Goal: Task Accomplishment & Management: Use online tool/utility

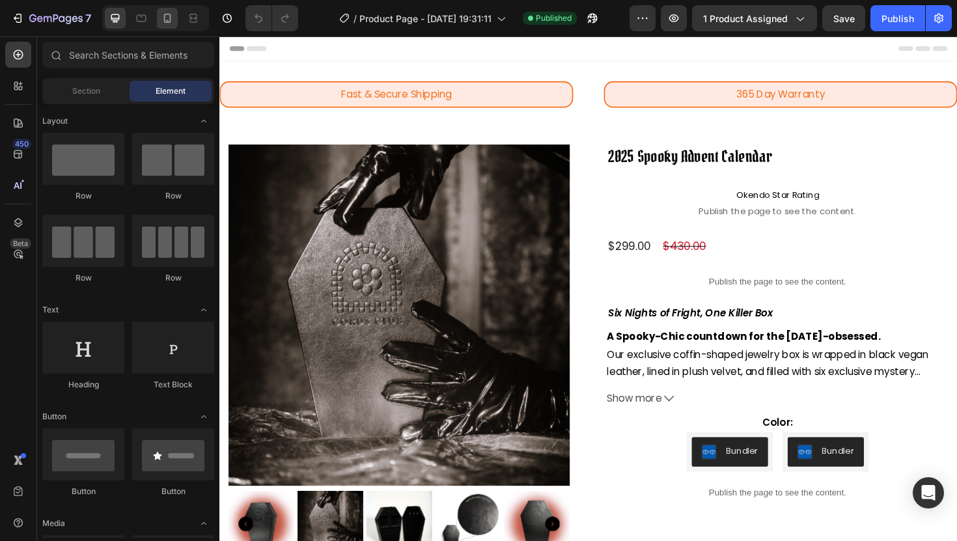
click at [159, 20] on div at bounding box center [167, 18] width 21 height 21
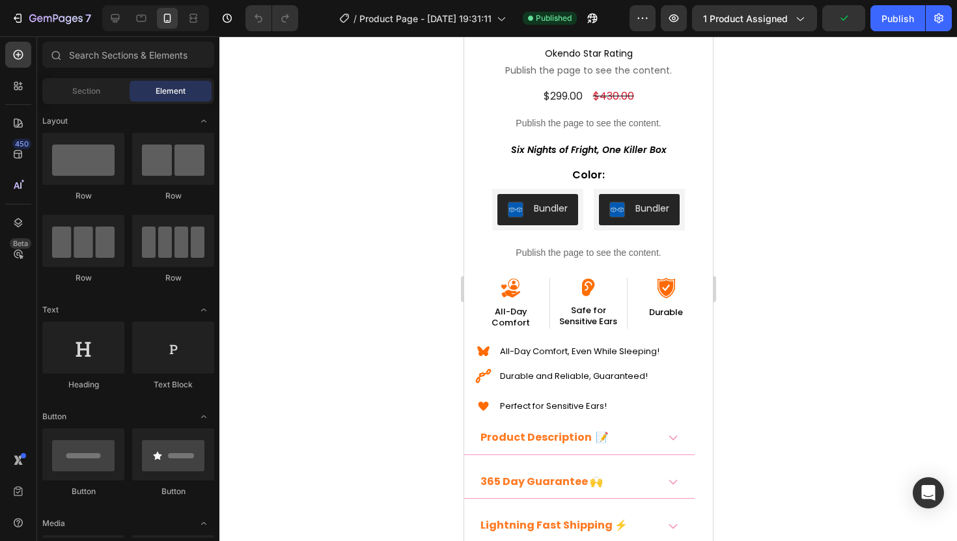
scroll to position [214, 0]
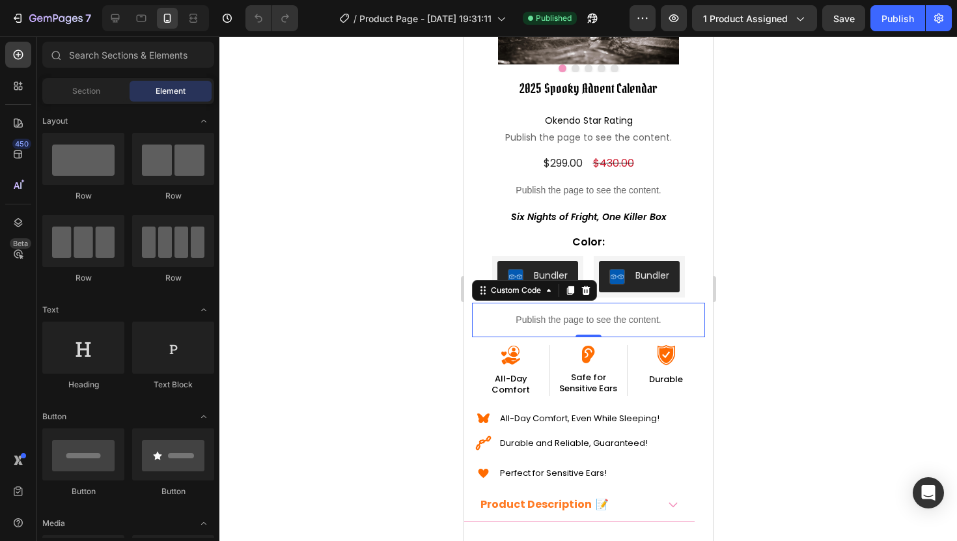
click at [505, 320] on p "Publish the page to see the content." at bounding box center [587, 320] width 233 height 14
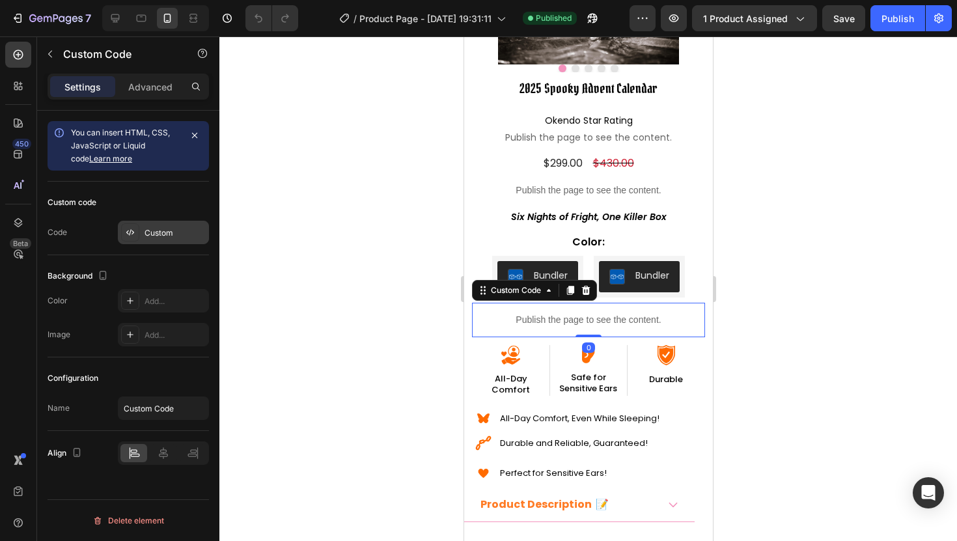
click at [158, 236] on div "Custom" at bounding box center [175, 233] width 61 height 12
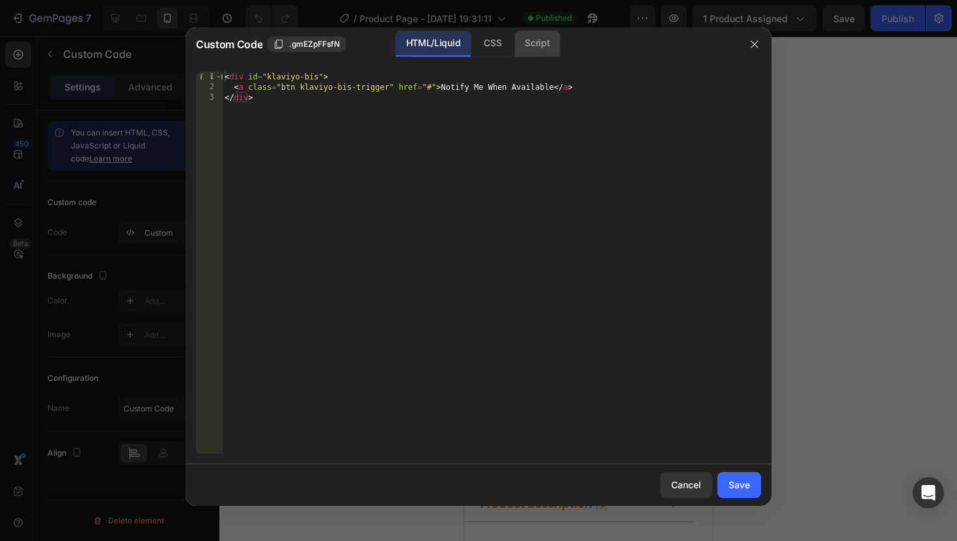
click at [532, 46] on div "Script" at bounding box center [537, 44] width 46 height 26
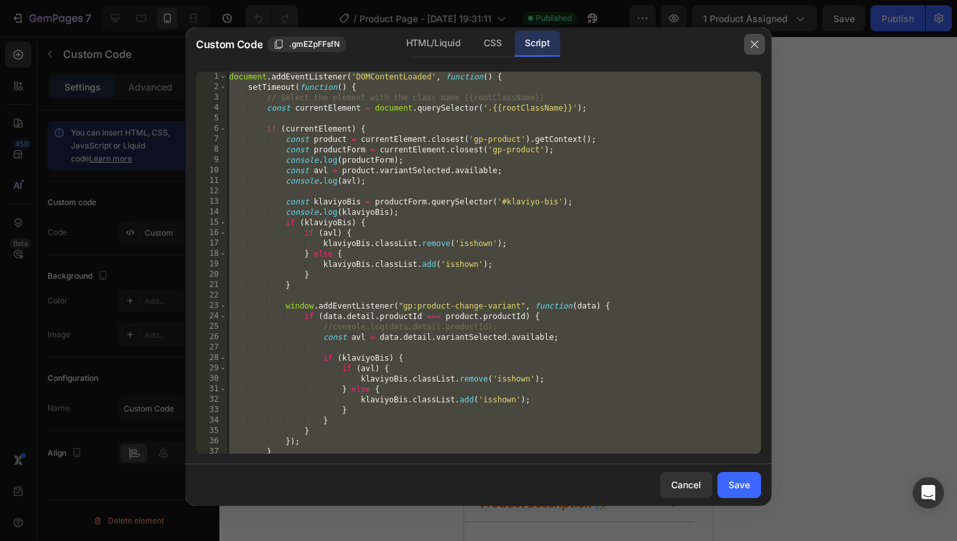
click at [750, 44] on icon "button" at bounding box center [755, 44] width 10 height 10
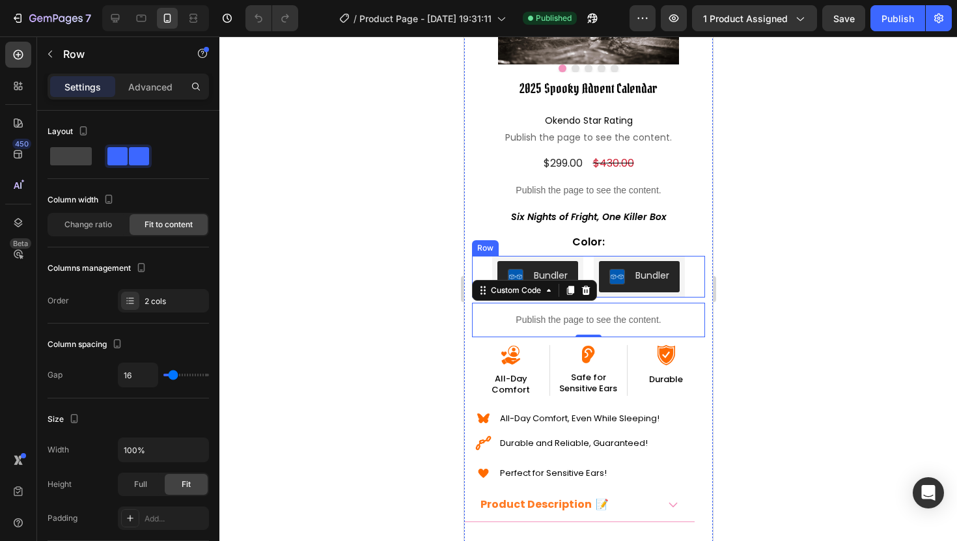
click at [477, 259] on div "Bundler Bundler Bundler Bundler Row" at bounding box center [587, 277] width 233 height 42
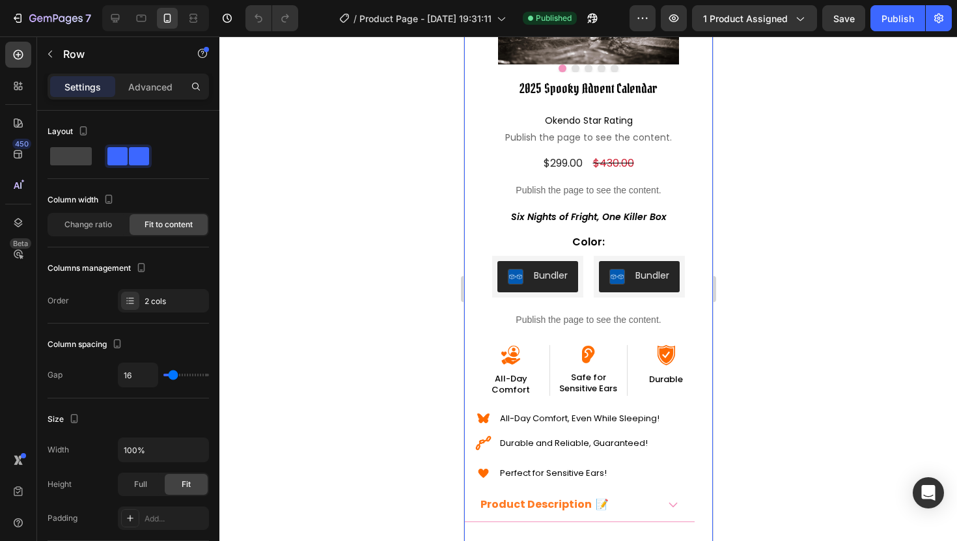
click at [464, 248] on div "Product Images 2025 Spooky Advent Calendar Product Title Okendo Star Rating Pub…" at bounding box center [588, 243] width 249 height 735
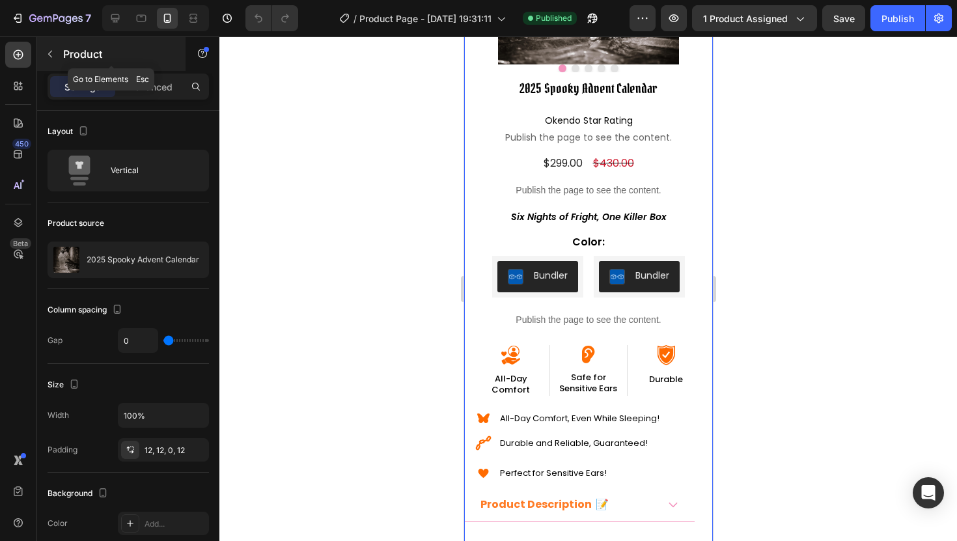
click at [47, 64] on button "button" at bounding box center [50, 54] width 21 height 21
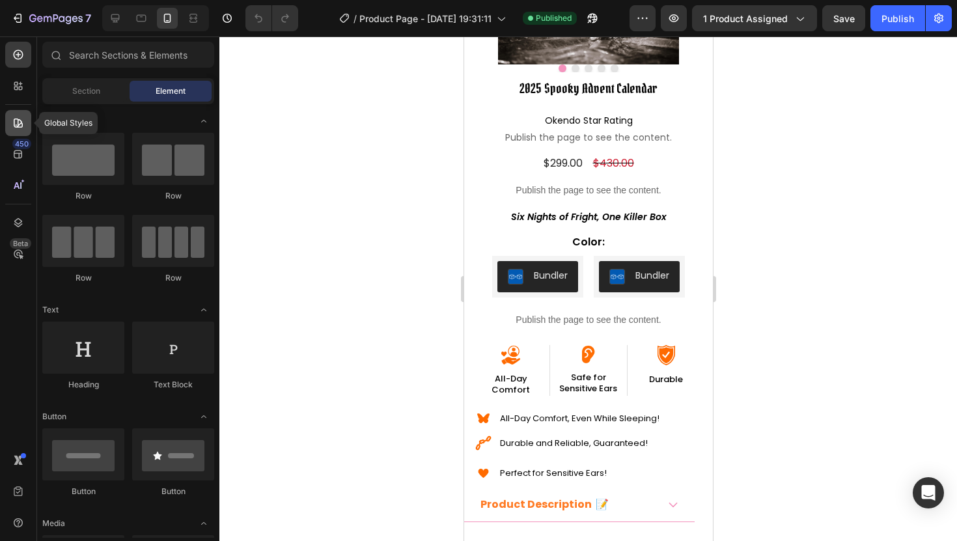
click at [13, 131] on div at bounding box center [18, 123] width 26 height 26
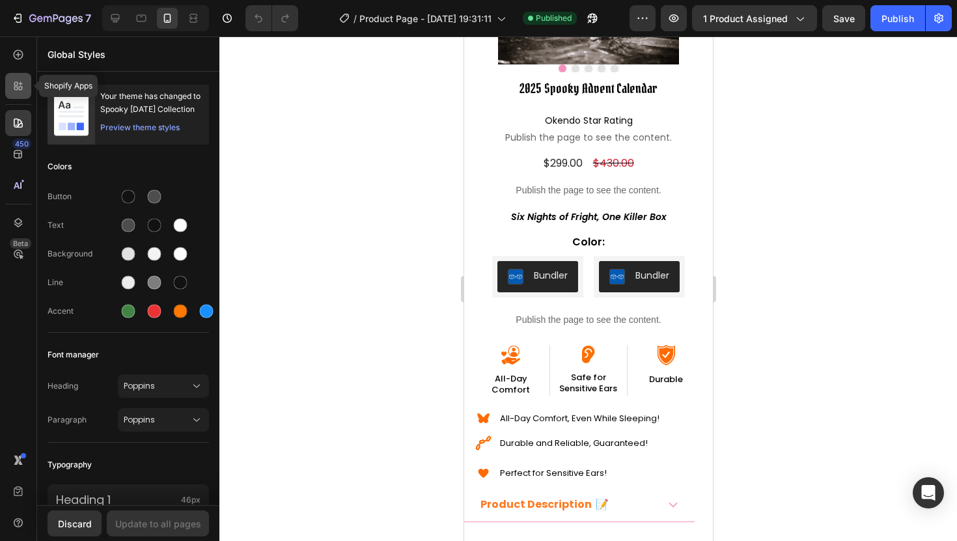
click at [21, 93] on div at bounding box center [18, 86] width 26 height 26
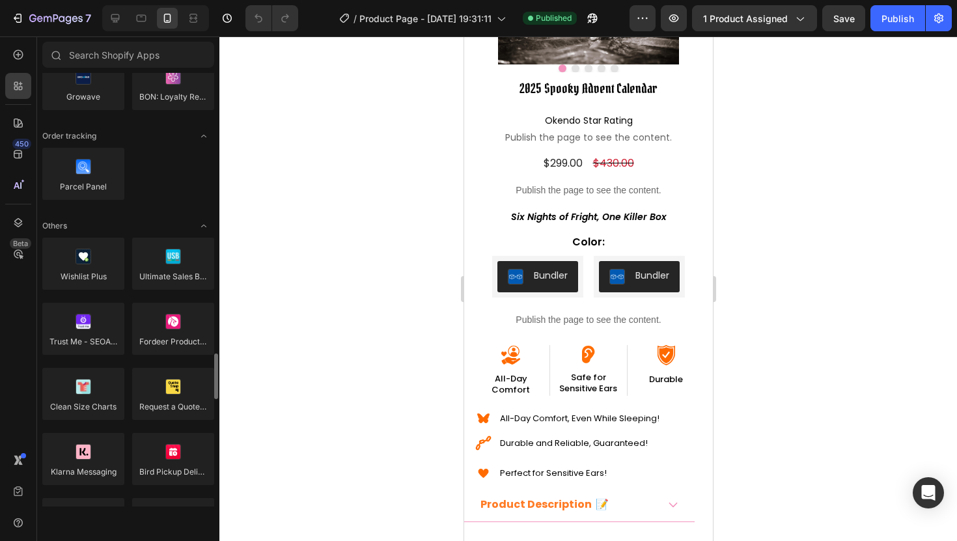
scroll to position [2572, 0]
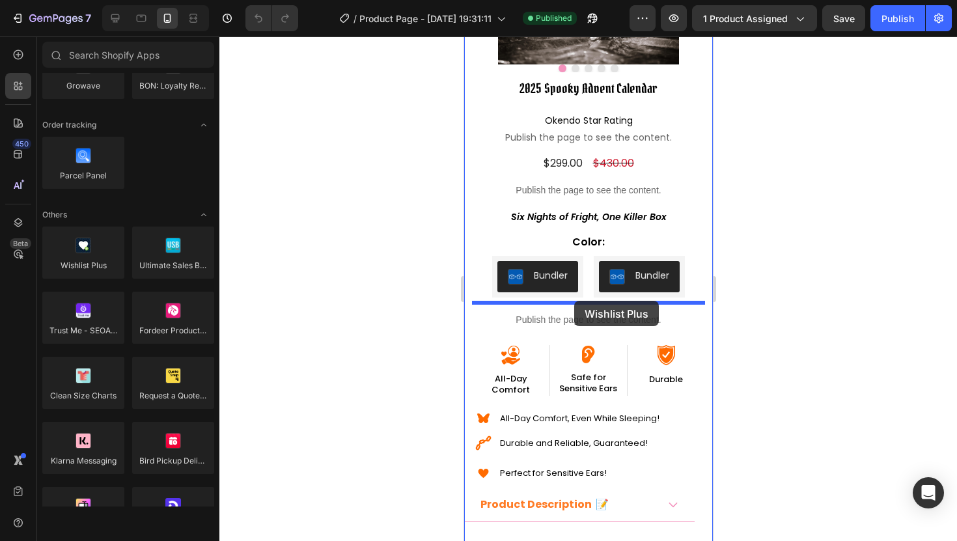
drag, startPoint x: 549, startPoint y: 294, endPoint x: 574, endPoint y: 301, distance: 25.8
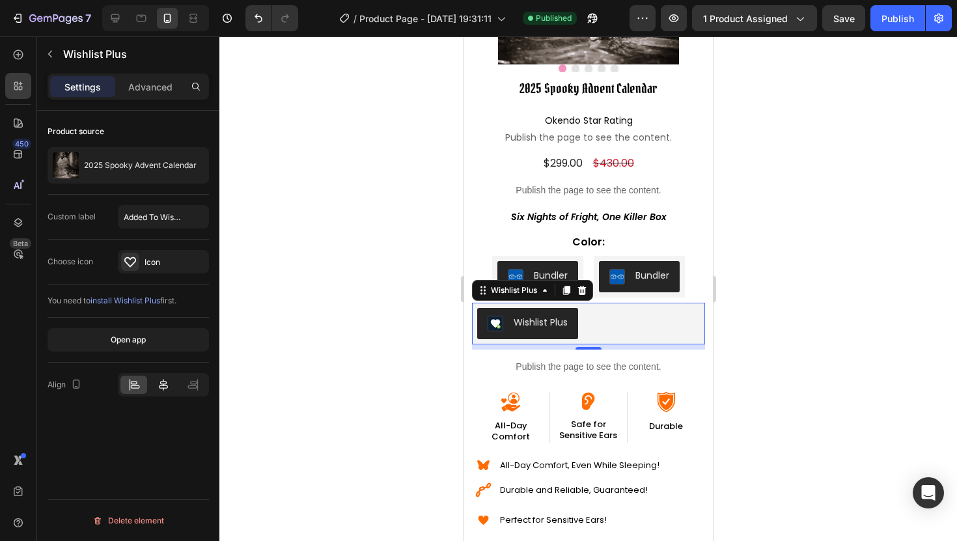
click at [165, 382] on icon at bounding box center [163, 384] width 13 height 13
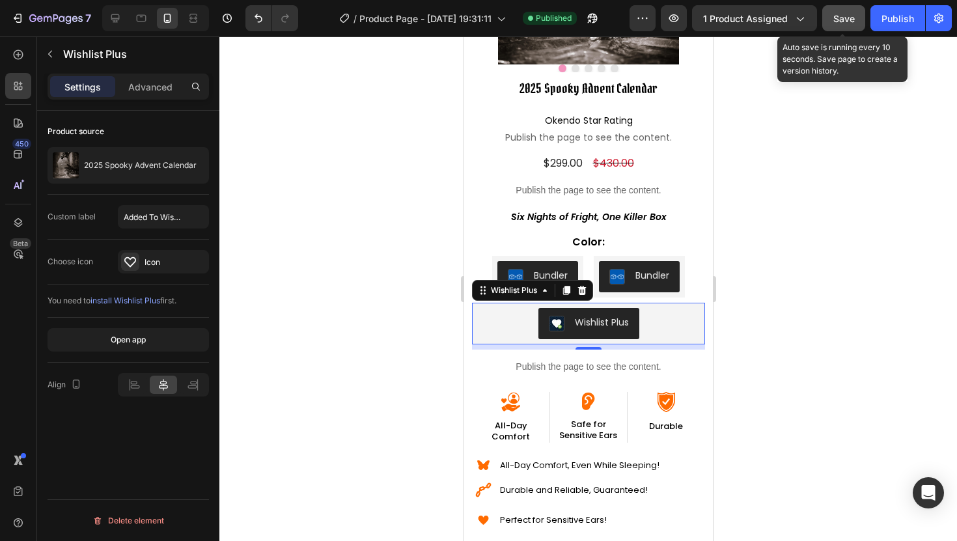
click at [845, 19] on span "Save" at bounding box center [844, 18] width 21 height 11
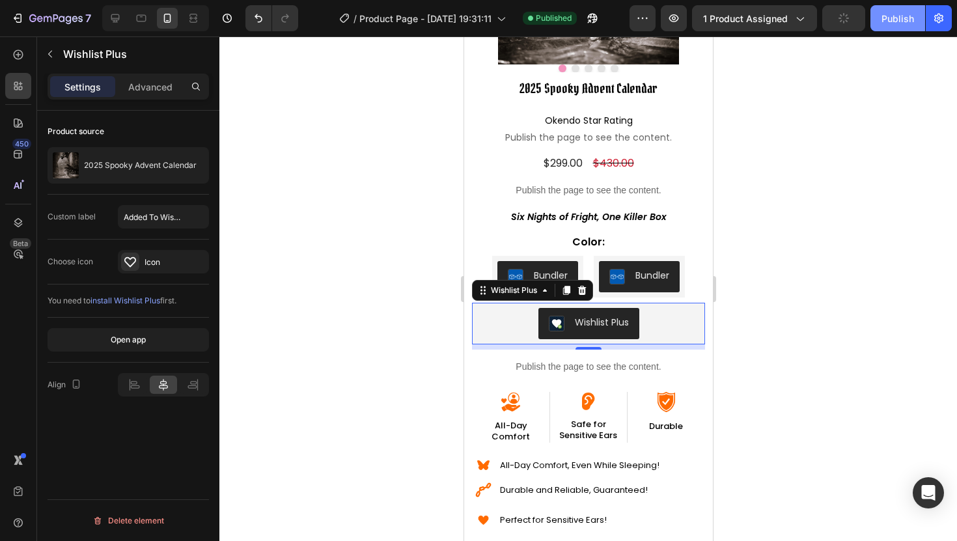
click at [888, 18] on div "Publish" at bounding box center [898, 19] width 33 height 14
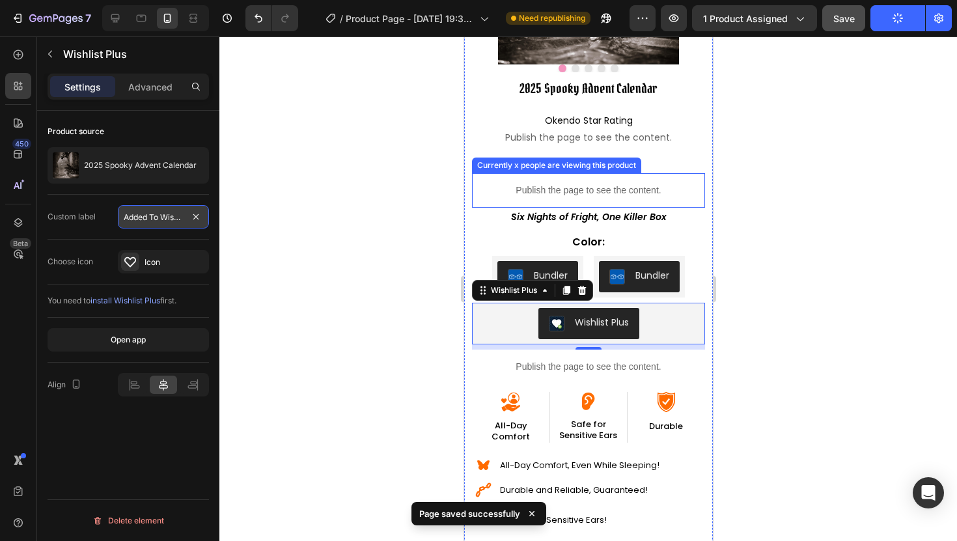
click at [154, 217] on input "Added To Wishlist" at bounding box center [163, 216] width 91 height 23
click at [148, 219] on input "Added To Wishlist" at bounding box center [163, 216] width 91 height 23
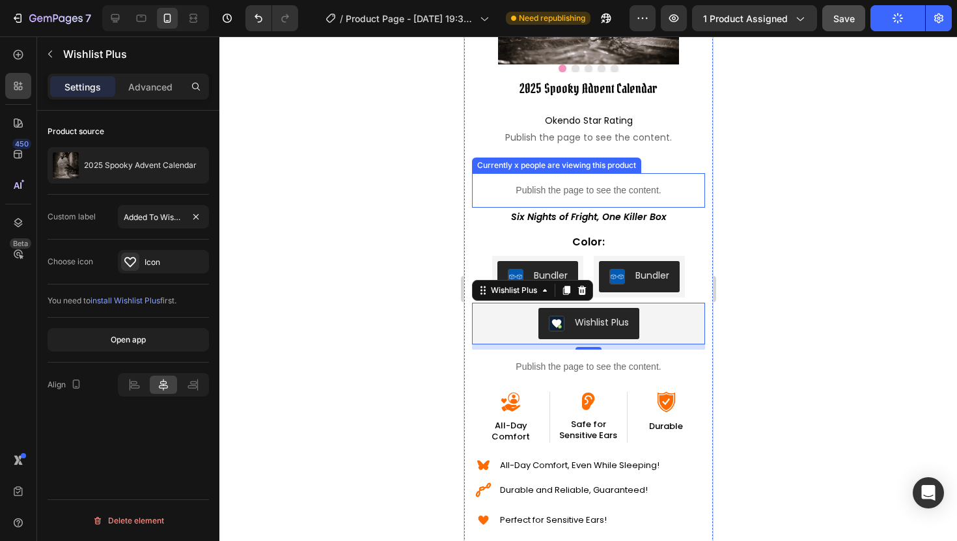
click at [119, 240] on div "Choose icon Icon" at bounding box center [129, 262] width 162 height 45
click at [146, 261] on div "Icon" at bounding box center [175, 263] width 61 height 12
click at [363, 165] on div at bounding box center [588, 288] width 738 height 505
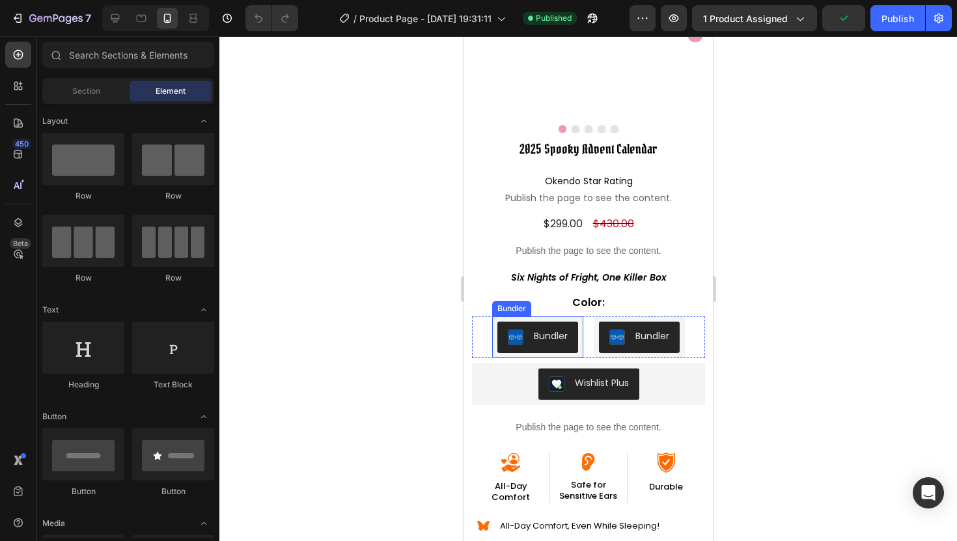
scroll to position [171, 0]
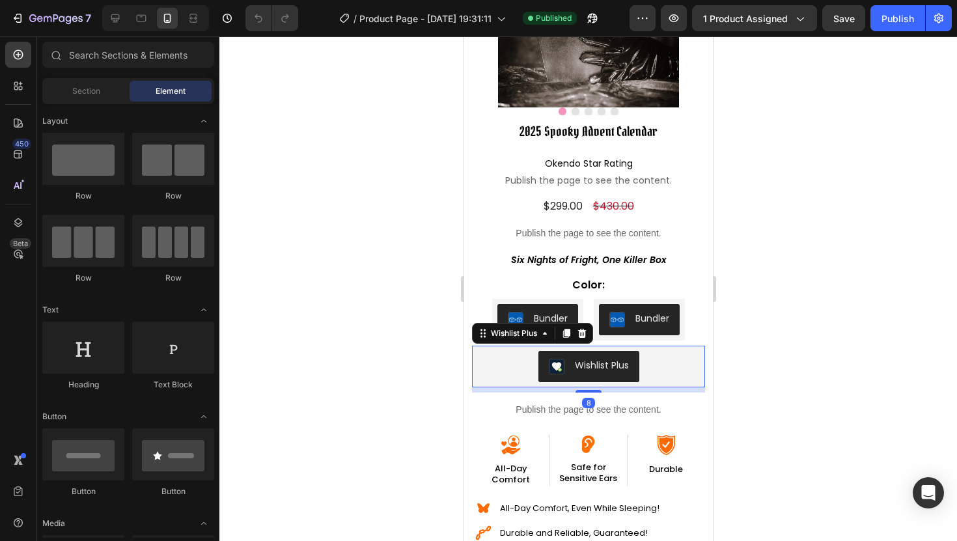
click at [503, 371] on div "Wishlist Plus" at bounding box center [588, 366] width 223 height 31
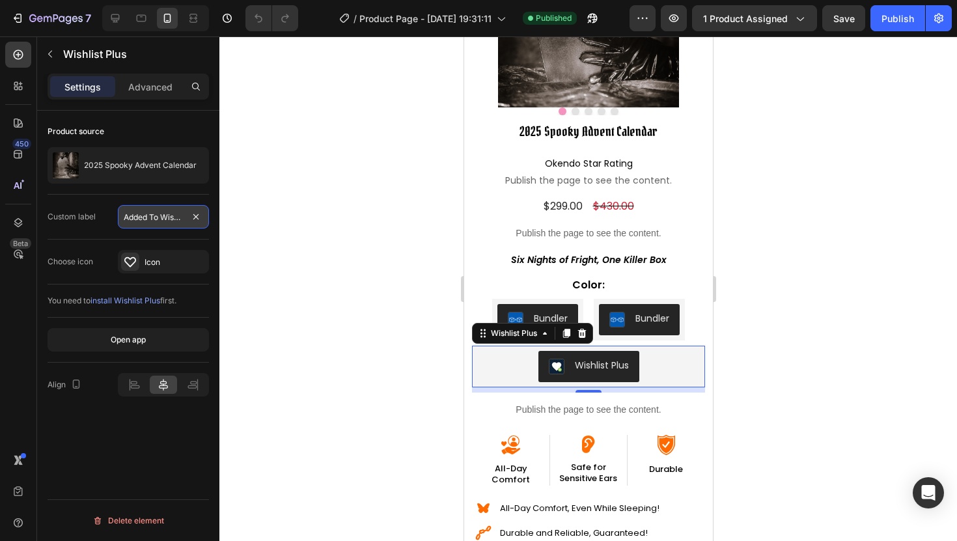
click at [155, 225] on input "Added To Wishlist" at bounding box center [163, 216] width 91 height 23
click at [117, 231] on div "Custom label Added To Wishlist" at bounding box center [129, 217] width 162 height 45
click at [146, 262] on div "Icon" at bounding box center [175, 263] width 61 height 12
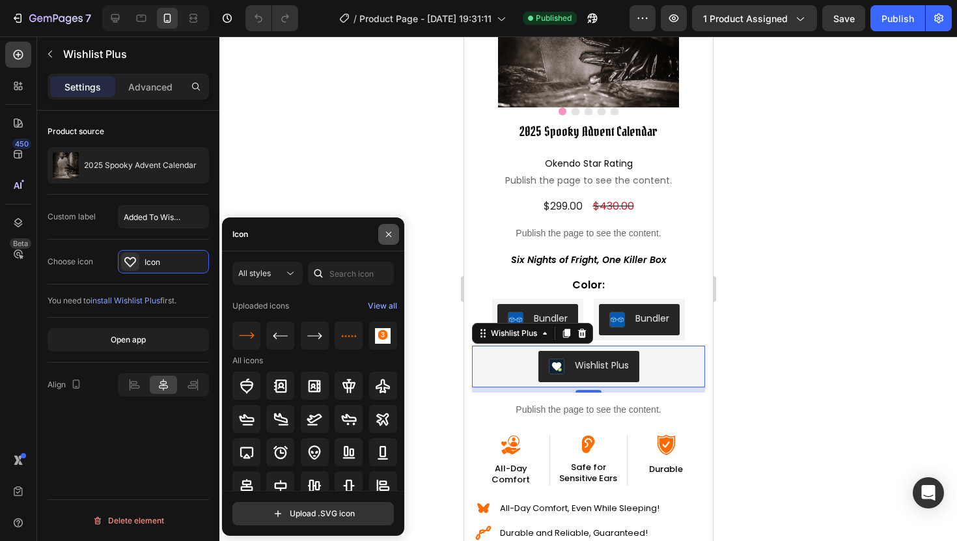
click at [386, 234] on icon "button" at bounding box center [389, 234] width 10 height 10
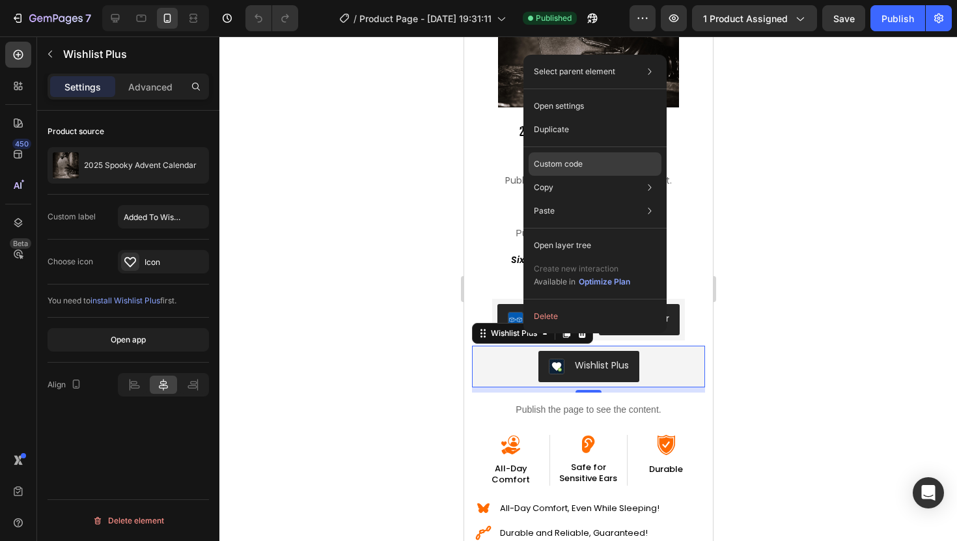
click at [542, 163] on p "Custom code" at bounding box center [558, 164] width 49 height 12
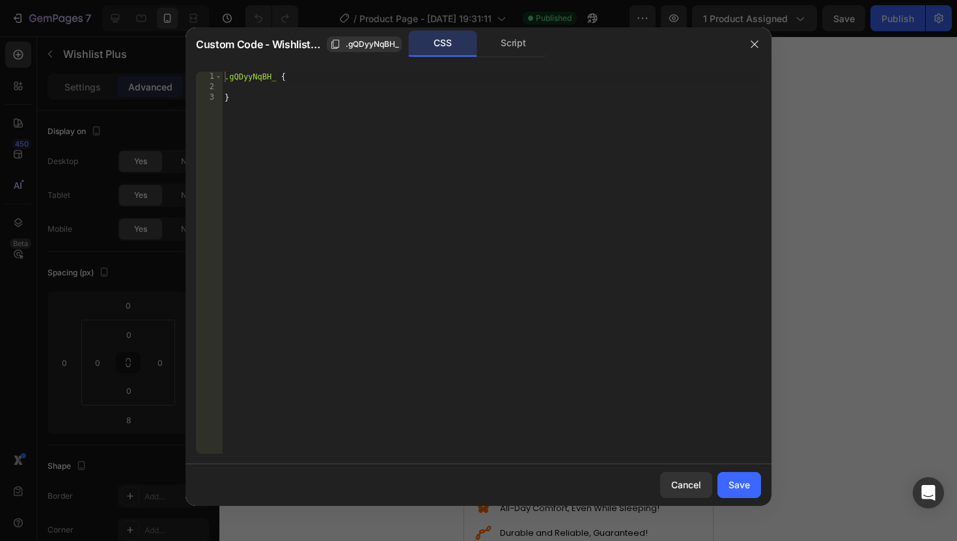
click at [278, 82] on div ".gQDyyNqBH_ { }" at bounding box center [491, 273] width 539 height 403
click at [279, 79] on div ".gQDyyNqBH_ { }" at bounding box center [491, 273] width 539 height 403
paste textarea "swym-add-to-wishlist"
type textarea ".gQDyyNqBH_ .swym-add-to-wishlist{"
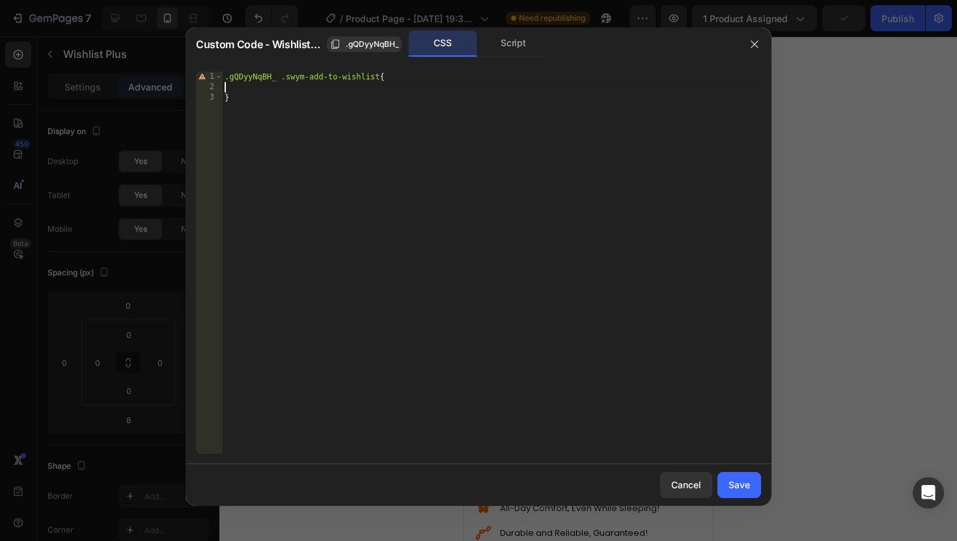
click at [283, 87] on div ".gQDyyNqBH_ .swym-add-to-wishlist { }" at bounding box center [491, 273] width 539 height 403
paste textarea "border-radius: 12px;"
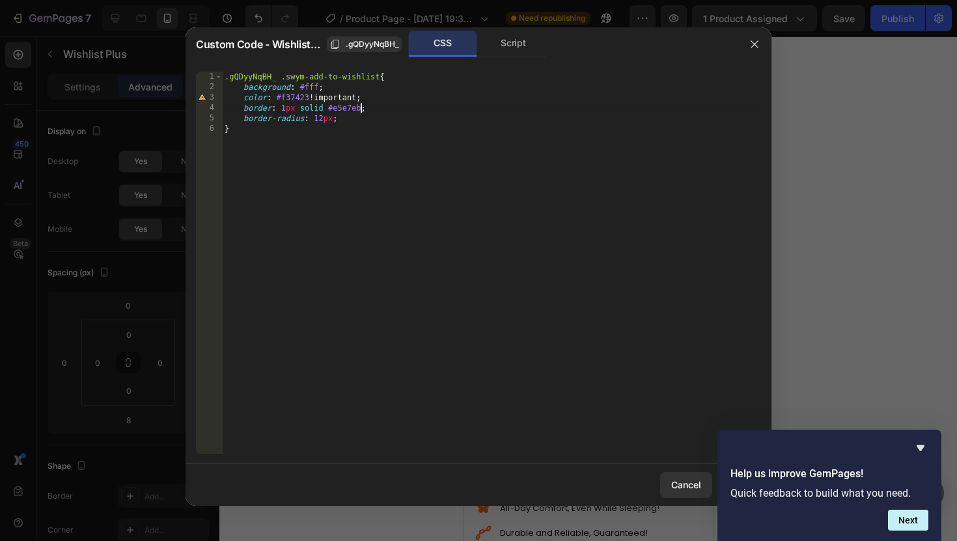
click at [361, 109] on div ".gQDyyNqBH_ .swym-add-to-wishlist { background : #fff ; color : #f37423 !import…" at bounding box center [491, 273] width 539 height 403
click at [916, 449] on icon "Hide survey" at bounding box center [921, 448] width 16 height 16
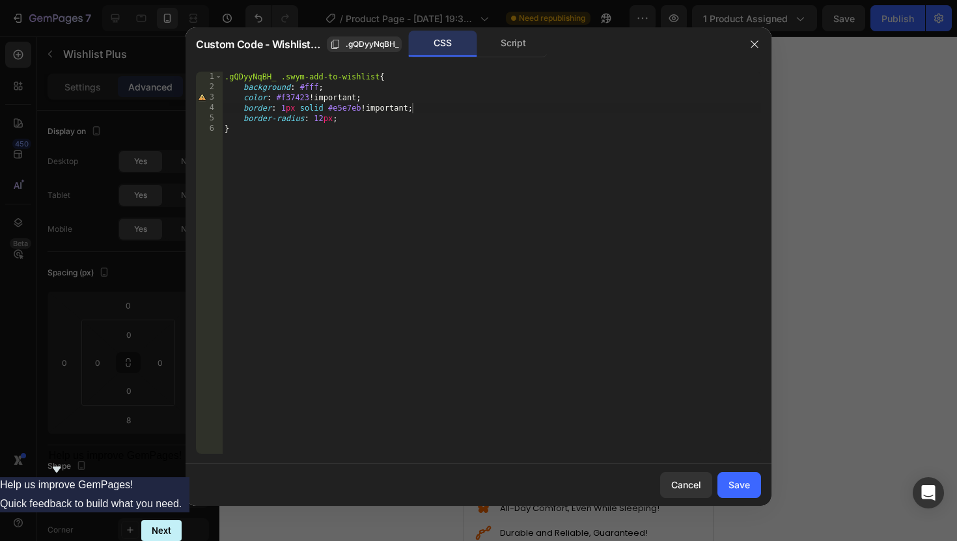
click at [316, 91] on div ".gQDyyNqBH_ .swym-add-to-wishlist { background : #fff ; color : #f37423 !import…" at bounding box center [491, 273] width 539 height 403
click at [242, 125] on div ".gQDyyNqBH_ .swym-add-to-wishlist { background : #fff !important ; color : #f37…" at bounding box center [491, 273] width 539 height 403
type textarea "}"
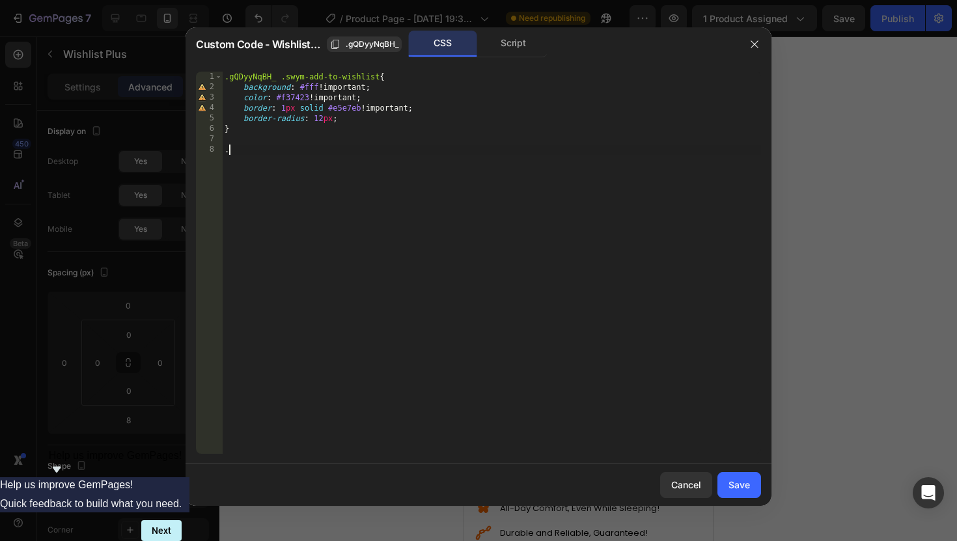
paste textarea "swym-wishlist-cta"
click at [341, 40] on div ".gQDyyNqBH_" at bounding box center [364, 44] width 69 height 12
click at [225, 154] on div ".gQDyyNqBH_ .swym-add-to-wishlist { background : #fff !important ; color : #f37…" at bounding box center [491, 273] width 539 height 403
paste textarea ".gQDyyNqBH_"
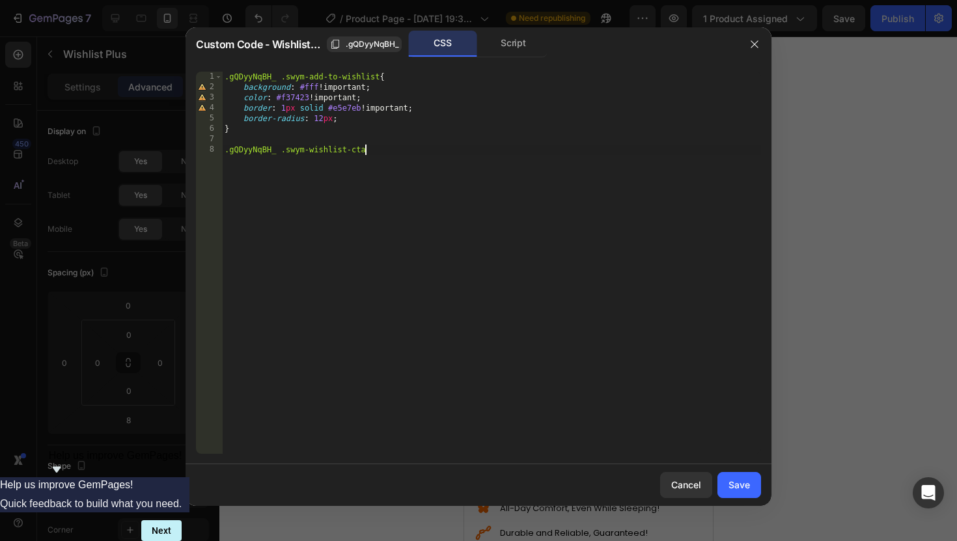
click at [393, 152] on div ".gQDyyNqBH_ .swym-add-to-wishlist { background : #fff !important ; color : #f37…" at bounding box center [491, 273] width 539 height 403
type textarea ".gQDyyNqBH_ .swym-wishlist-cta{"
type textarea "display: none !;"
click at [727, 485] on button "Save" at bounding box center [740, 485] width 44 height 26
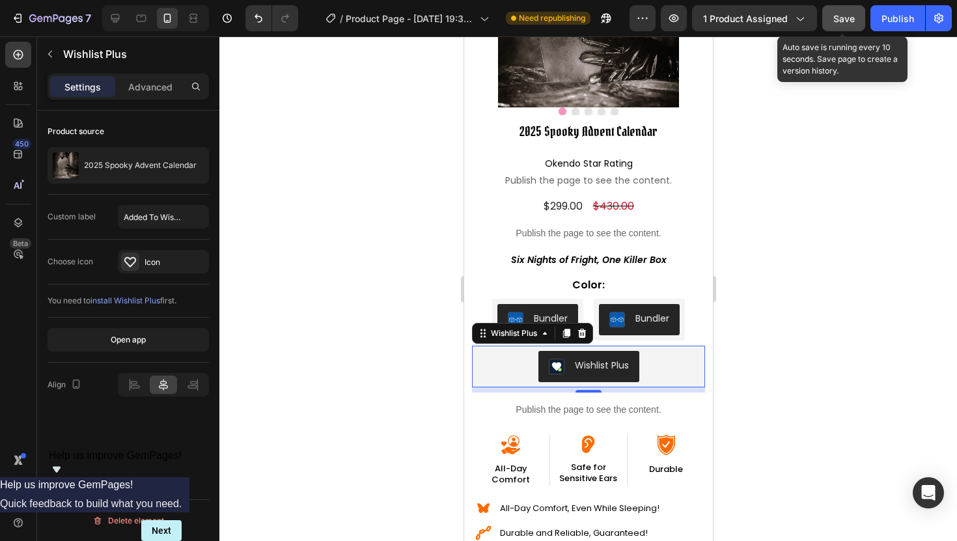
click at [842, 14] on span "Save" at bounding box center [844, 18] width 21 height 11
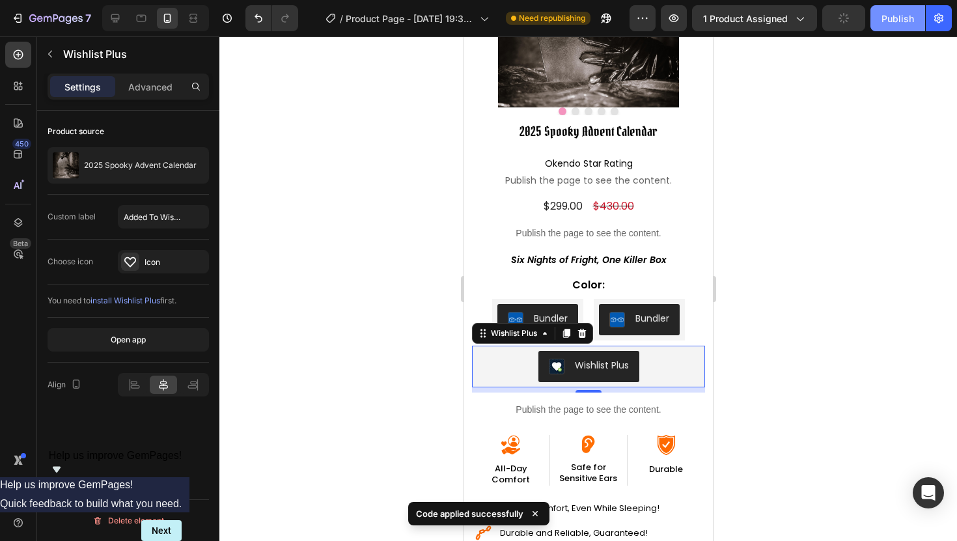
click at [912, 25] on button "Publish" at bounding box center [898, 18] width 55 height 26
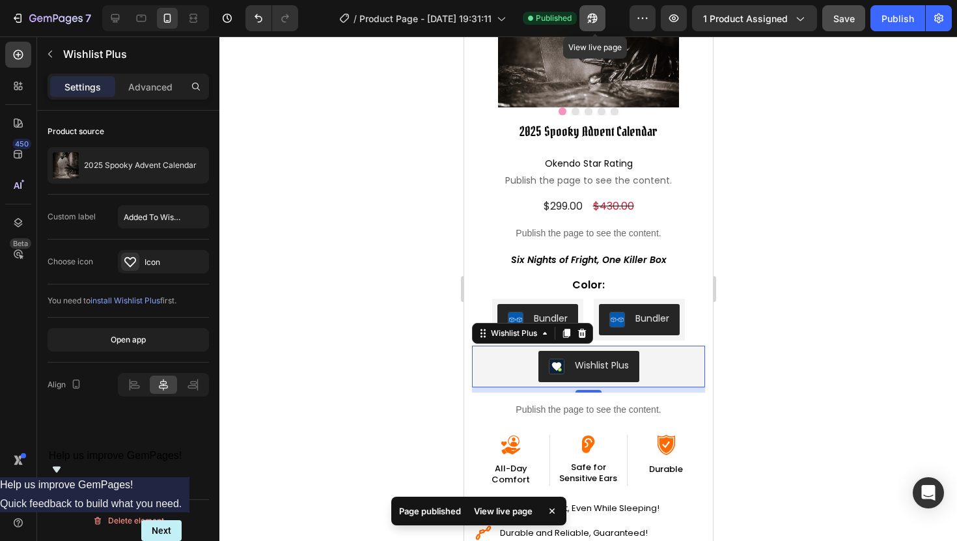
click at [589, 20] on icon "button" at bounding box center [592, 18] width 13 height 13
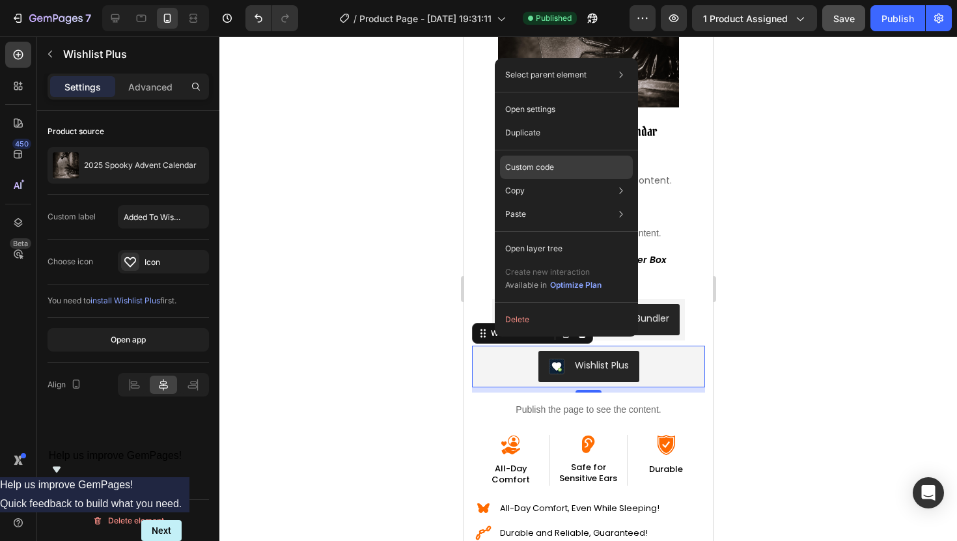
click at [539, 164] on p "Custom code" at bounding box center [529, 168] width 49 height 12
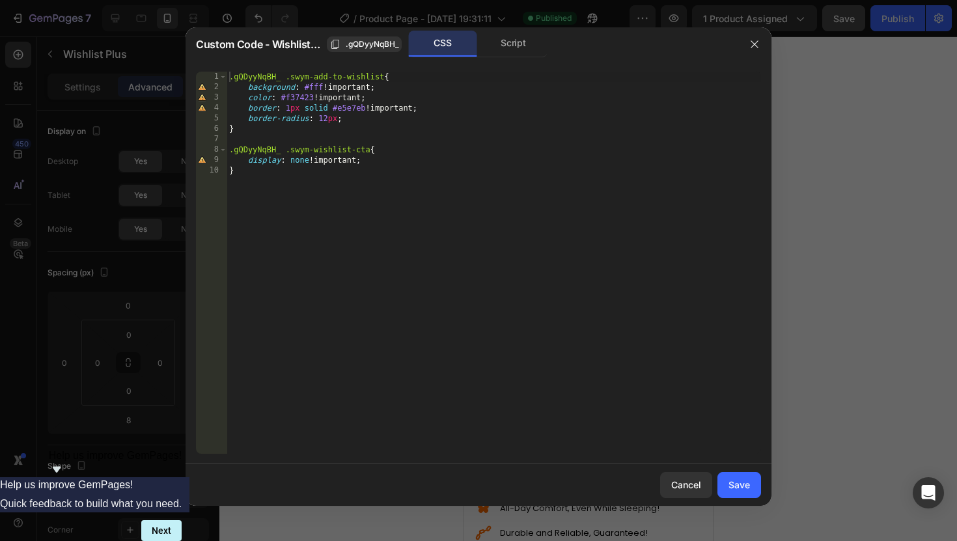
type textarea "}"
click at [249, 129] on div ".gQDyyNqBH_ .swym-add-to-wishlist { background : #fff !important ; color : #f37…" at bounding box center [494, 273] width 535 height 403
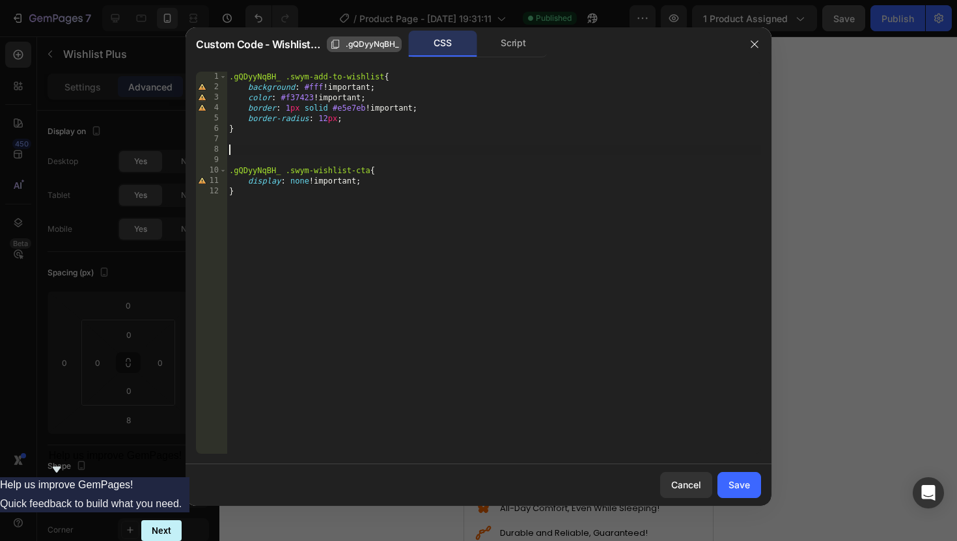
click at [350, 44] on span ".gQDyyNqBH_" at bounding box center [372, 44] width 53 height 12
click at [264, 146] on div ".gQDyyNqBH_ .swym-add-to-wishlist { background : #fff !important ; color : #f37…" at bounding box center [494, 273] width 535 height 403
paste textarea ".gQDyyNqBH_"
paste textarea "button.swym-button"
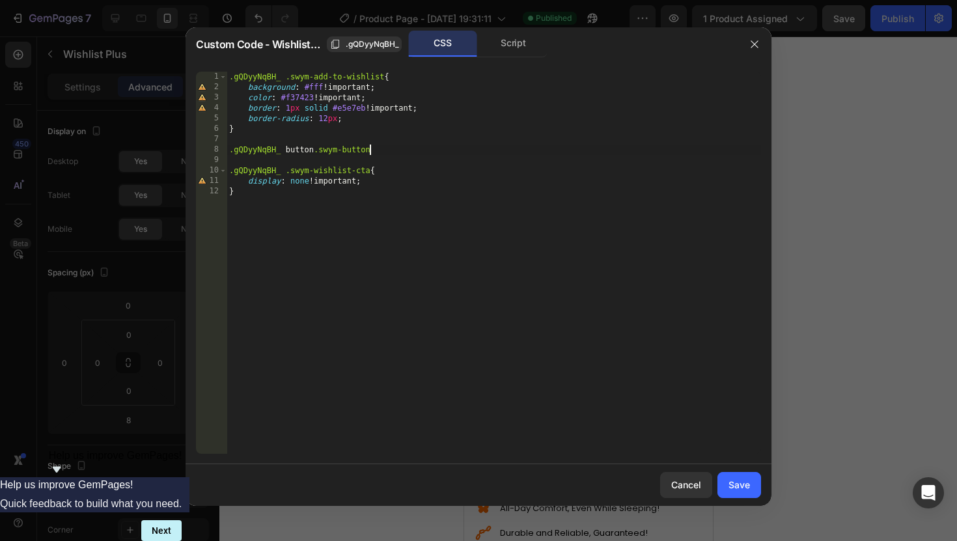
type textarea ".gQDyyNqBH_ button.swym-button{"
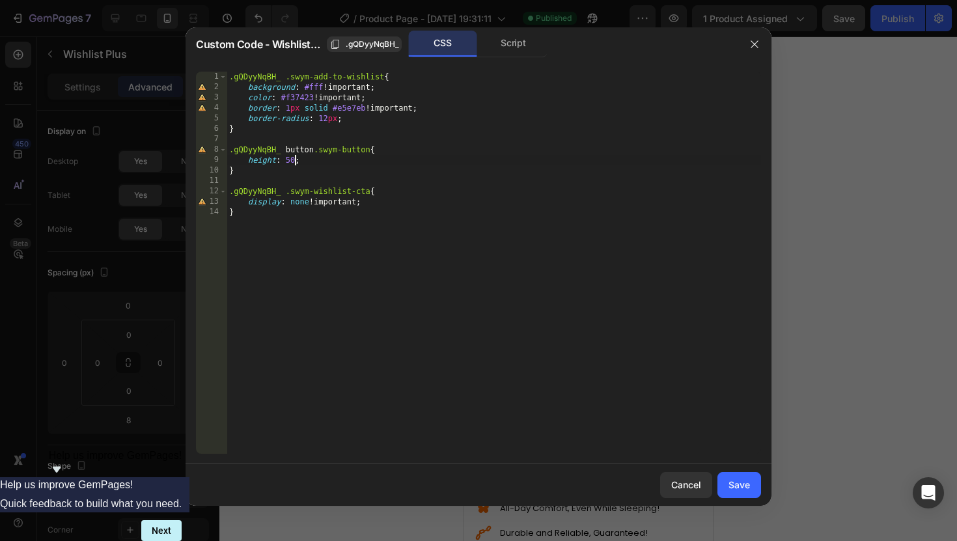
type textarea "height: 50px;"
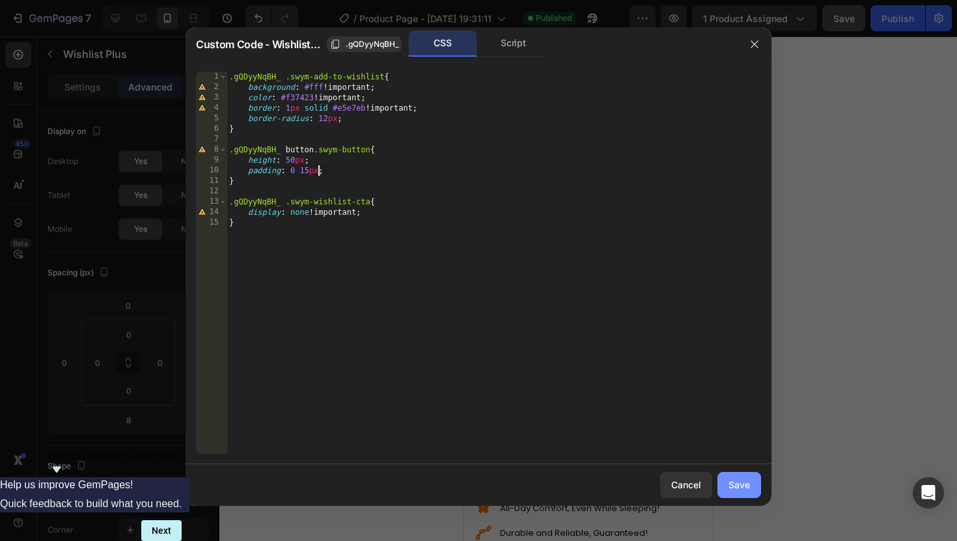
type textarea "padding: 0 15px;"
click at [745, 492] on button "Save" at bounding box center [740, 485] width 44 height 26
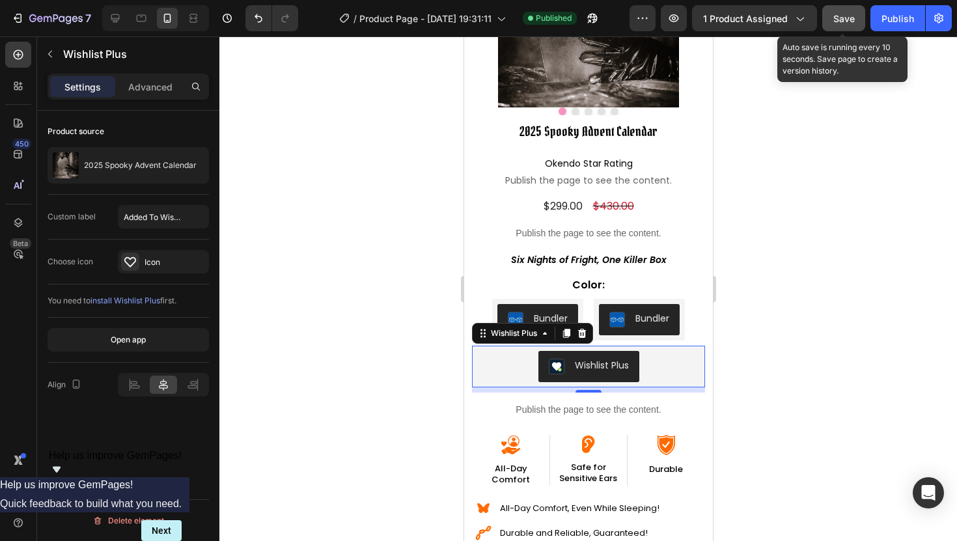
click at [841, 12] on div "Save" at bounding box center [844, 19] width 21 height 14
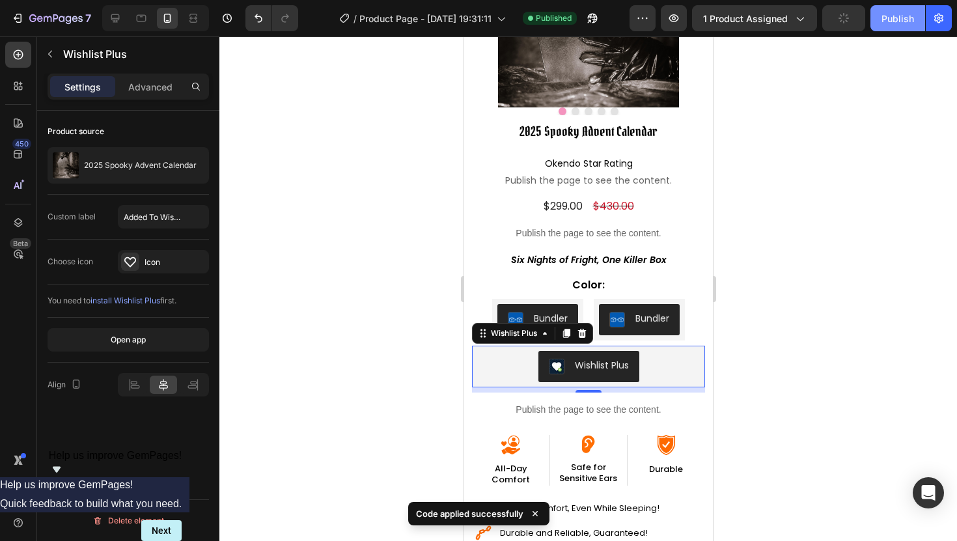
click at [919, 14] on button "Publish" at bounding box center [898, 18] width 55 height 26
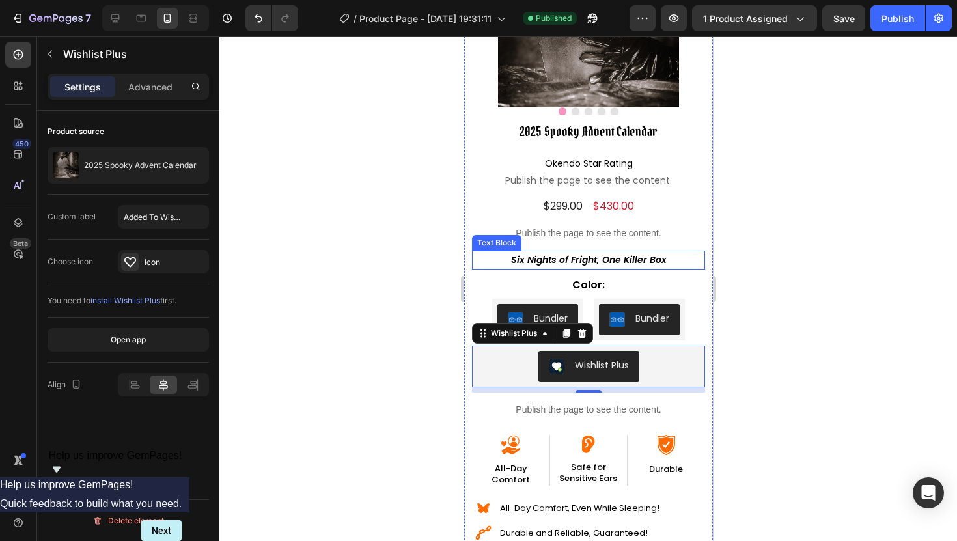
scroll to position [193, 0]
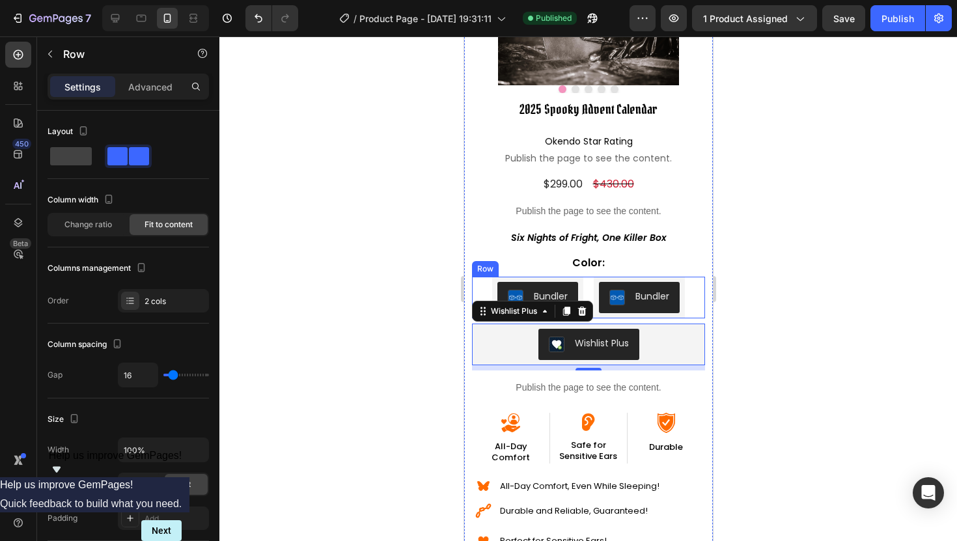
click at [482, 290] on div "Bundler Bundler Bundler Bundler Row" at bounding box center [587, 298] width 233 height 42
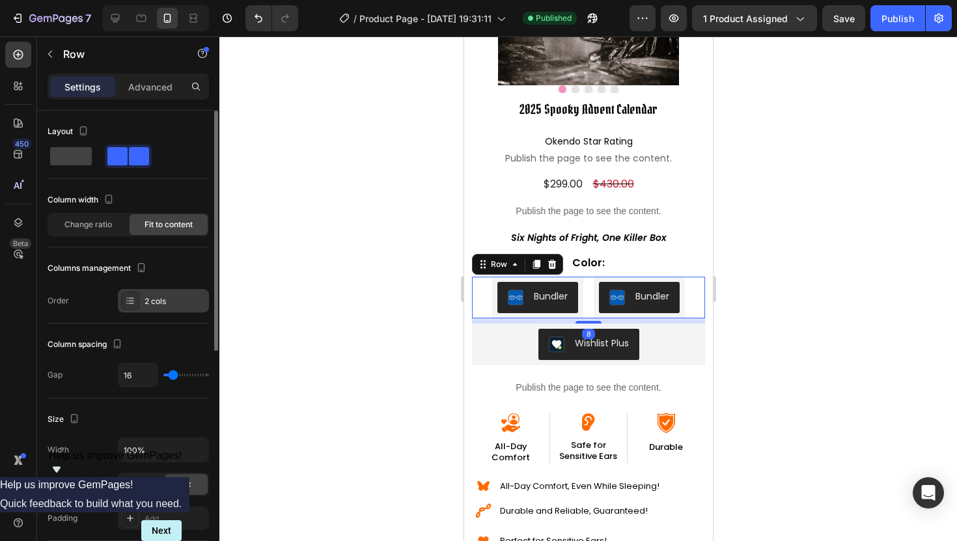
click at [162, 302] on div "2 cols" at bounding box center [175, 302] width 61 height 12
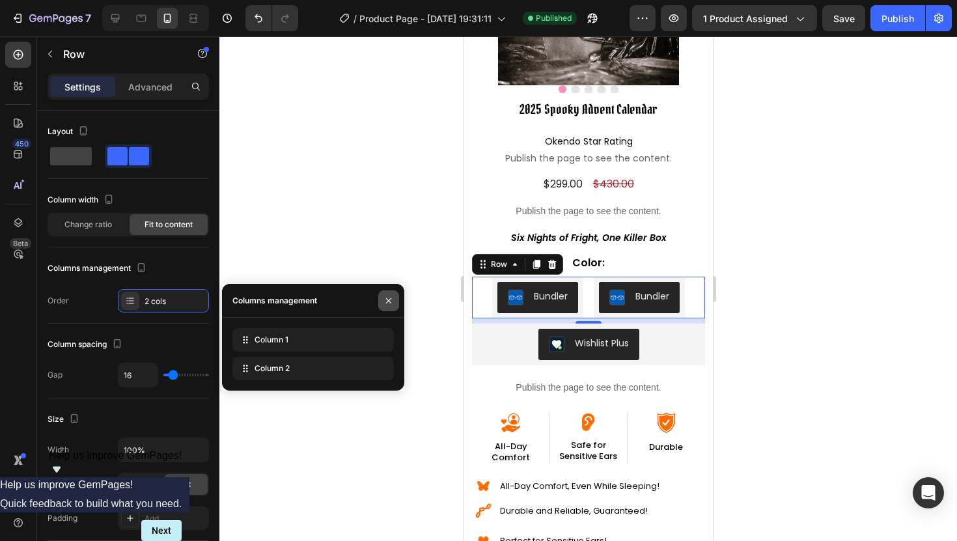
click at [387, 302] on icon "button" at bounding box center [389, 301] width 10 height 10
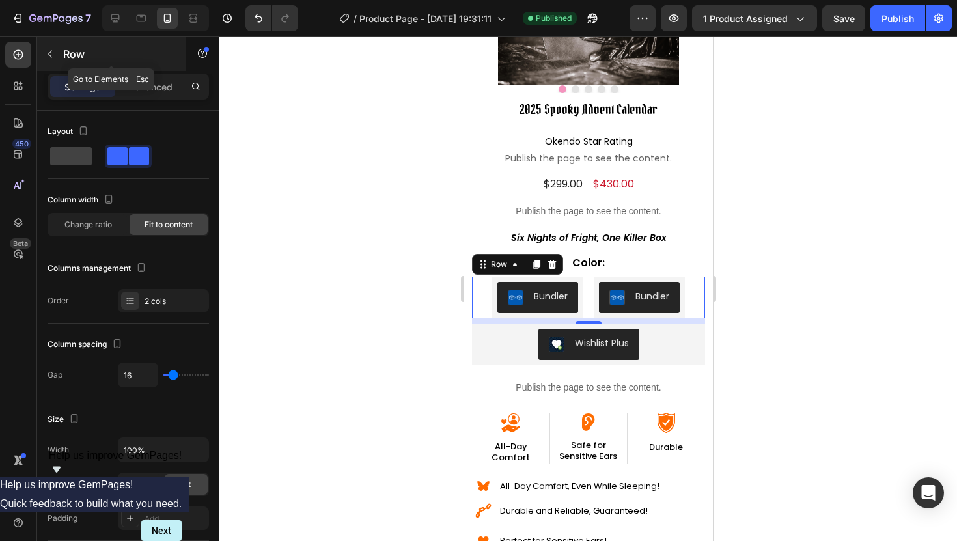
click at [54, 53] on icon "button" at bounding box center [50, 54] width 10 height 10
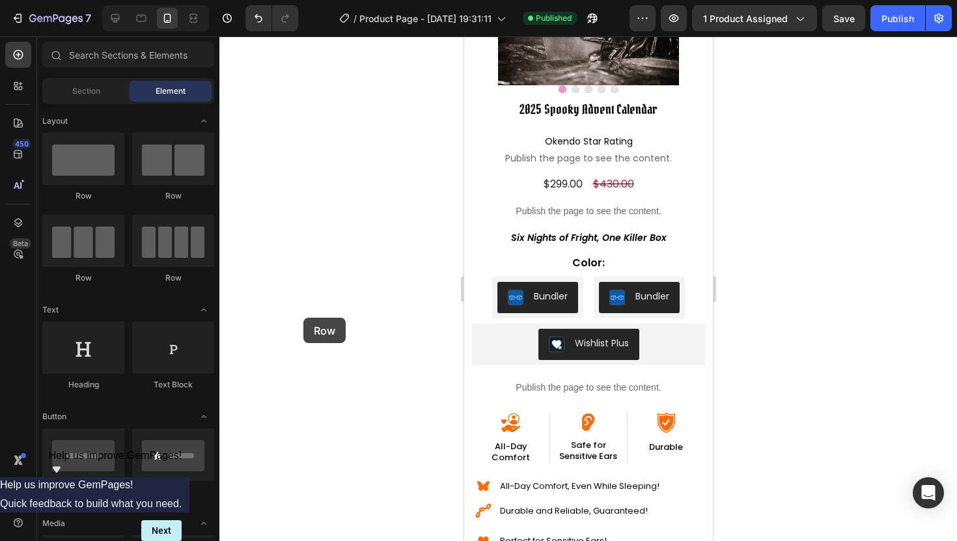
drag, startPoint x: 80, startPoint y: 266, endPoint x: 303, endPoint y: 318, distance: 229.2
click at [303, 0] on div "7 Version history / Product Page - Sep 24, 19:31:11 Published Preview 1 product…" at bounding box center [478, 0] width 957 height 0
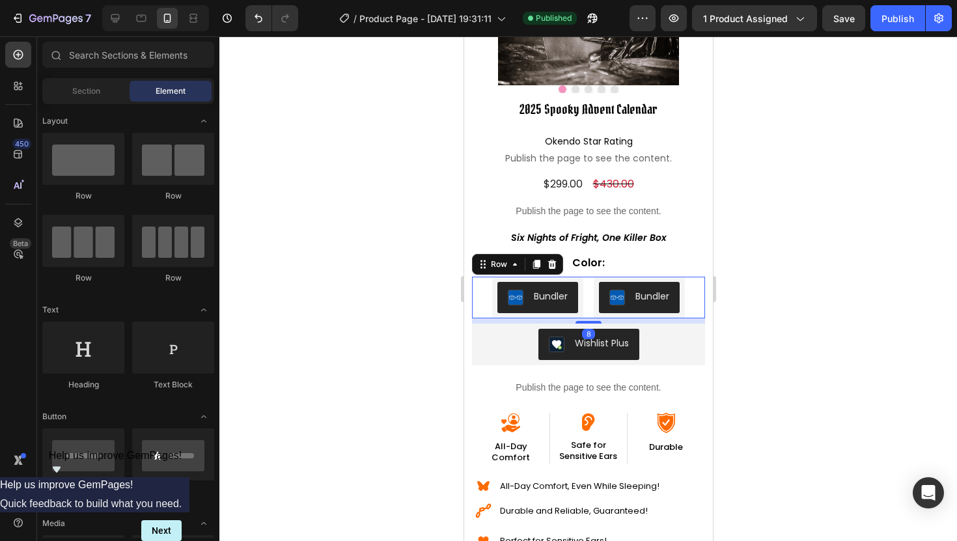
click at [482, 295] on div "Bundler Bundler Bundler Bundler Row 8" at bounding box center [587, 298] width 233 height 42
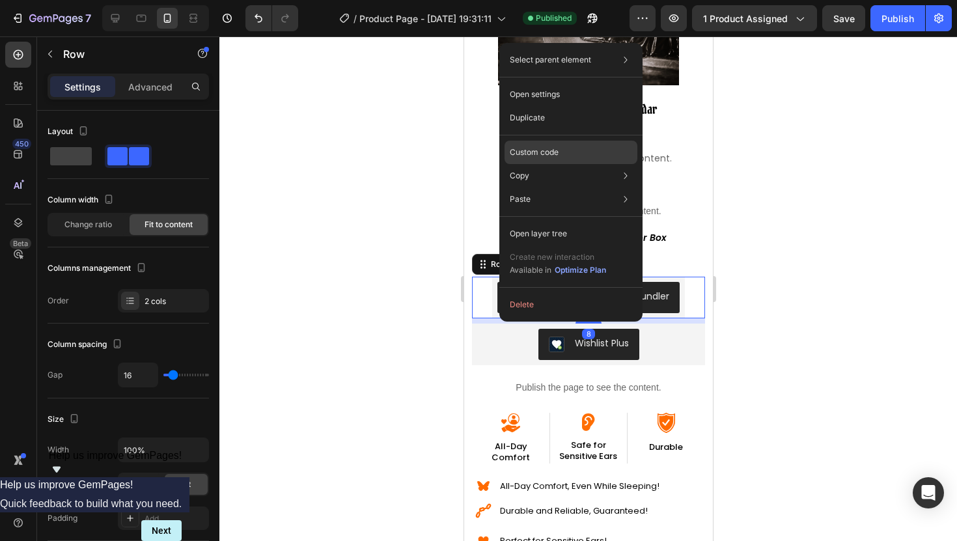
click at [539, 144] on div "Custom code" at bounding box center [571, 152] width 133 height 23
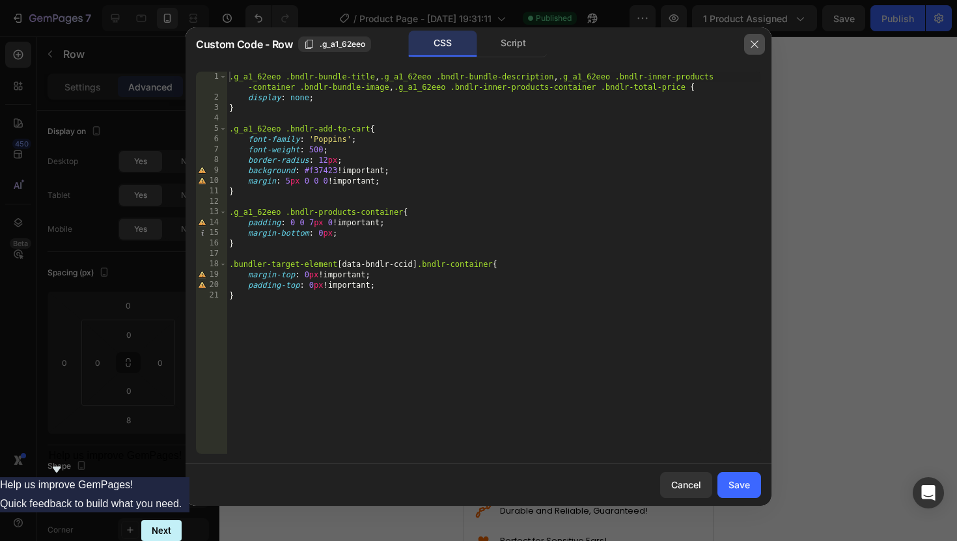
click at [756, 44] on icon "button" at bounding box center [755, 44] width 10 height 10
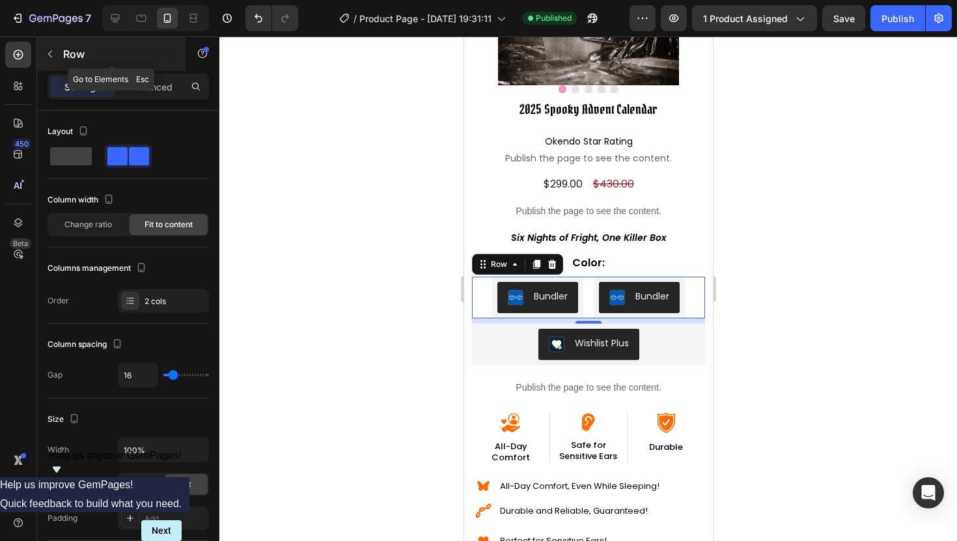
click at [45, 46] on button "button" at bounding box center [50, 54] width 21 height 21
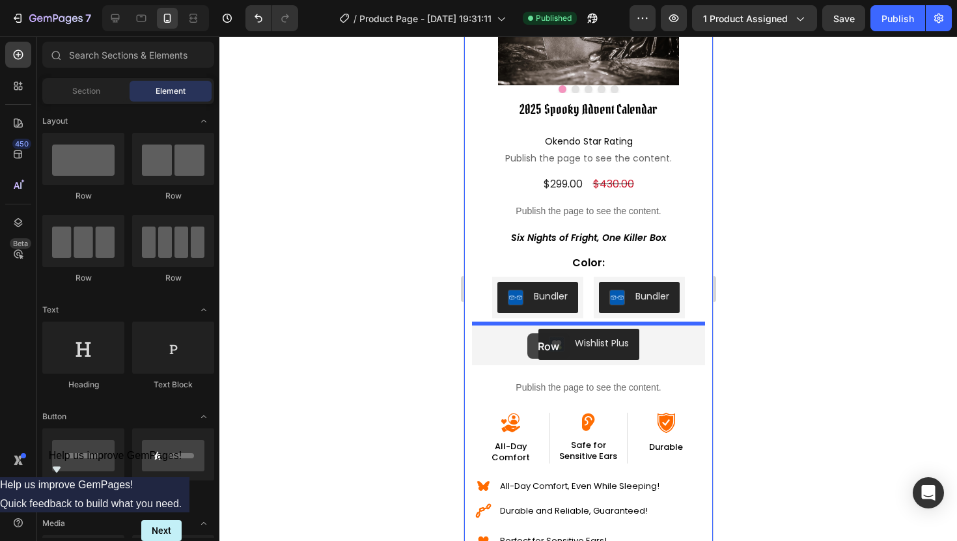
drag, startPoint x: 550, startPoint y: 272, endPoint x: 527, endPoint y: 333, distance: 65.7
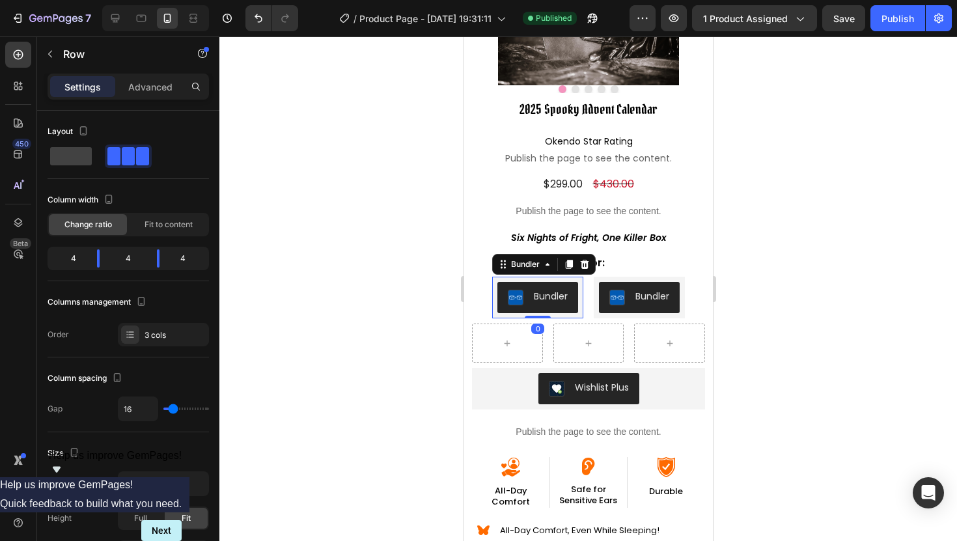
click at [546, 293] on div "Bundler" at bounding box center [550, 297] width 34 height 14
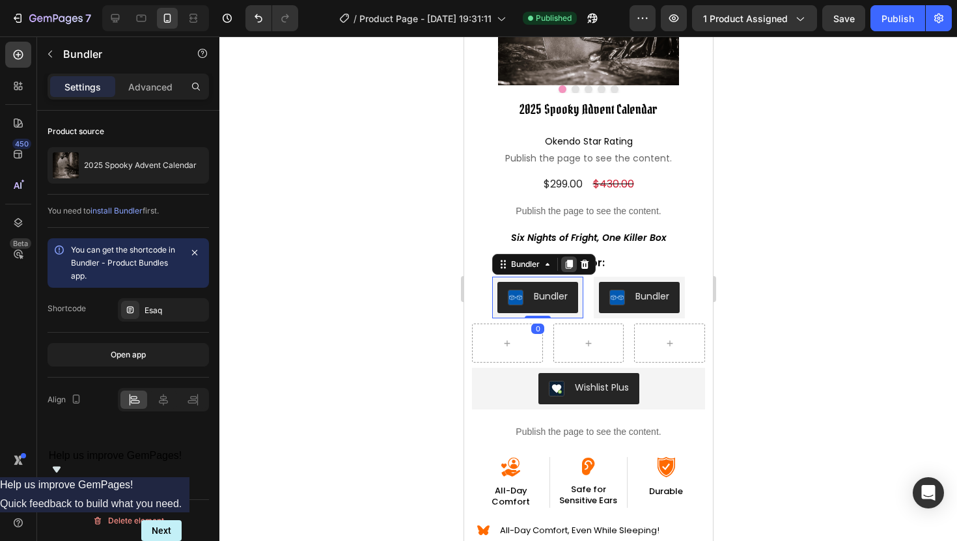
click at [568, 263] on icon at bounding box center [568, 264] width 7 height 9
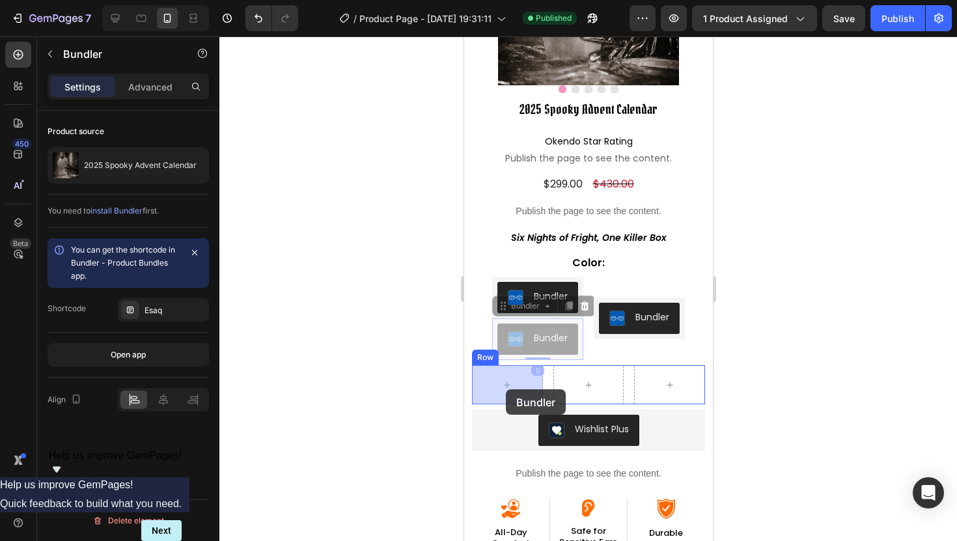
drag, startPoint x: 526, startPoint y: 305, endPoint x: 505, endPoint y: 389, distance: 86.4
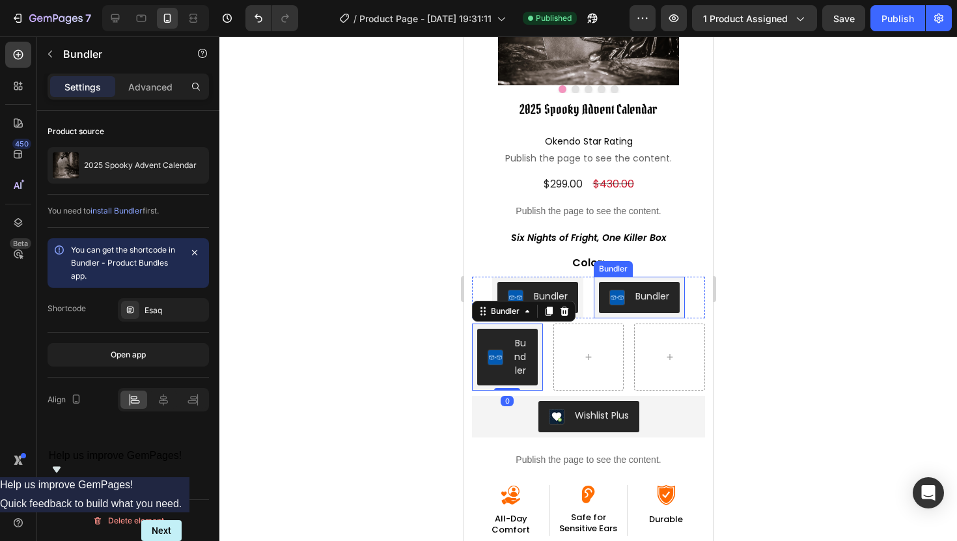
click at [630, 303] on div "Bundler" at bounding box center [639, 298] width 60 height 16
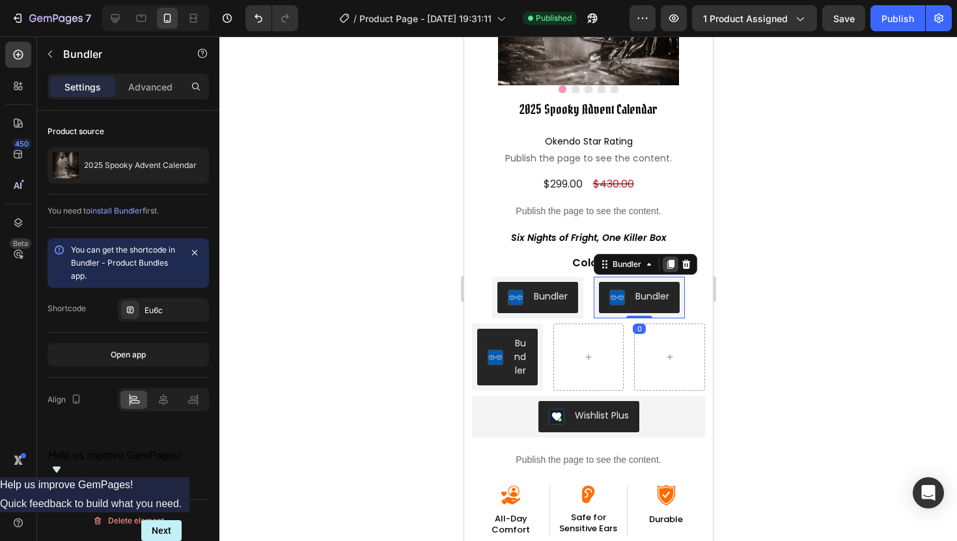
click at [668, 266] on icon at bounding box center [670, 264] width 10 height 10
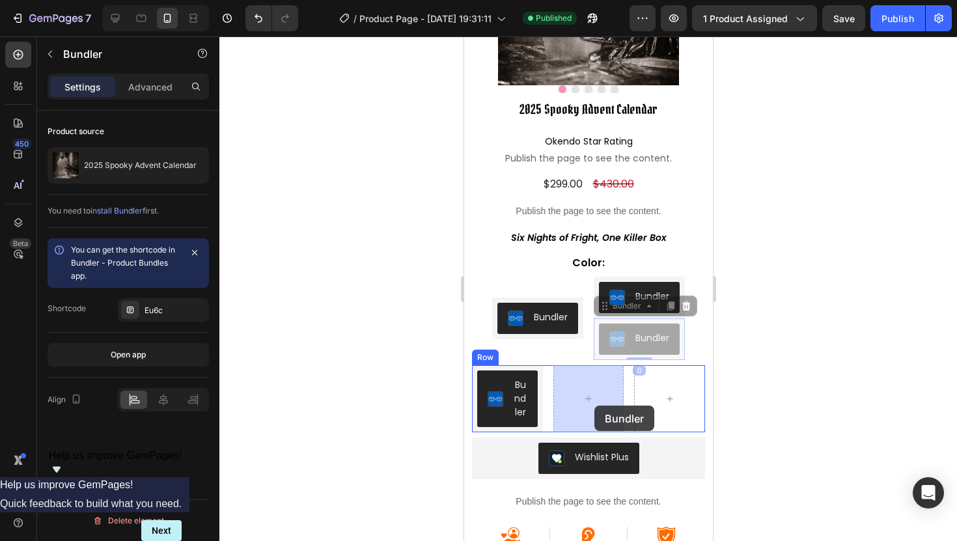
drag, startPoint x: 618, startPoint y: 309, endPoint x: 594, endPoint y: 405, distance: 99.3
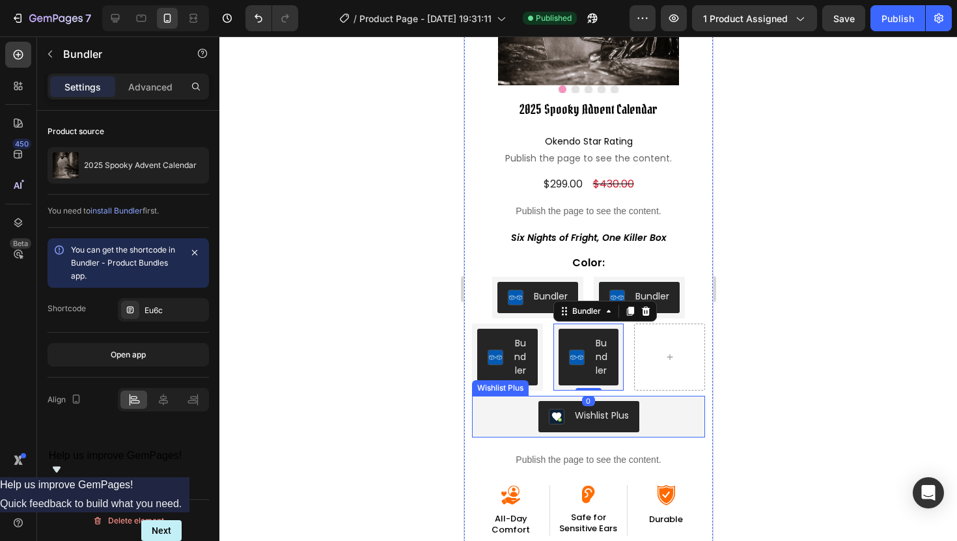
click at [505, 422] on div "Wishlist Plus" at bounding box center [588, 416] width 223 height 31
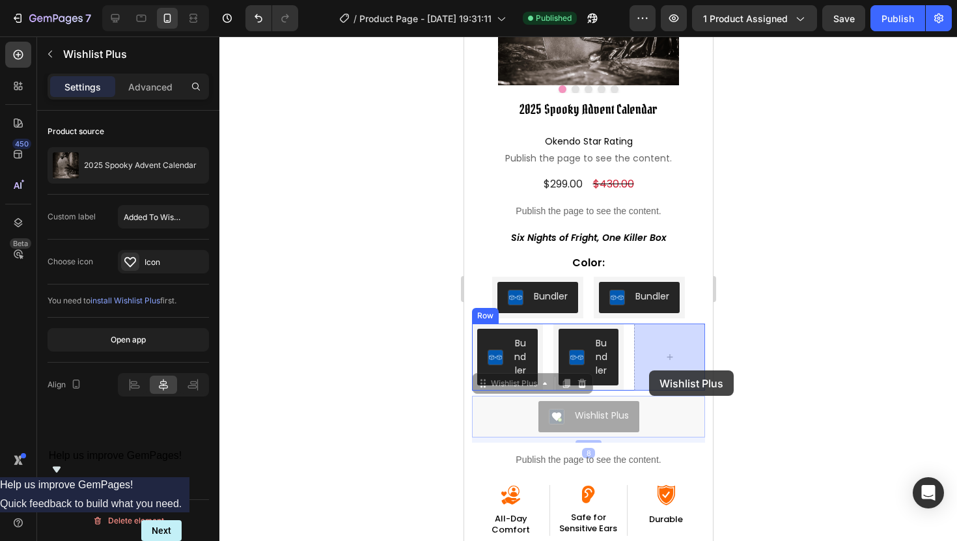
drag, startPoint x: 505, startPoint y: 387, endPoint x: 648, endPoint y: 370, distance: 144.3
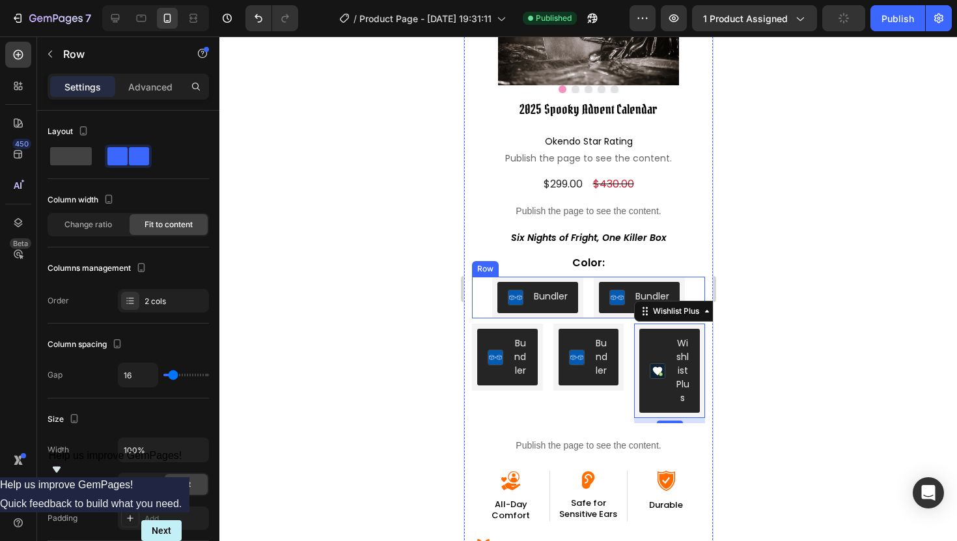
click at [481, 289] on div "Bundler Bundler Bundler Bundler Row" at bounding box center [587, 298] width 233 height 42
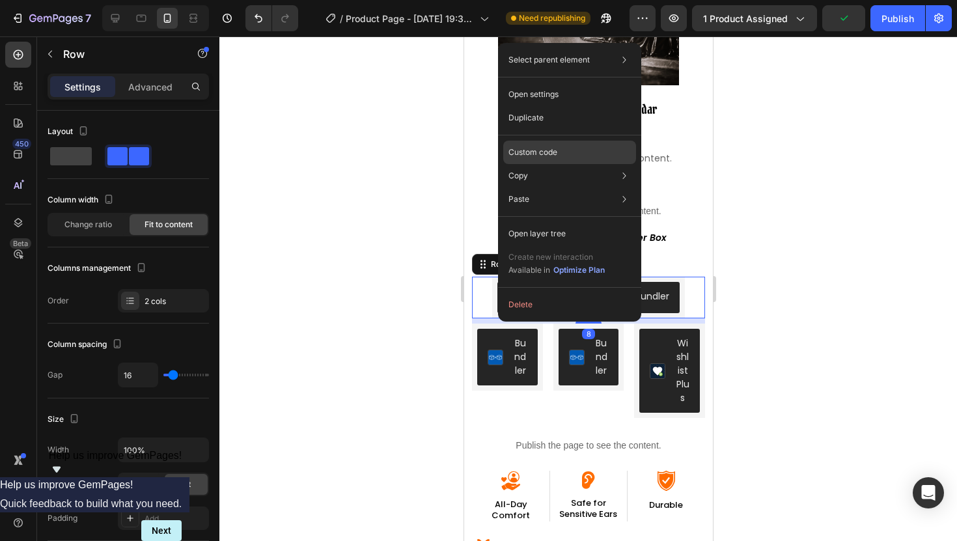
click at [538, 155] on p "Custom code" at bounding box center [533, 153] width 49 height 12
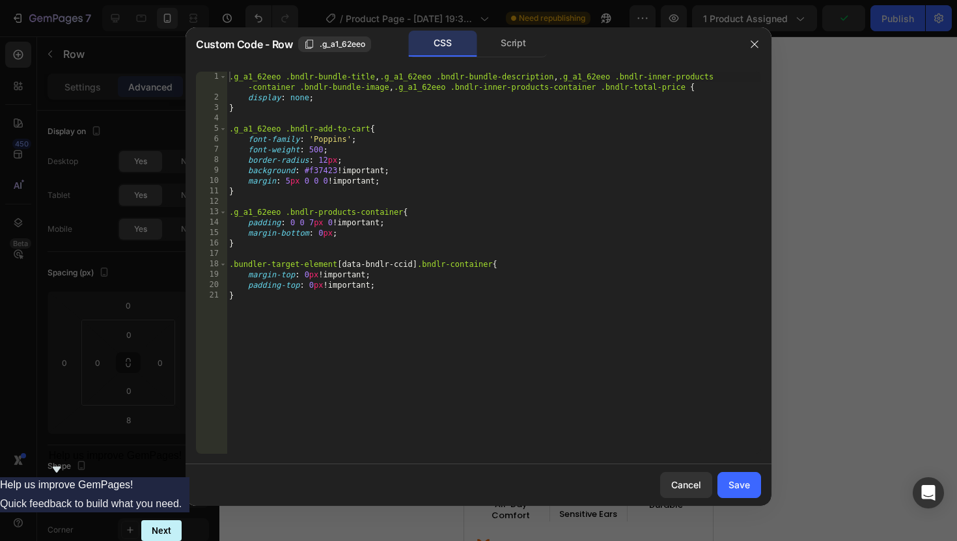
click at [535, 198] on div ".g_a1_62eeo .bndlr-bundle-title , .g_a1_62eeo .bndlr-bundle-description , .g_a1…" at bounding box center [494, 279] width 535 height 414
type textarea "padding-top: 0px !important; }"
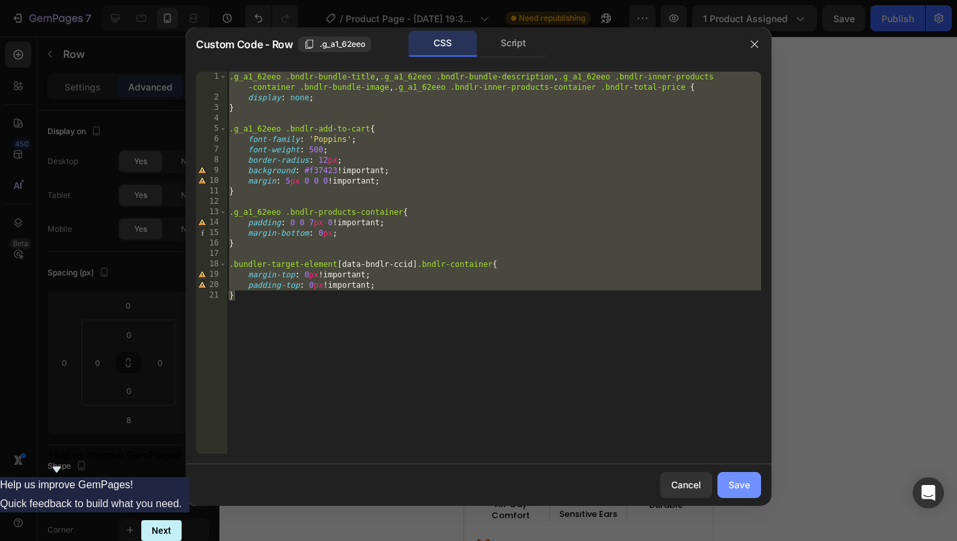
click at [732, 494] on button "Save" at bounding box center [740, 485] width 44 height 26
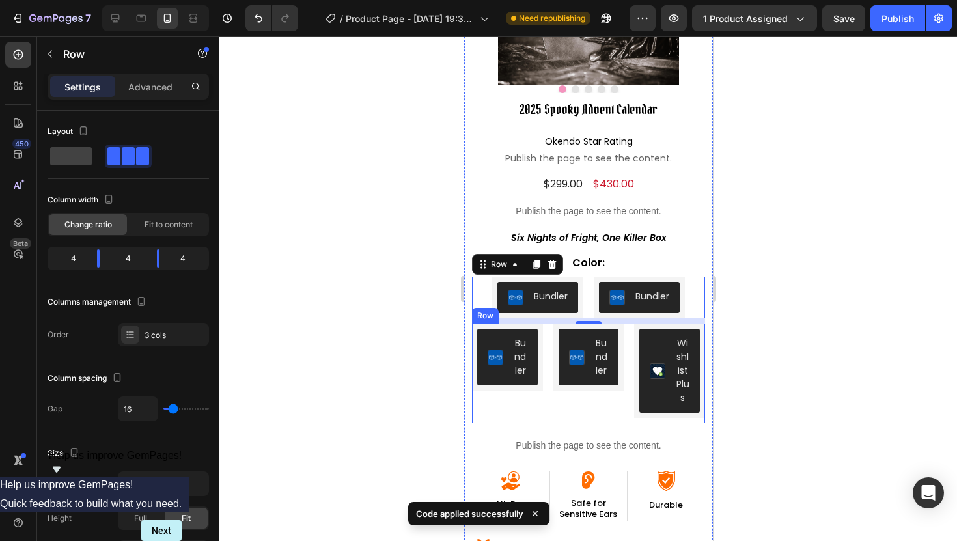
click at [541, 401] on div "Bundler Bundler" at bounding box center [506, 374] width 71 height 100
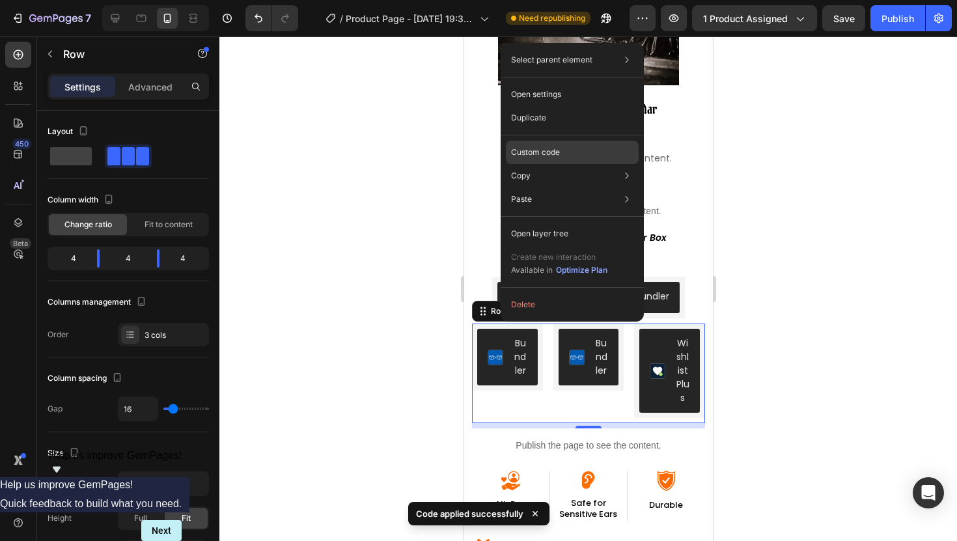
click at [555, 156] on p "Custom code" at bounding box center [535, 153] width 49 height 12
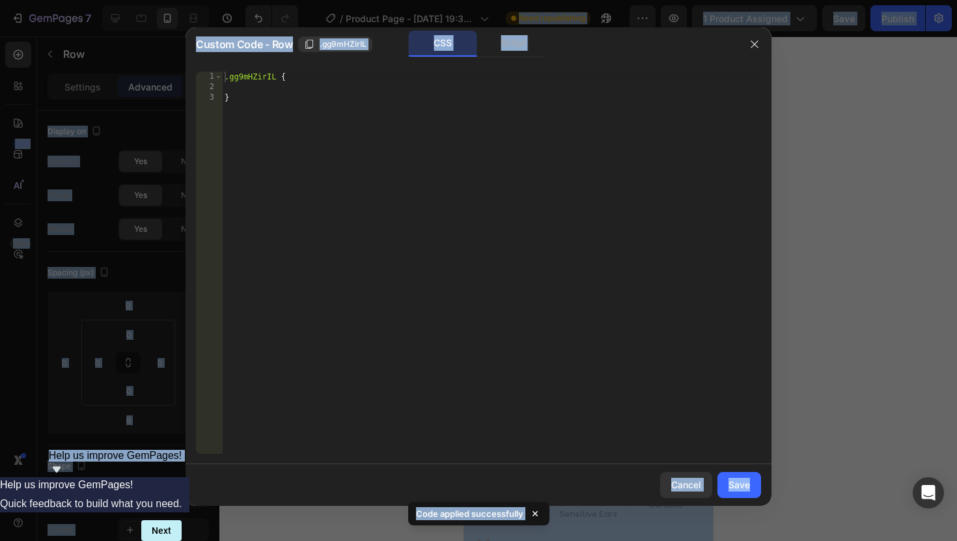
click at [242, 103] on div ".gg9mHZirIL { }" at bounding box center [491, 273] width 539 height 403
type textarea "}"
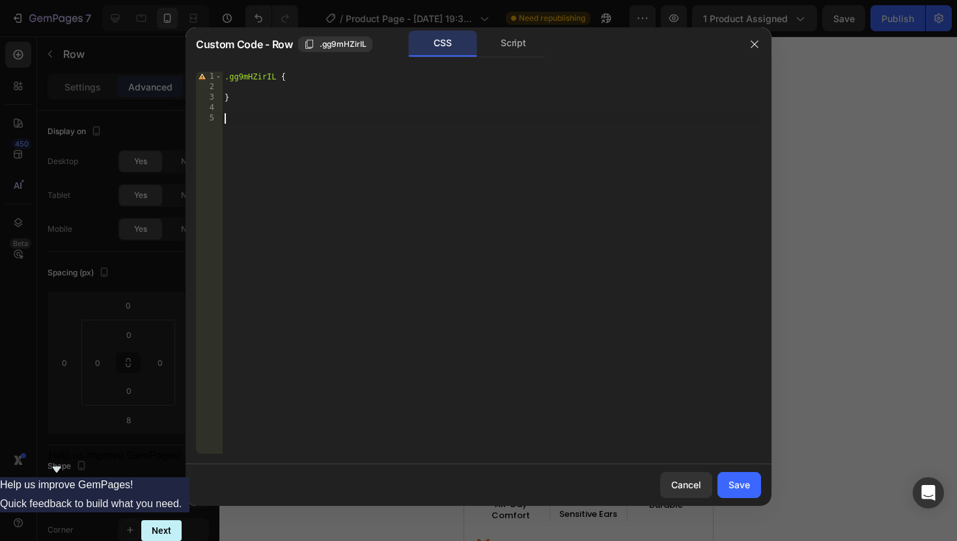
paste textarea "}"
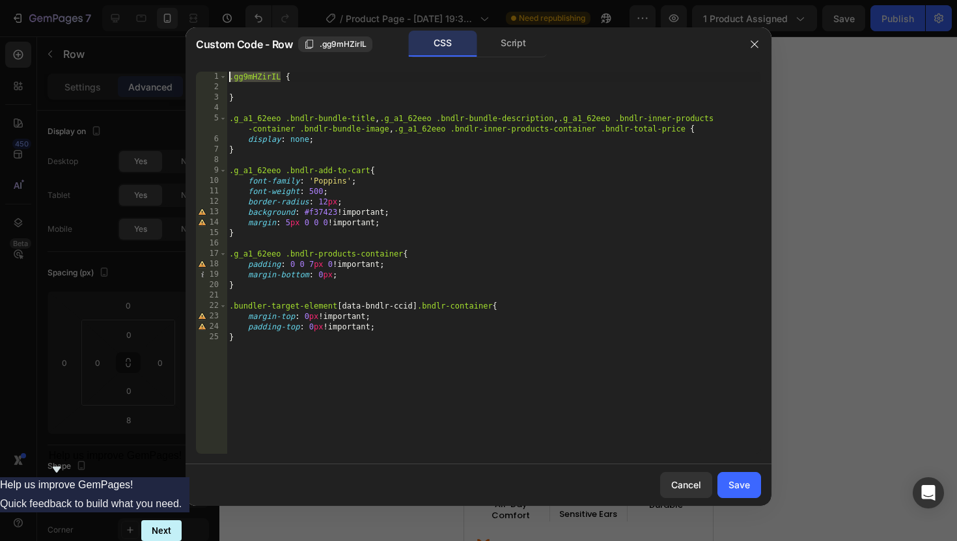
drag, startPoint x: 281, startPoint y: 76, endPoint x: 227, endPoint y: 76, distance: 54.1
click at [227, 76] on div ".gg9mHZirIL { } .g_a1_62eeo .bndlr-bundle-title , .g_a1_62eeo .bndlr-bundle-des…" at bounding box center [494, 273] width 535 height 403
drag, startPoint x: 281, startPoint y: 120, endPoint x: 228, endPoint y: 120, distance: 52.7
click at [228, 120] on div ".gg9mHZirIL { } .g_a1_62eeo .bndlr-bundle-title , .g_a1_62eeo .bndlr-bundle-des…" at bounding box center [494, 273] width 535 height 403
paste textarea "g9mHZirIL"
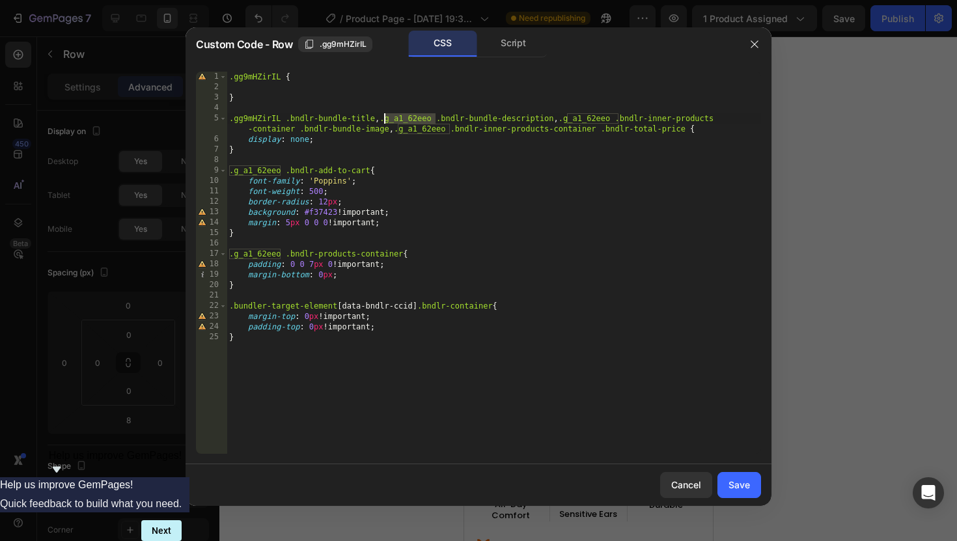
drag, startPoint x: 435, startPoint y: 119, endPoint x: 385, endPoint y: 119, distance: 50.1
click at [385, 119] on div ".gg9mHZirIL { } .gg9mHZirIL .bndlr-bundle-title , .g_a1_62eeo .bndlr-bundle-des…" at bounding box center [494, 273] width 535 height 403
paste textarea "g9mHZirIL"
drag, startPoint x: 620, startPoint y: 117, endPoint x: 568, endPoint y: 118, distance: 52.1
click at [568, 118] on div ".gg9mHZirIL { } .gg9mHZirIL .bndlr-bundle-title , .gg9mHZirIL .bndlr-bundle-des…" at bounding box center [494, 273] width 535 height 403
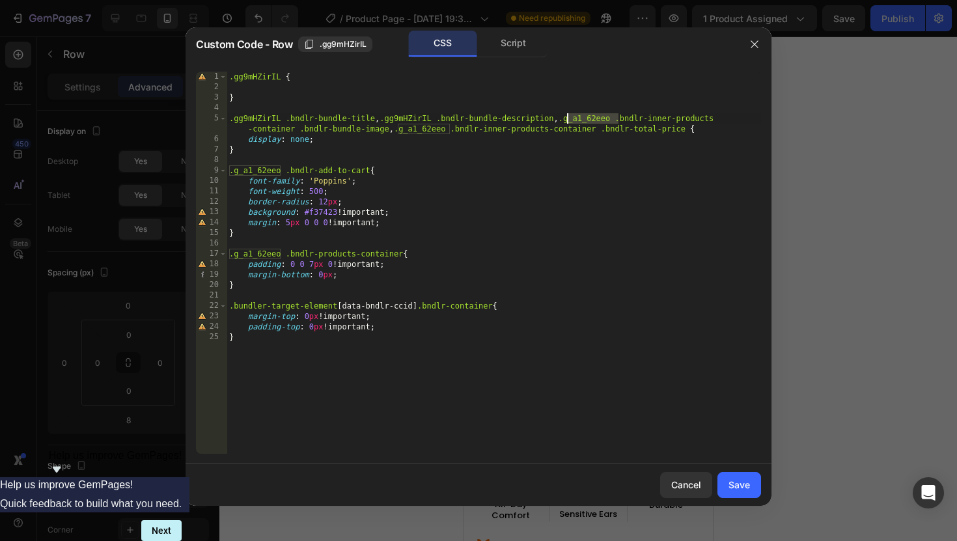
paste textarea "g9mHZirIL"
drag, startPoint x: 450, startPoint y: 129, endPoint x: 399, endPoint y: 132, distance: 50.9
click at [399, 132] on div ".gg9mHZirIL { } .gg9mHZirIL .bndlr-bundle-title , .gg9mHZirIL .bndlr-bundle-des…" at bounding box center [494, 273] width 535 height 403
paste textarea "g9mHZirIL"
drag, startPoint x: 281, startPoint y: 173, endPoint x: 226, endPoint y: 173, distance: 54.7
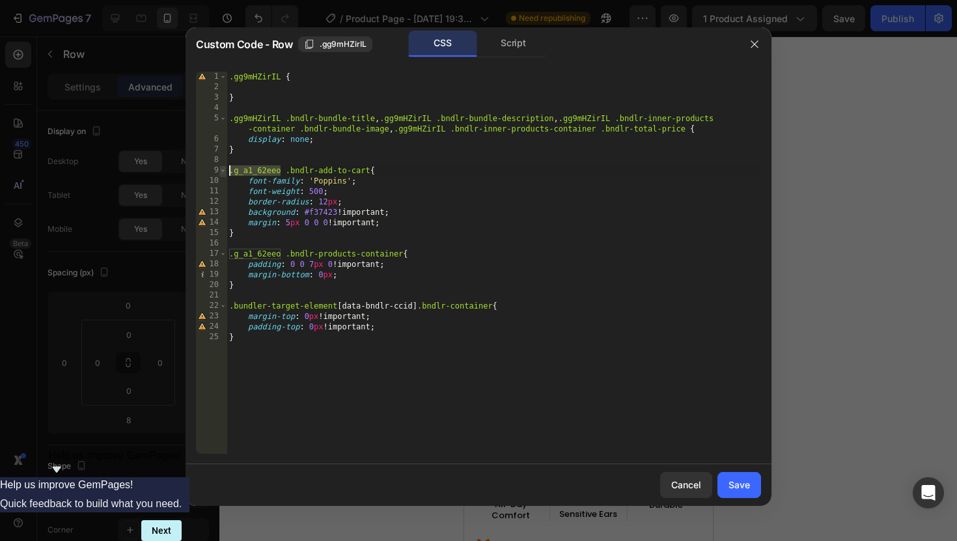
click at [226, 173] on div ".gg9mHZirIL .bndlr-bundle-title, .gg9mHZirIL .bndlr-bundle-description, .gg9mHZ…" at bounding box center [478, 263] width 565 height 382
paste textarea "g9mHZirIL"
drag, startPoint x: 280, startPoint y: 254, endPoint x: 231, endPoint y: 255, distance: 49.5
click at [231, 255] on div ".gg9mHZirIL { } .gg9mHZirIL .bndlr-bundle-title , .gg9mHZirIL .bndlr-bundle-des…" at bounding box center [494, 273] width 535 height 403
paste textarea "g9mHZirIL"
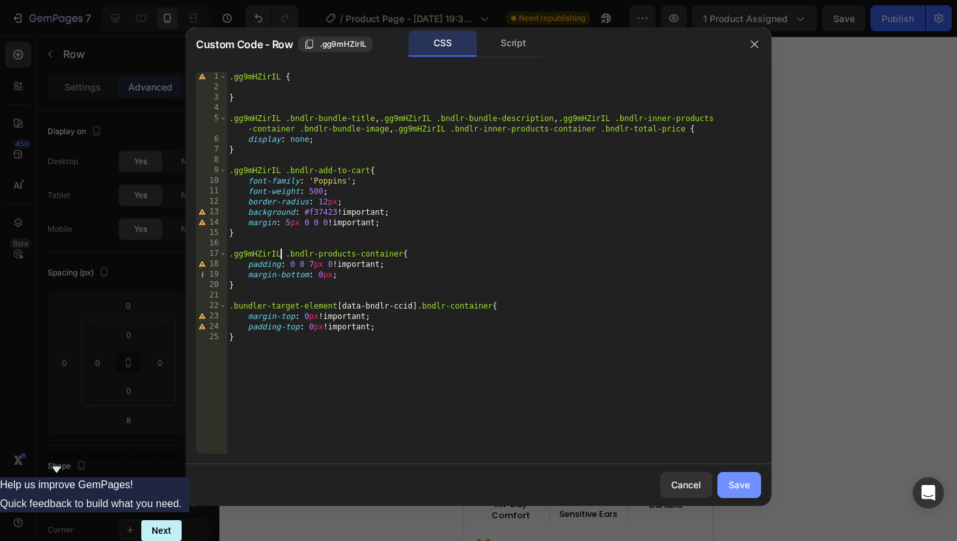
type textarea ".gg9mHZirIL .bndlr-products-container{"
click at [740, 490] on div "Save" at bounding box center [739, 485] width 21 height 14
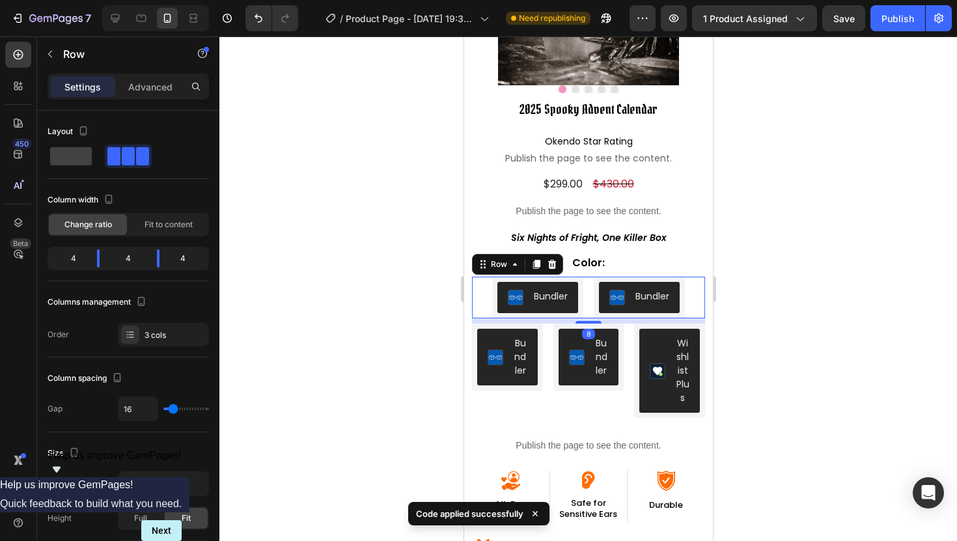
click at [473, 290] on div "Bundler Bundler Bundler Bundler Row 8" at bounding box center [587, 298] width 233 height 42
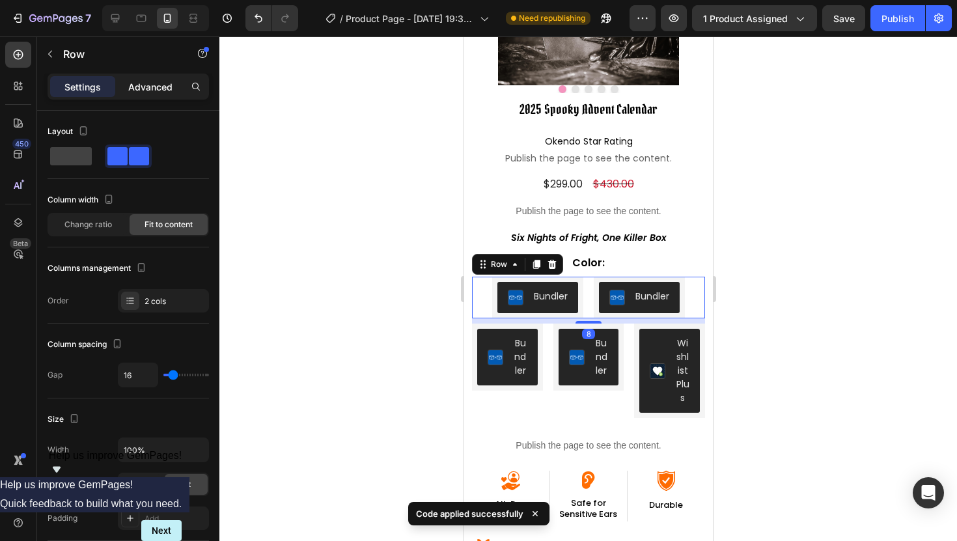
click at [120, 87] on div "Advanced" at bounding box center [150, 86] width 65 height 21
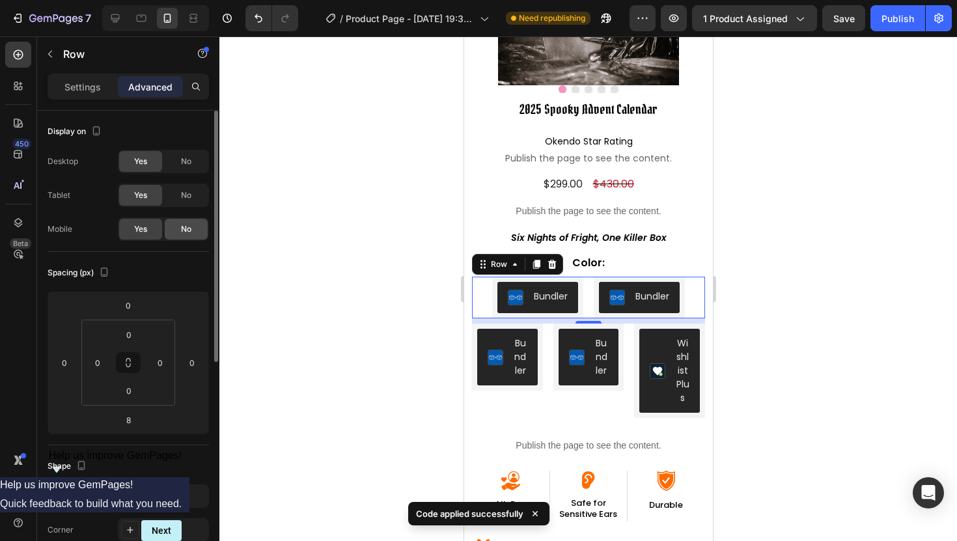
click at [184, 231] on span "No" at bounding box center [186, 229] width 10 height 12
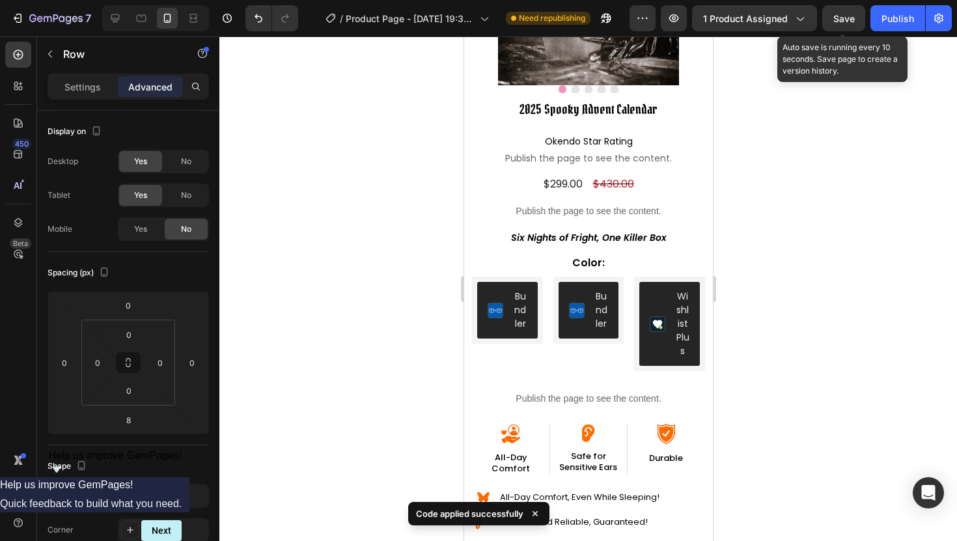
click at [844, 14] on span "Save" at bounding box center [844, 18] width 21 height 11
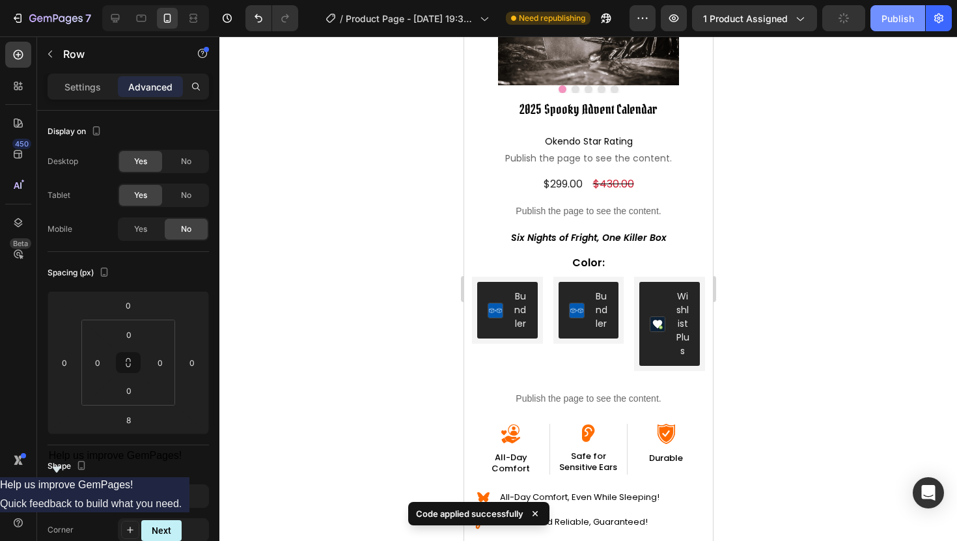
click at [890, 15] on div "Publish" at bounding box center [898, 19] width 33 height 14
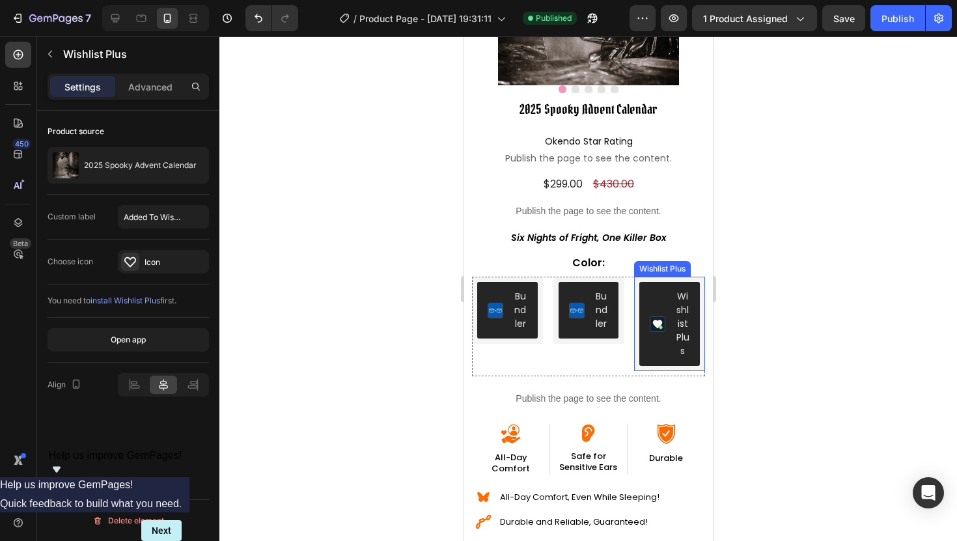
click at [642, 338] on button "Wishlist Plus" at bounding box center [669, 324] width 61 height 84
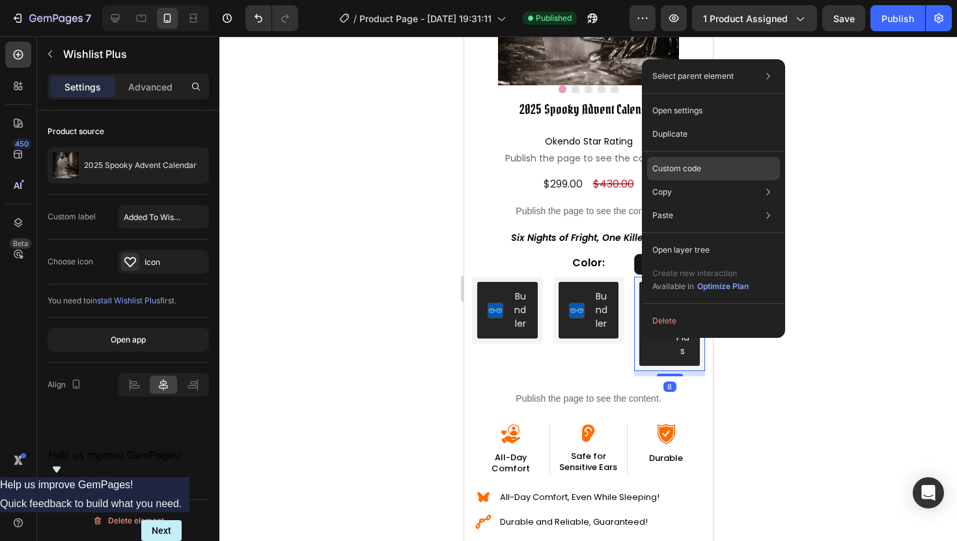
click at [653, 172] on p "Custom code" at bounding box center [677, 169] width 49 height 12
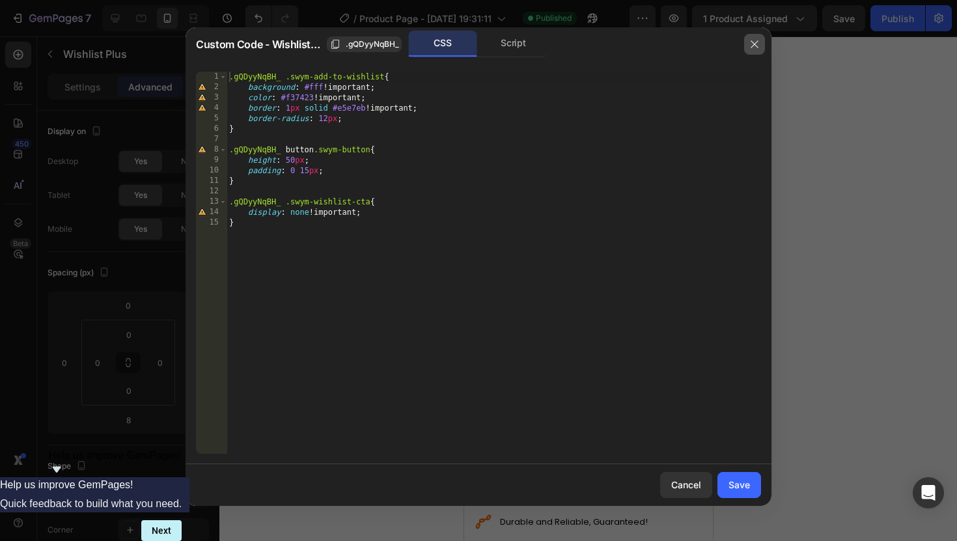
click at [760, 42] on button "button" at bounding box center [754, 44] width 21 height 21
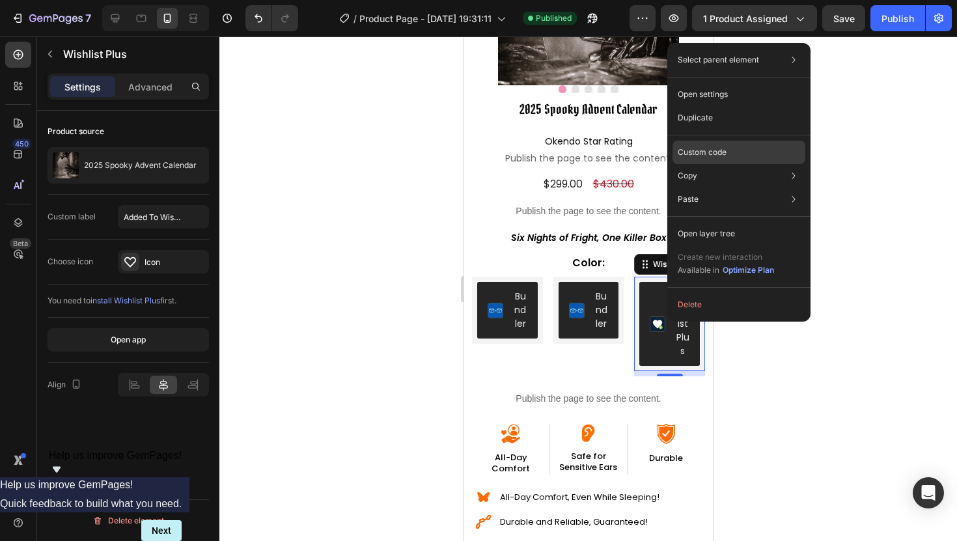
click at [705, 153] on p "Custom code" at bounding box center [702, 153] width 49 height 12
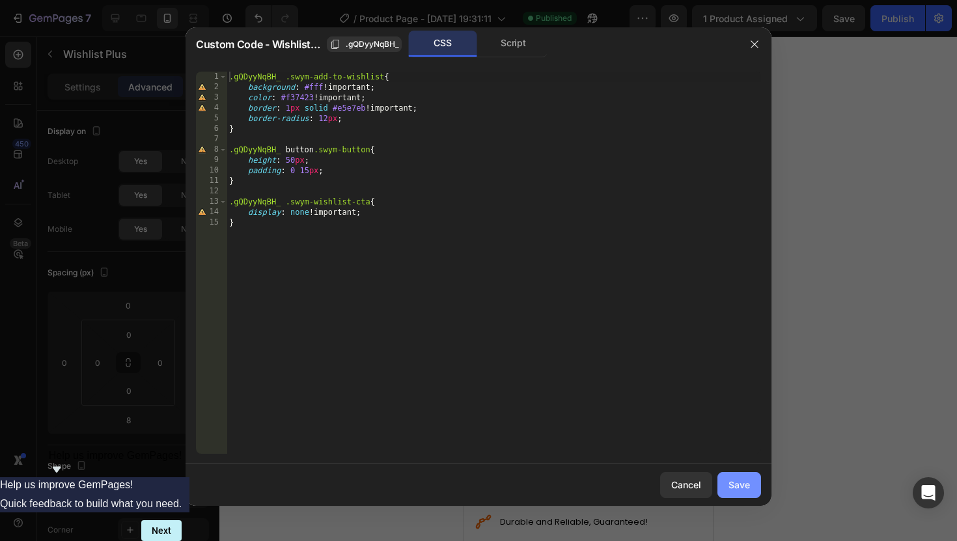
click at [727, 481] on button "Save" at bounding box center [740, 485] width 44 height 26
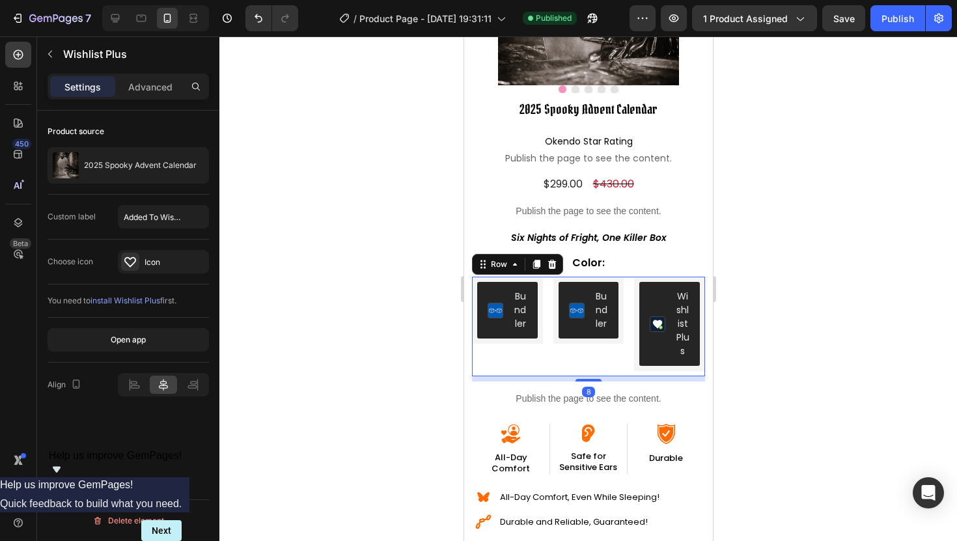
click at [576, 350] on div "Bundler Bundler" at bounding box center [588, 327] width 71 height 100
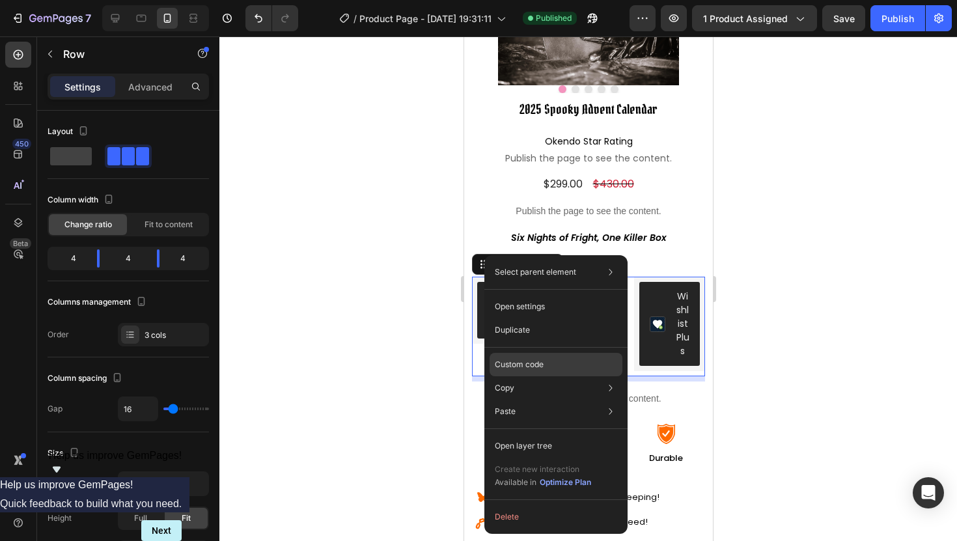
click at [505, 362] on p "Custom code" at bounding box center [519, 365] width 49 height 12
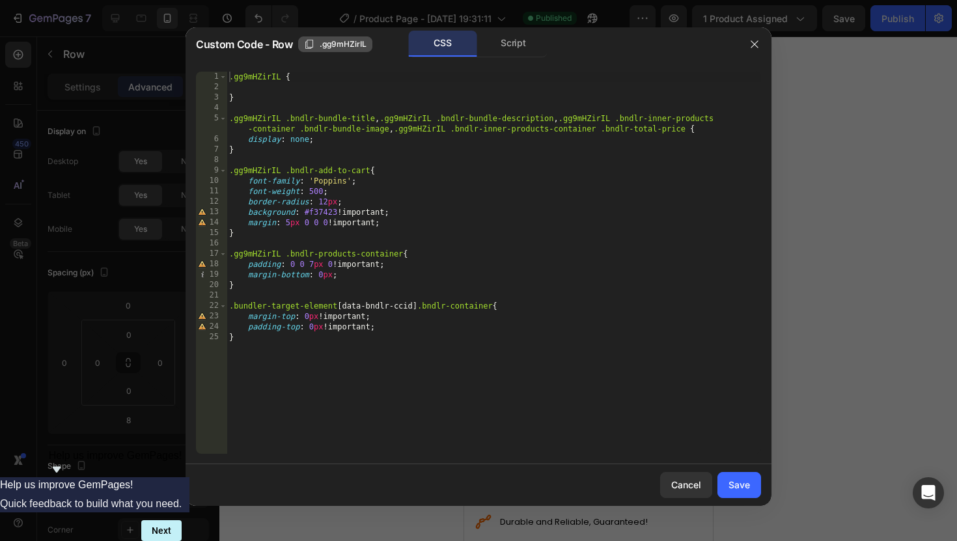
click at [333, 44] on span ".gg9mHZirIL" at bounding box center [343, 44] width 47 height 12
click at [757, 44] on icon "button" at bounding box center [755, 44] width 10 height 10
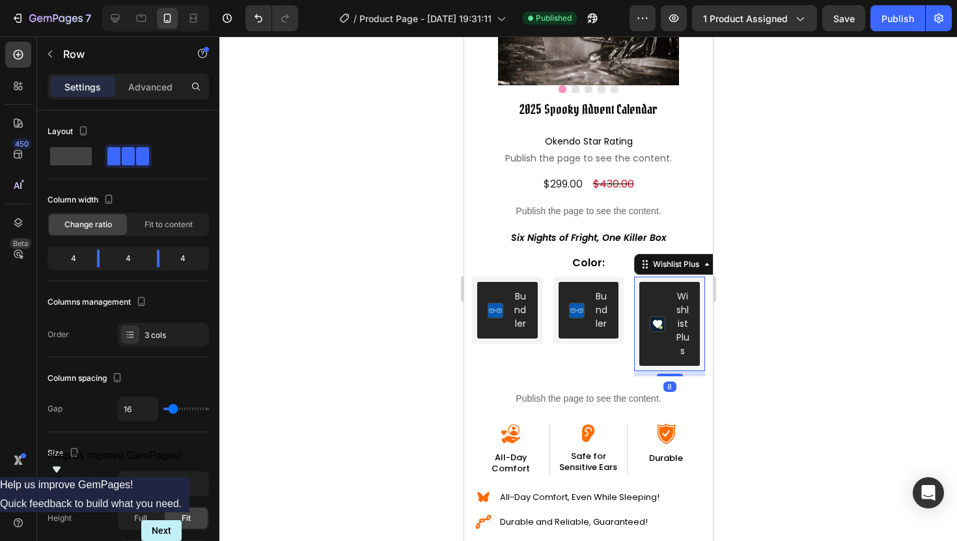
click at [643, 317] on button "Wishlist Plus" at bounding box center [669, 324] width 61 height 84
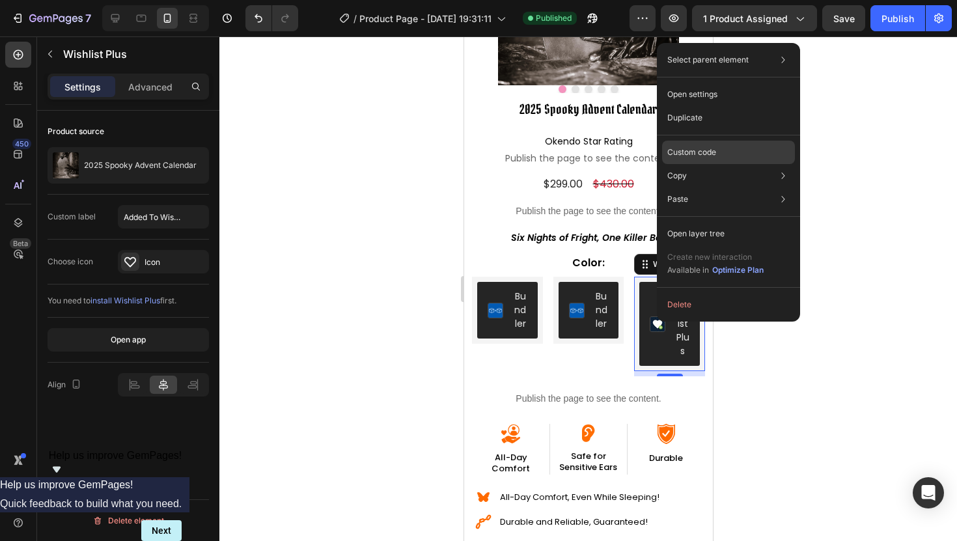
click at [692, 156] on p "Custom code" at bounding box center [692, 153] width 49 height 12
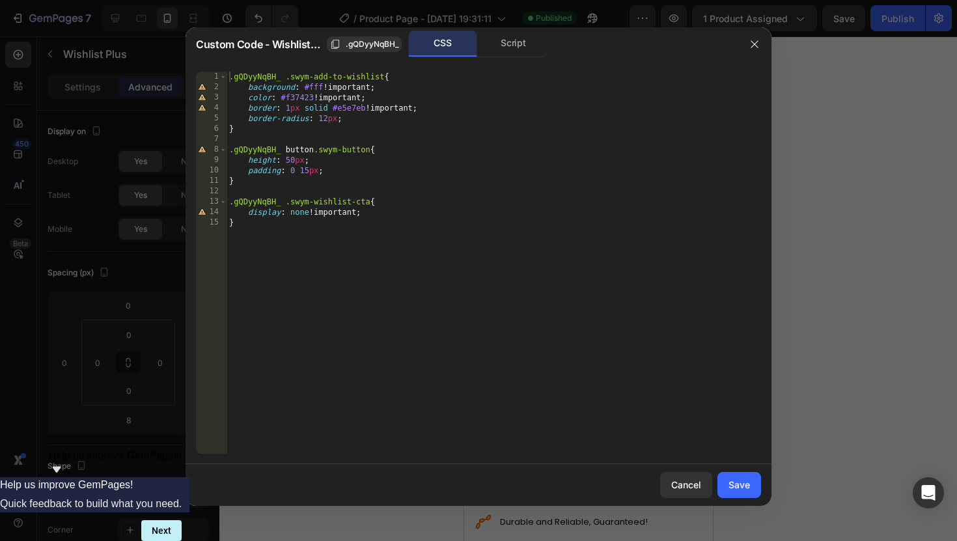
click at [229, 77] on div ".gQDyyNqBH_ .swym-add-to-wishlist { background : #fff !important ; color : #f37…" at bounding box center [494, 273] width 535 height 403
paste textarea ".gg9mHZirIL"
click at [228, 148] on div ".gg9mHZirIL .gQDyyNqBH_ .swym-add-to-wishlist { background : #fff !important ; …" at bounding box center [494, 273] width 535 height 403
paste textarea ".gg9mHZirIL"
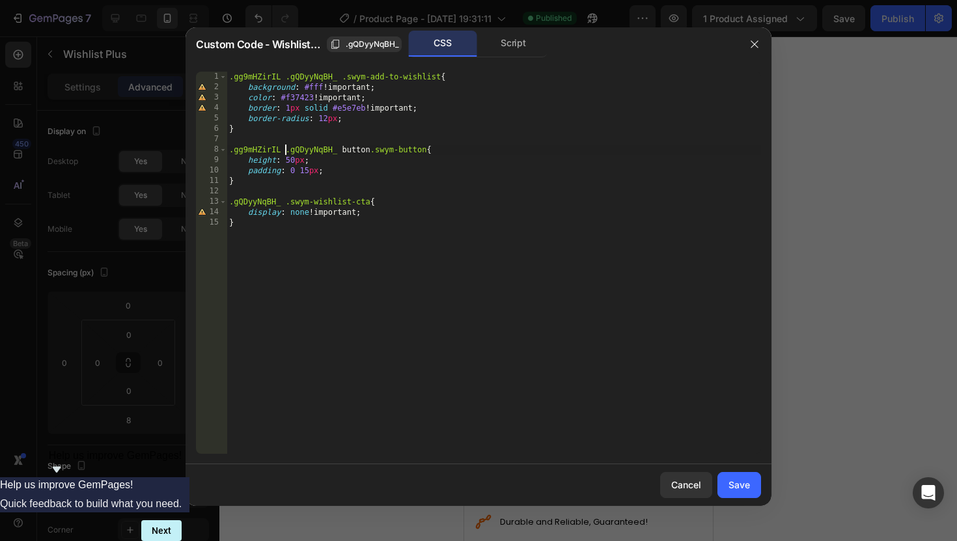
click at [231, 206] on div ".gg9mHZirIL .gQDyyNqBH_ .swym-add-to-wishlist { background : #fff !important ; …" at bounding box center [494, 273] width 535 height 403
paste textarea ".gg9mHZirIL"
type textarea ".gg9mHZirIL .gQDyyNqBH_ .swym-wishlist-cta{"
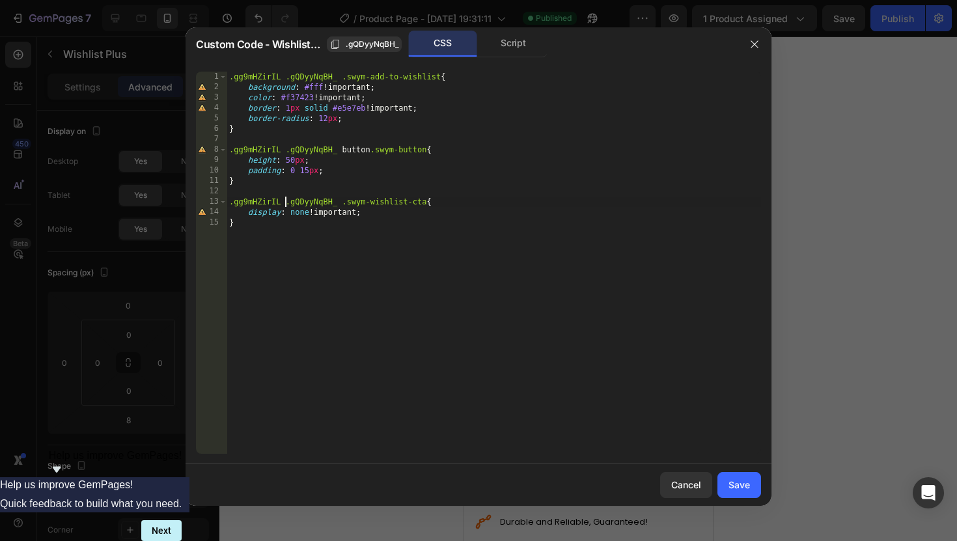
click at [751, 498] on div "Cancel Save" at bounding box center [479, 485] width 586 height 42
click at [747, 496] on button "Save" at bounding box center [740, 485] width 44 height 26
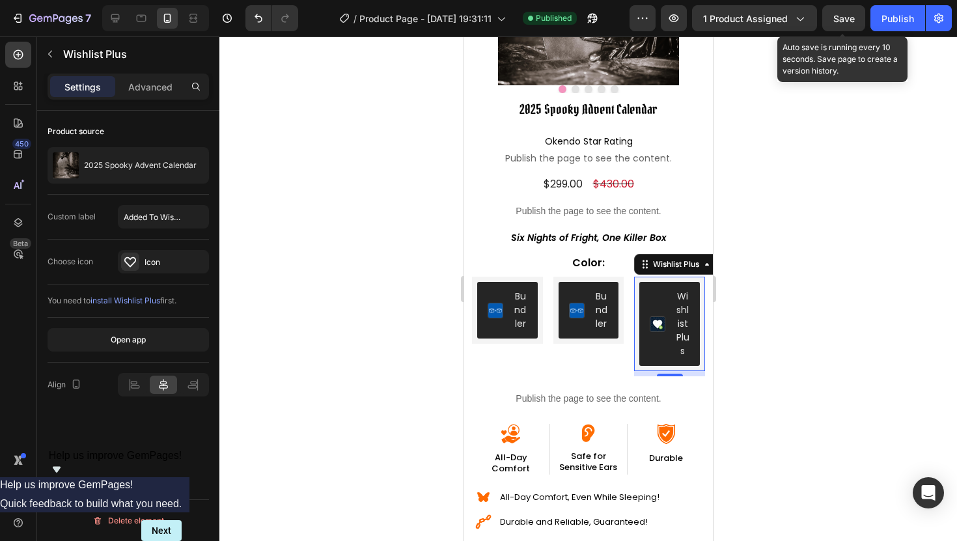
click at [834, 16] on span "Save" at bounding box center [844, 18] width 21 height 11
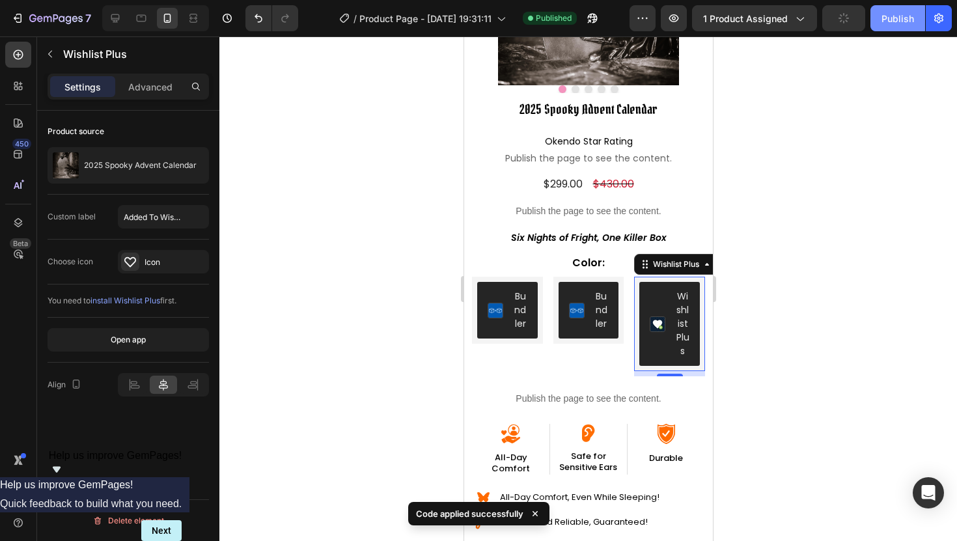
click at [882, 21] on div "Publish" at bounding box center [898, 19] width 33 height 14
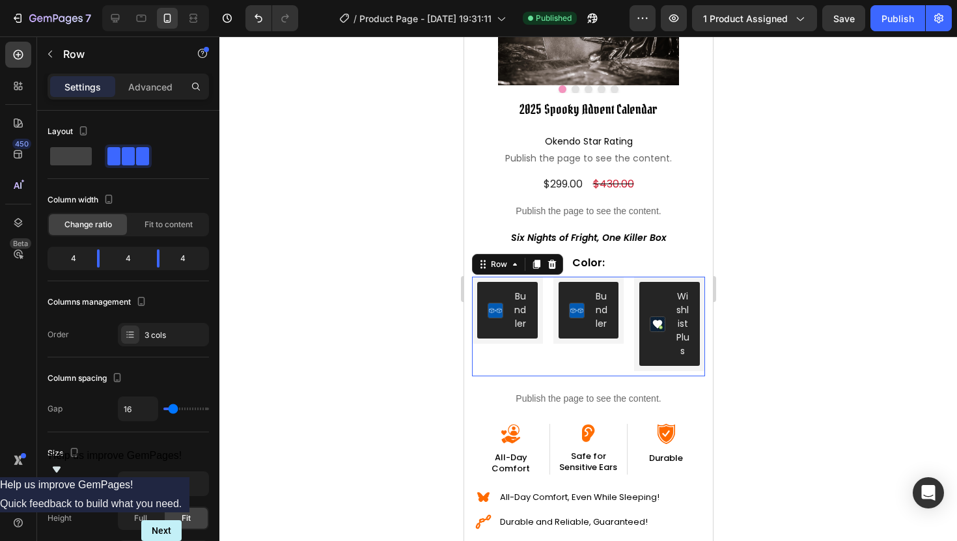
click at [483, 369] on div "Bundler Bundler" at bounding box center [506, 327] width 71 height 100
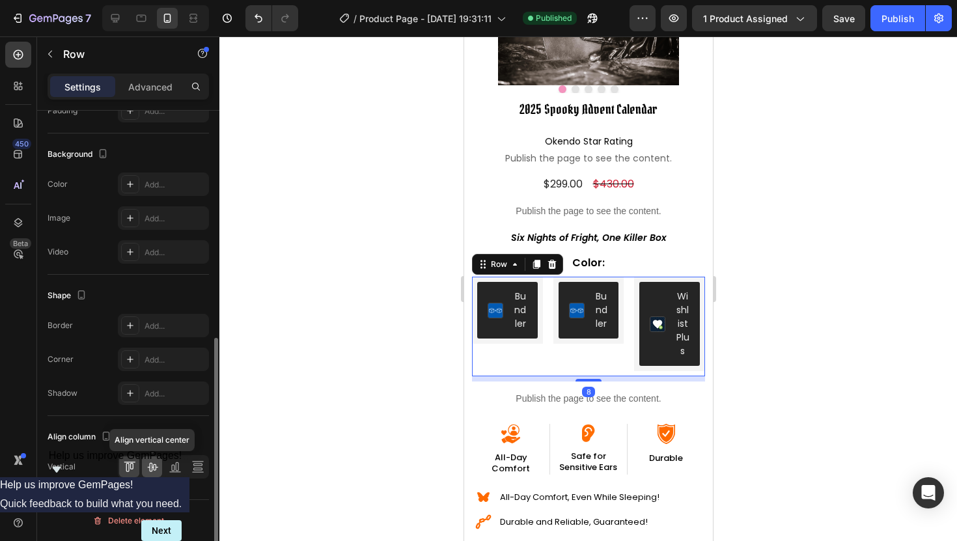
click at [156, 471] on icon at bounding box center [152, 466] width 13 height 13
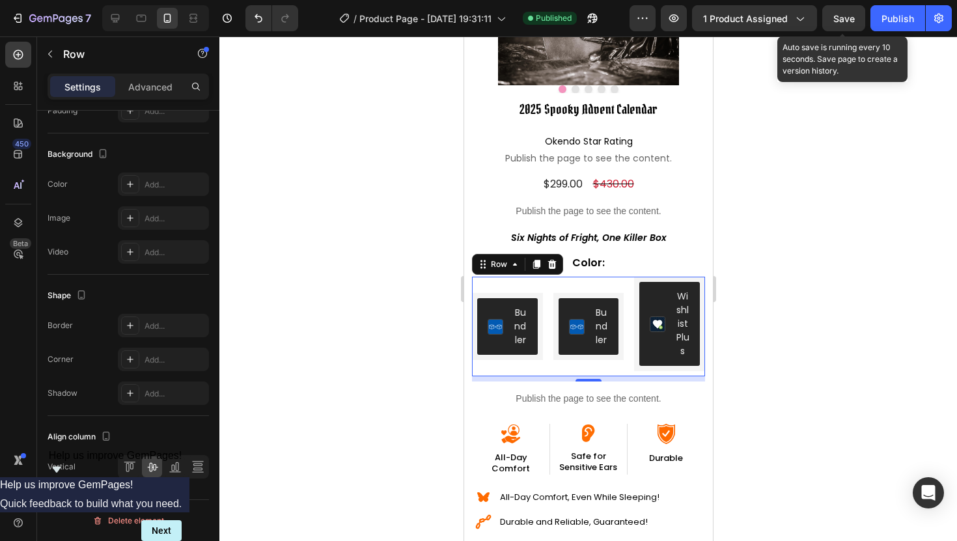
click at [850, 17] on span "Save" at bounding box center [844, 18] width 21 height 11
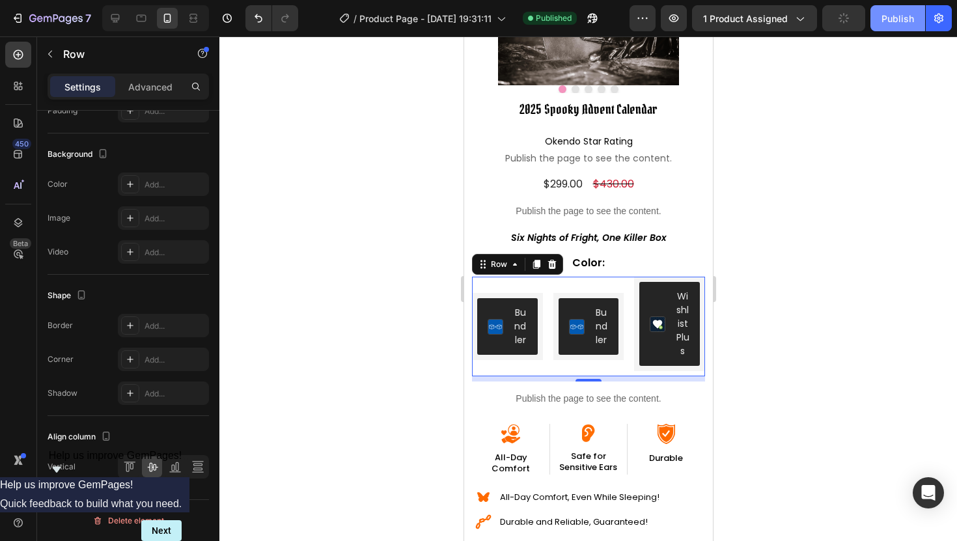
click at [895, 17] on div "Publish" at bounding box center [898, 19] width 33 height 14
click at [140, 87] on p "Advanced" at bounding box center [150, 87] width 44 height 14
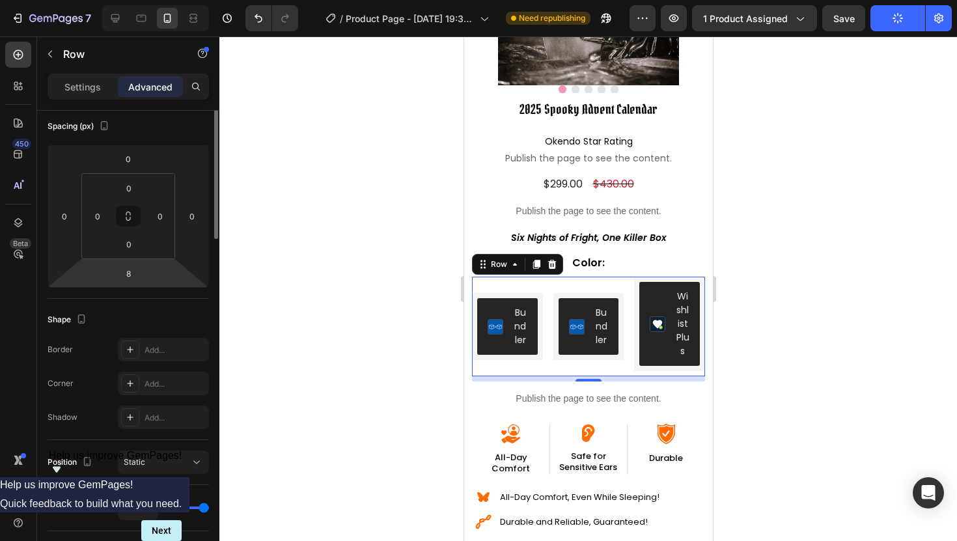
scroll to position [0, 0]
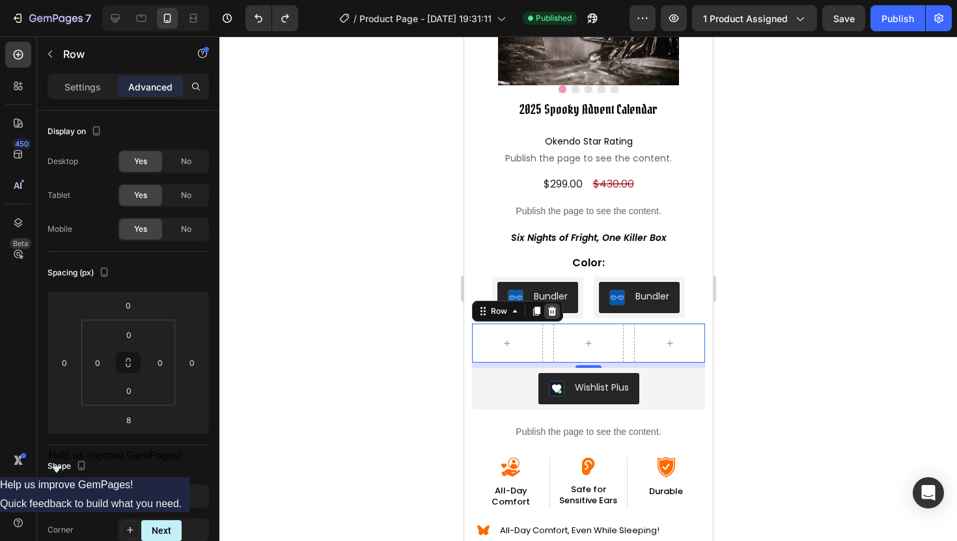
click at [554, 309] on icon at bounding box center [552, 311] width 8 height 9
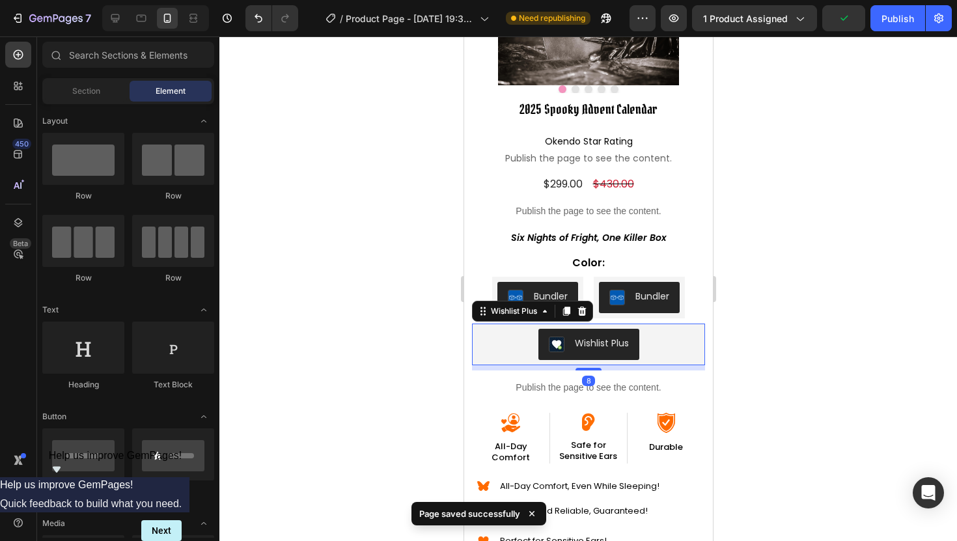
click at [486, 358] on div "Wishlist Plus" at bounding box center [588, 344] width 223 height 31
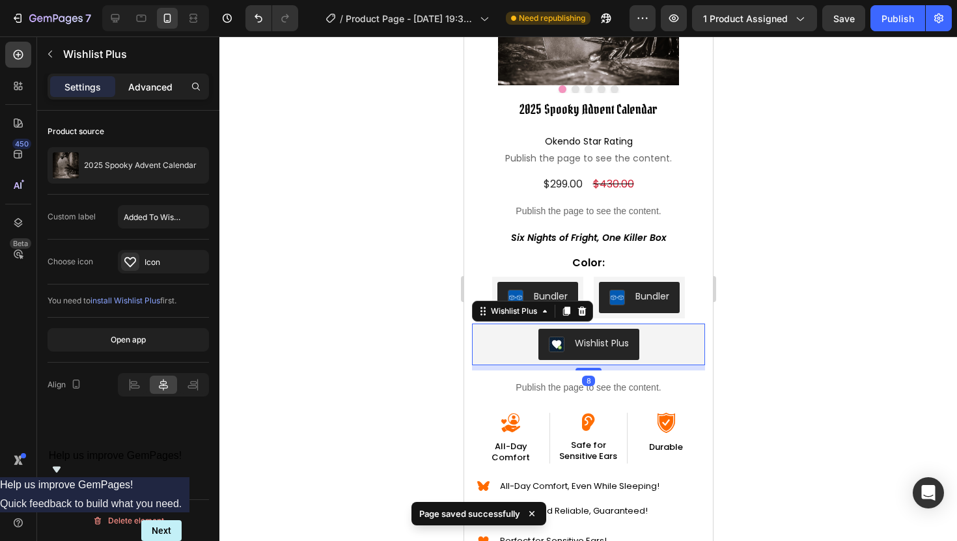
click at [145, 85] on p "Advanced" at bounding box center [150, 87] width 44 height 14
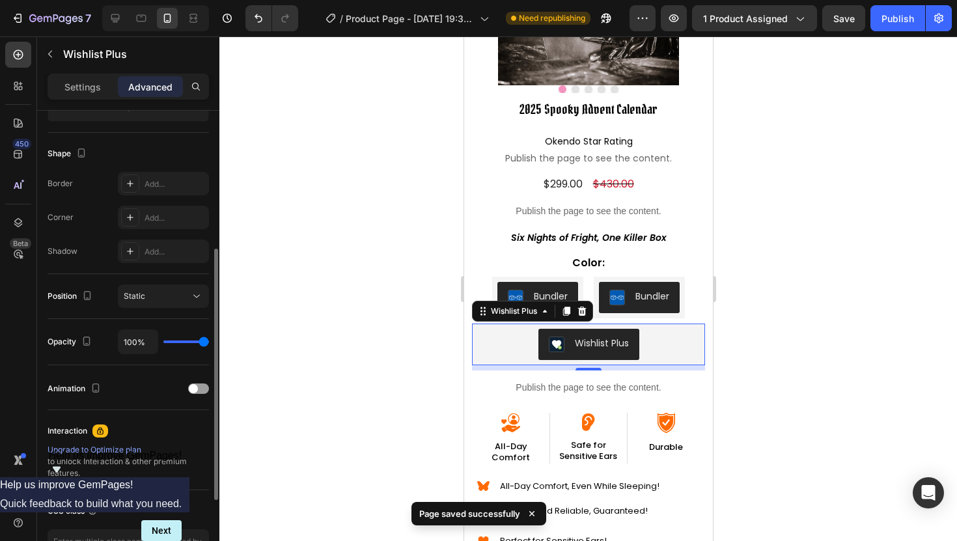
scroll to position [293, 0]
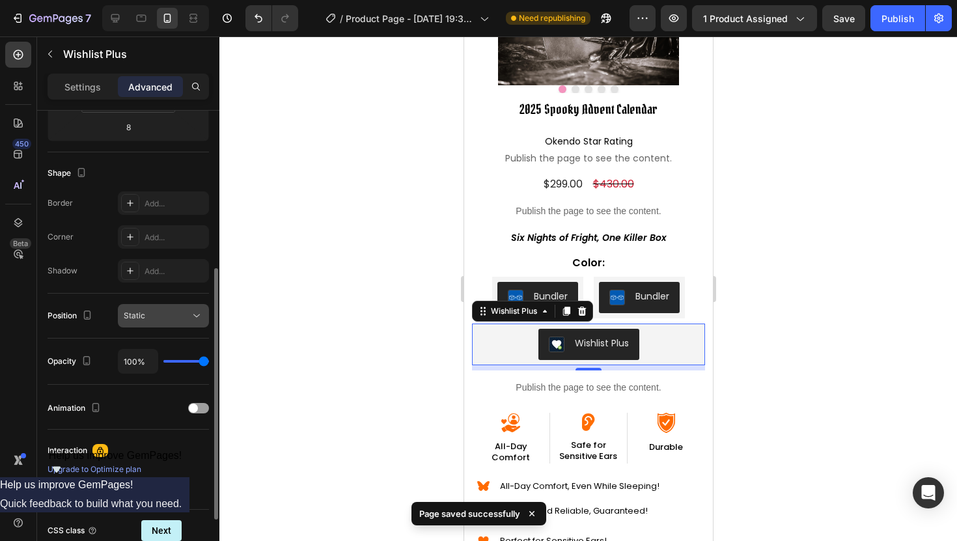
click at [145, 310] on div "Static" at bounding box center [157, 316] width 66 height 12
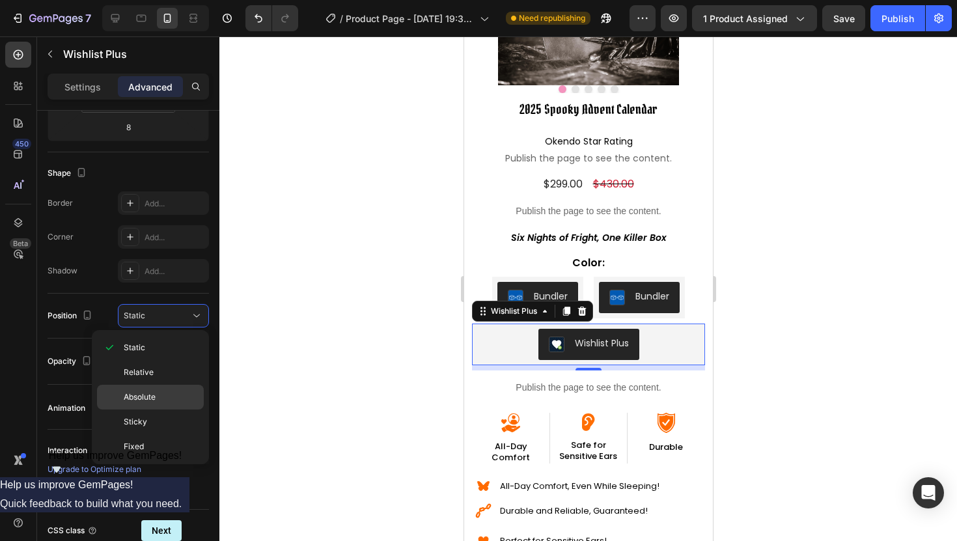
click at [143, 395] on span "Absolute" at bounding box center [140, 397] width 32 height 12
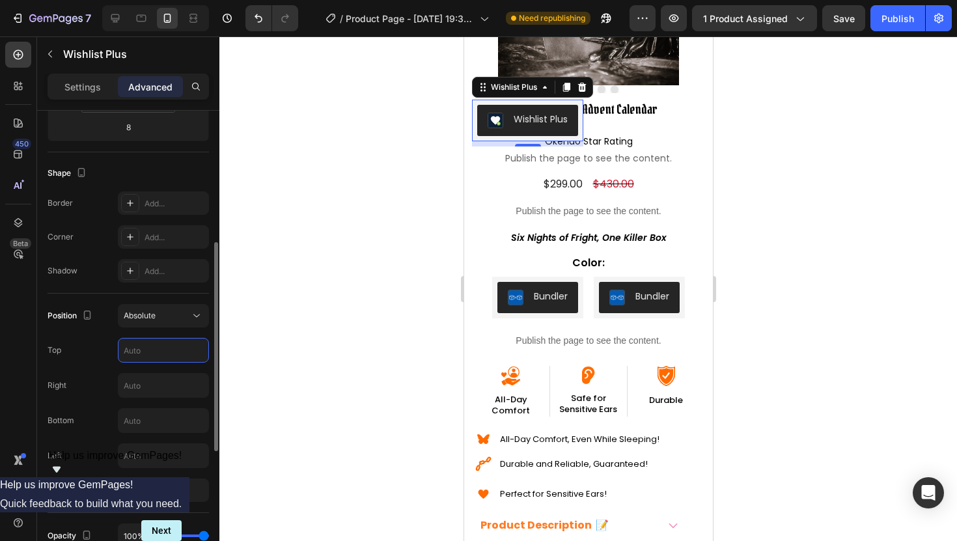
click at [135, 356] on input "text" at bounding box center [164, 350] width 90 height 23
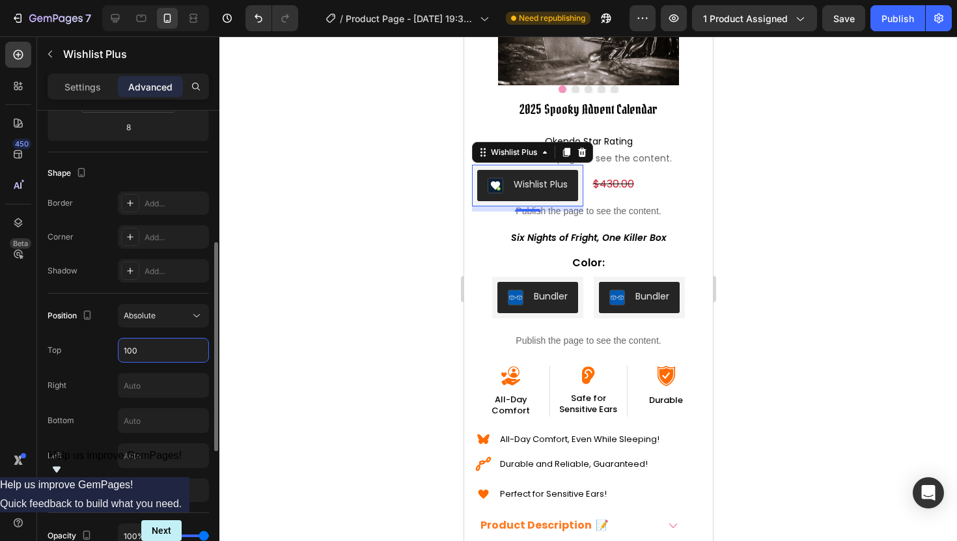
click at [126, 352] on input "100" at bounding box center [164, 350] width 90 height 23
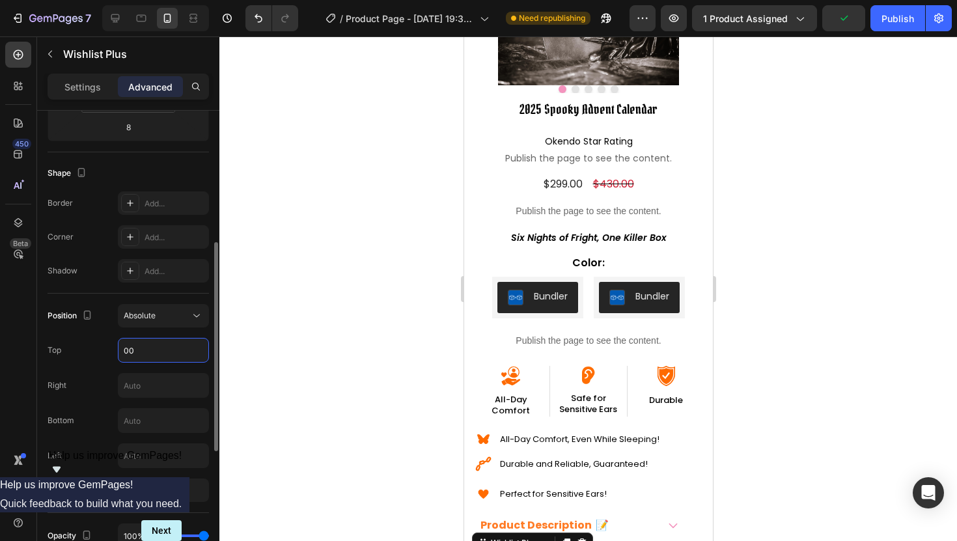
type input "500"
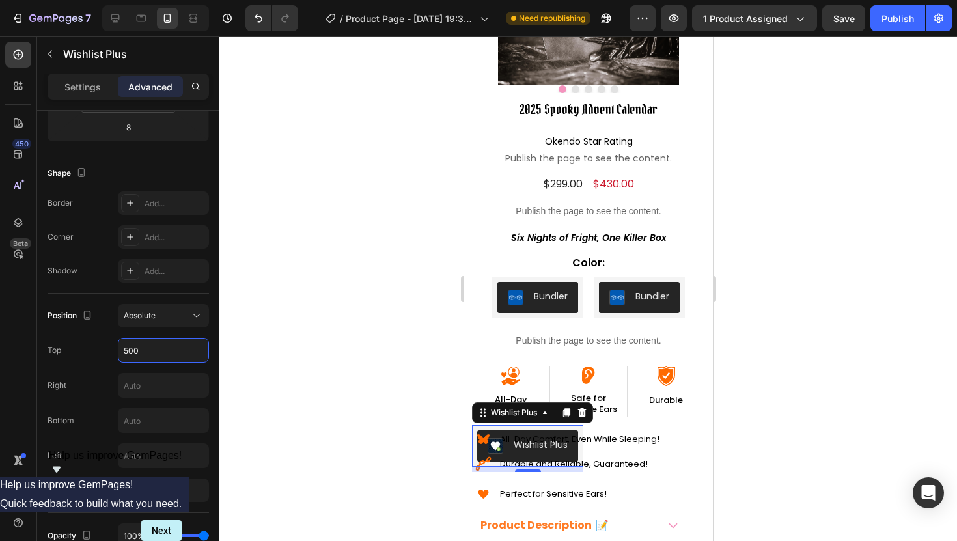
click at [408, 402] on div at bounding box center [588, 288] width 738 height 505
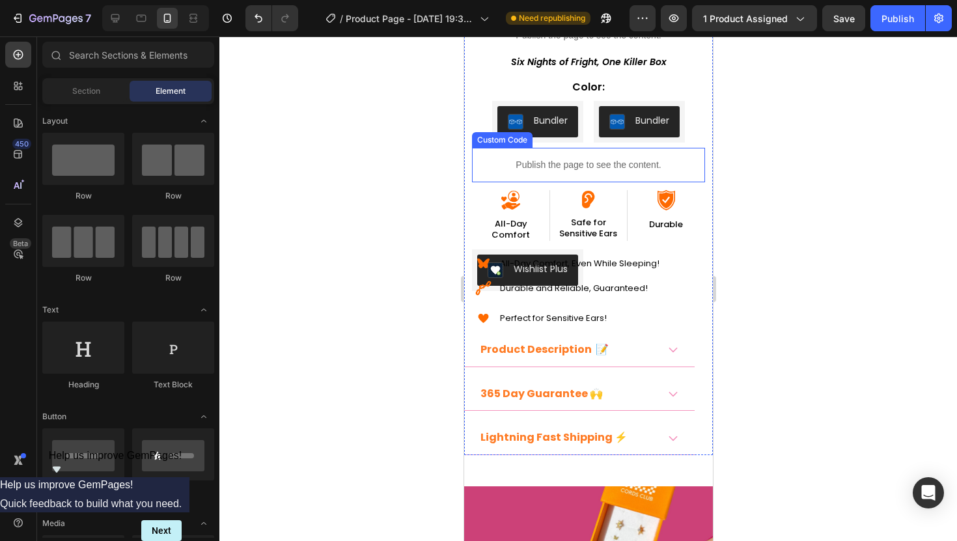
scroll to position [367, 0]
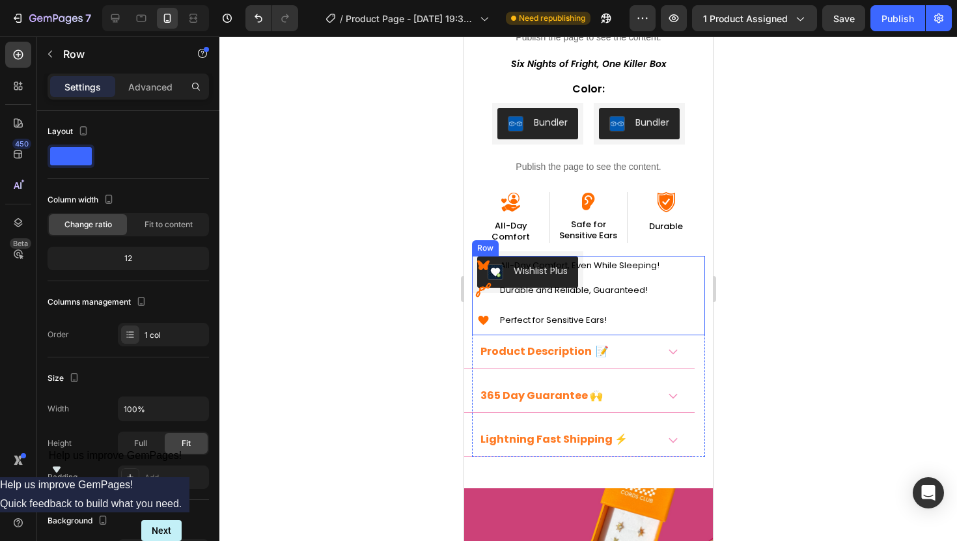
click at [553, 278] on div "Image All-Day Comfort, Even While Sleeping! Text Block Row Image Durable and Re…" at bounding box center [587, 295] width 233 height 79
click at [152, 92] on p "Advanced" at bounding box center [150, 87] width 44 height 14
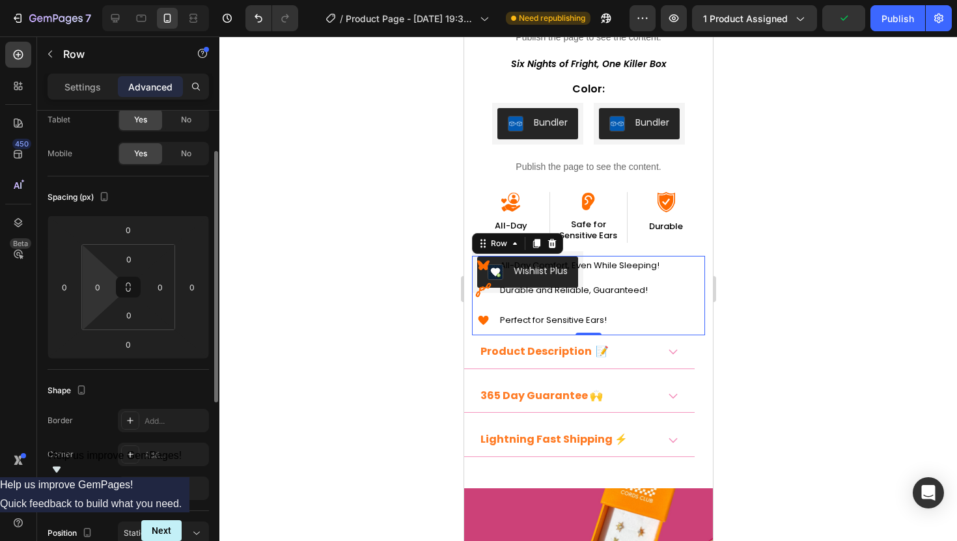
scroll to position [0, 0]
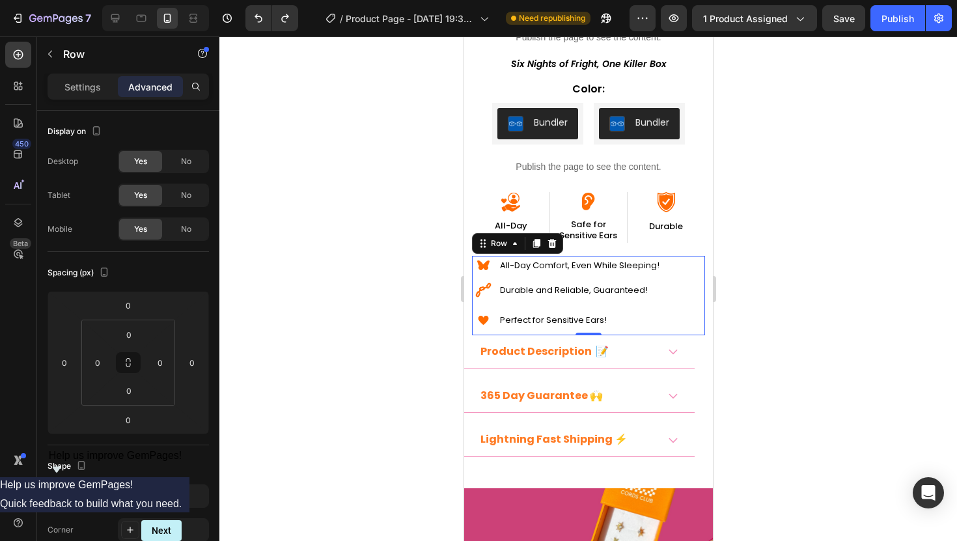
click at [438, 218] on div at bounding box center [588, 288] width 738 height 505
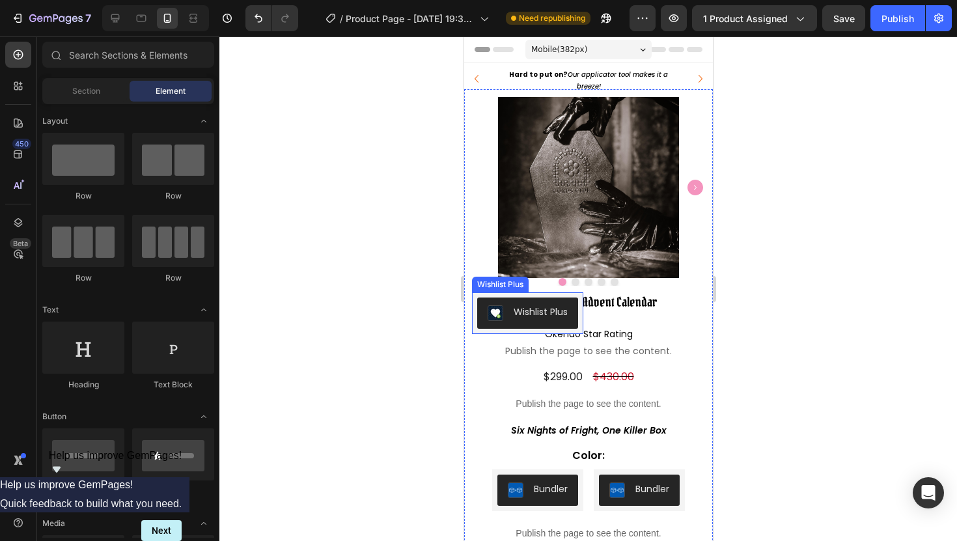
click at [486, 320] on button "Wishlist Plus" at bounding box center [527, 313] width 101 height 31
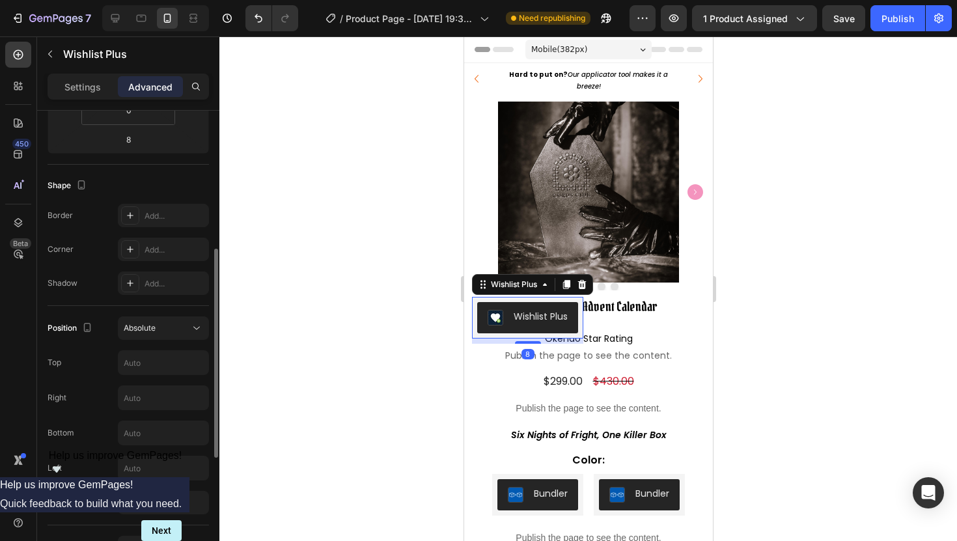
scroll to position [313, 0]
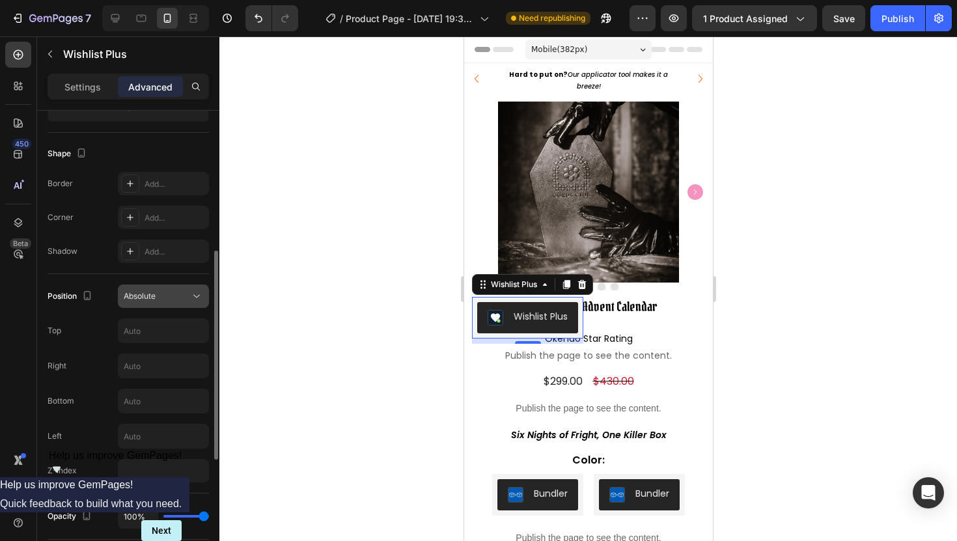
click at [154, 296] on span "Absolute" at bounding box center [140, 296] width 32 height 10
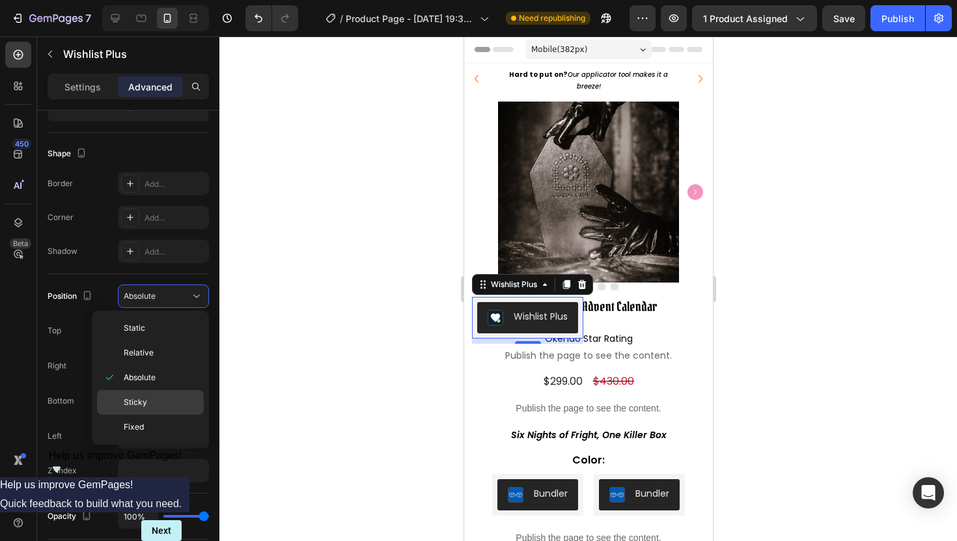
click at [151, 408] on p "Sticky" at bounding box center [161, 403] width 74 height 12
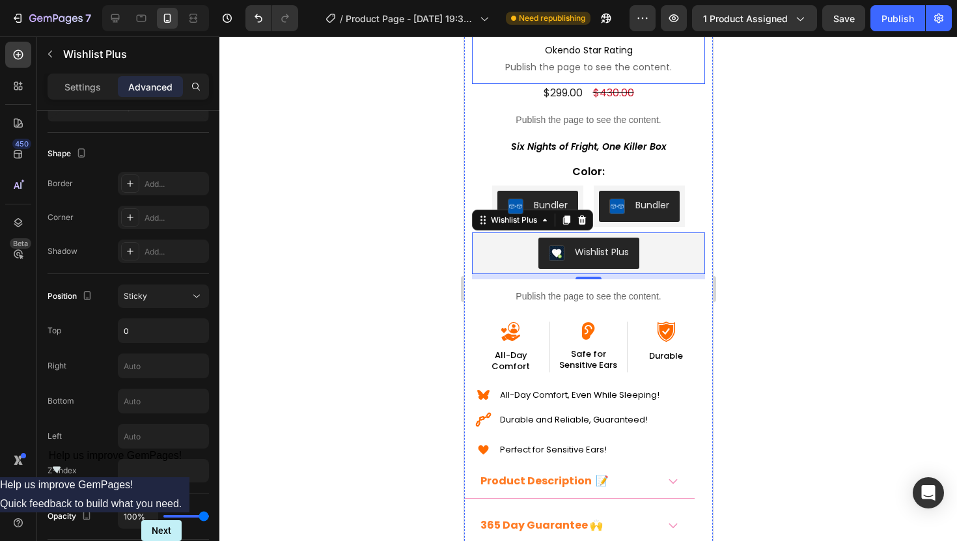
scroll to position [255, 0]
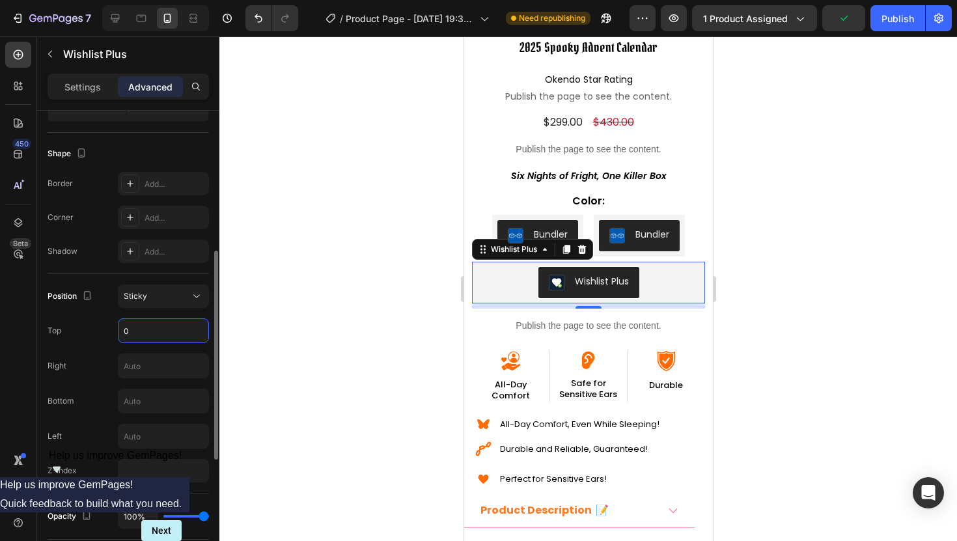
click at [137, 333] on input "0" at bounding box center [164, 330] width 90 height 23
type input "10"
click at [341, 354] on div at bounding box center [588, 288] width 738 height 505
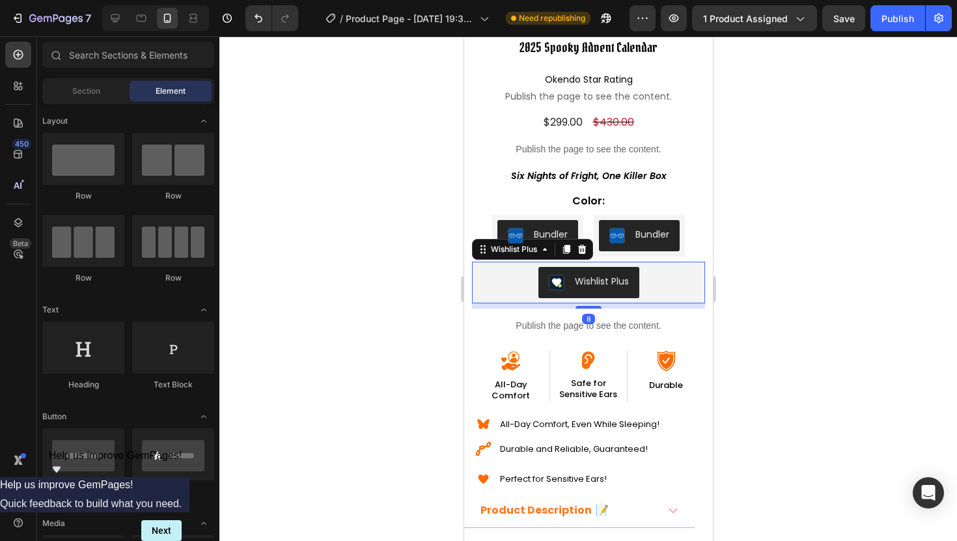
click at [488, 279] on div "Wishlist Plus" at bounding box center [588, 282] width 223 height 31
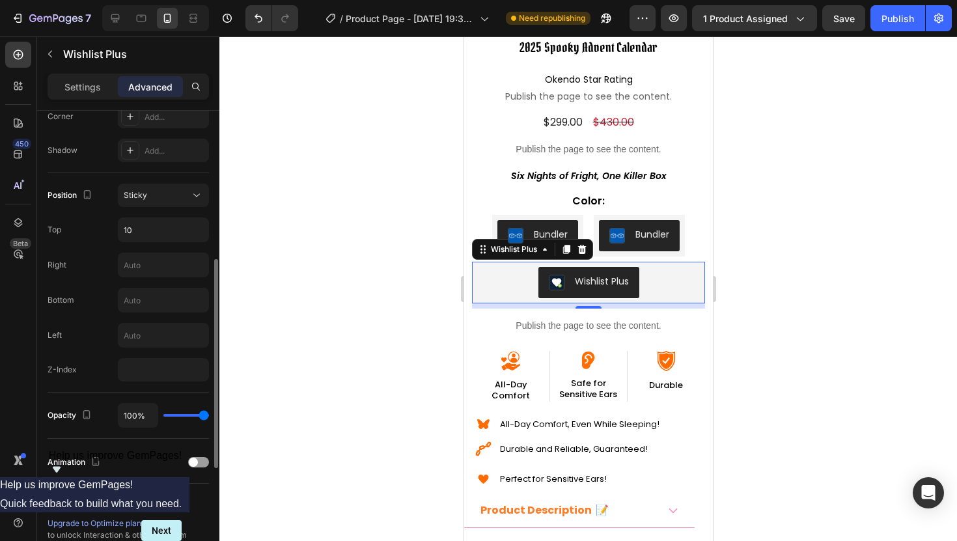
scroll to position [367, 0]
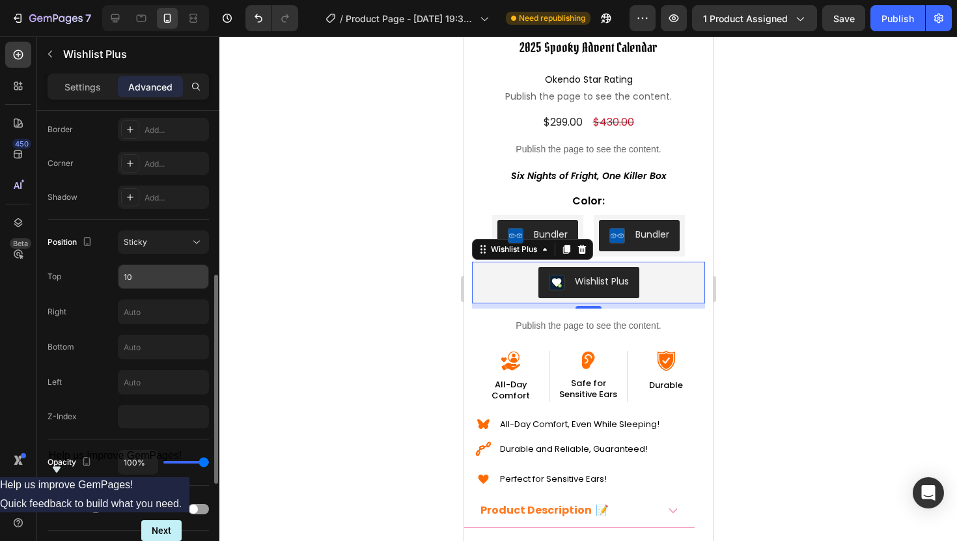
click at [141, 282] on input "10" at bounding box center [164, 276] width 90 height 23
type input "Auto"
click at [77, 319] on div "Right" at bounding box center [129, 312] width 162 height 25
click at [140, 341] on input "text" at bounding box center [164, 346] width 90 height 23
type input "100"
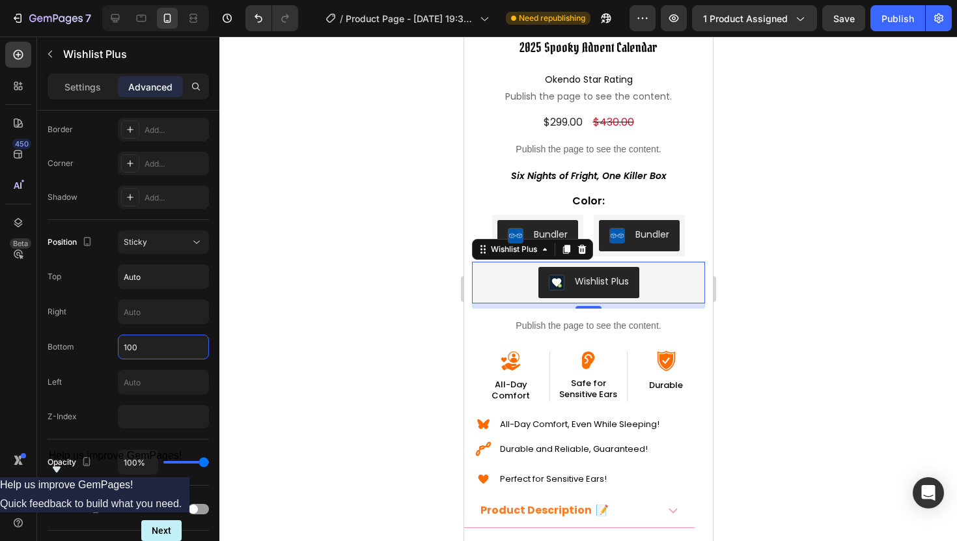
click at [387, 350] on div at bounding box center [588, 288] width 738 height 505
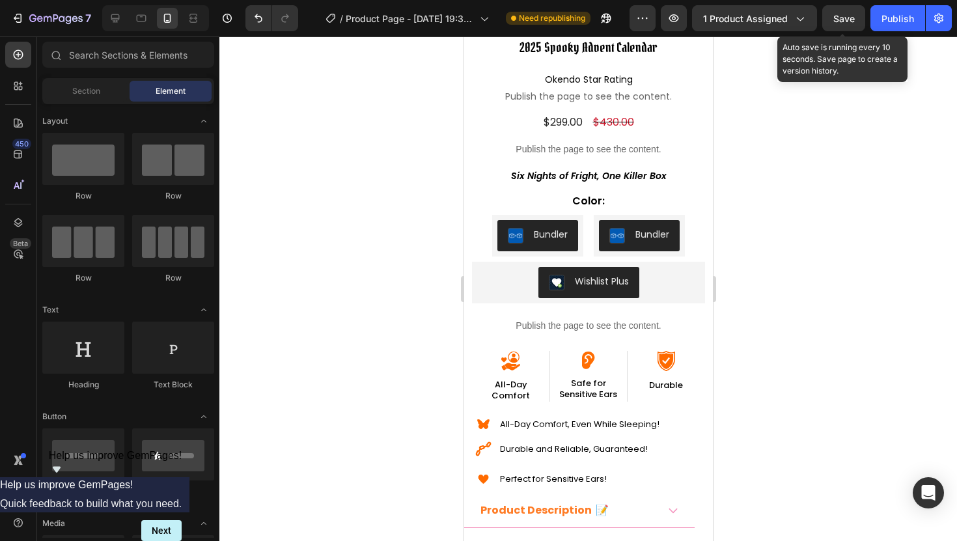
click at [845, 20] on span "Save" at bounding box center [844, 18] width 21 height 11
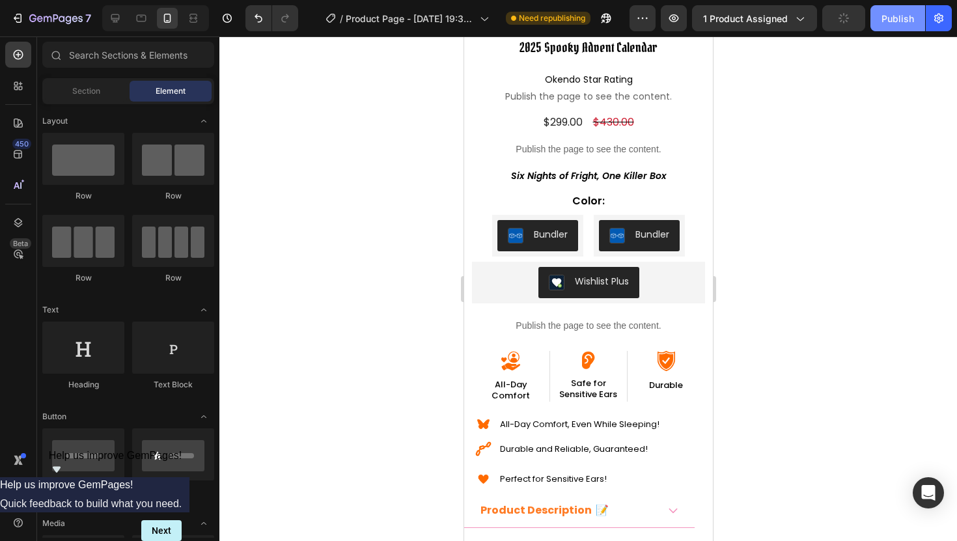
click at [892, 20] on div "Publish" at bounding box center [898, 19] width 33 height 14
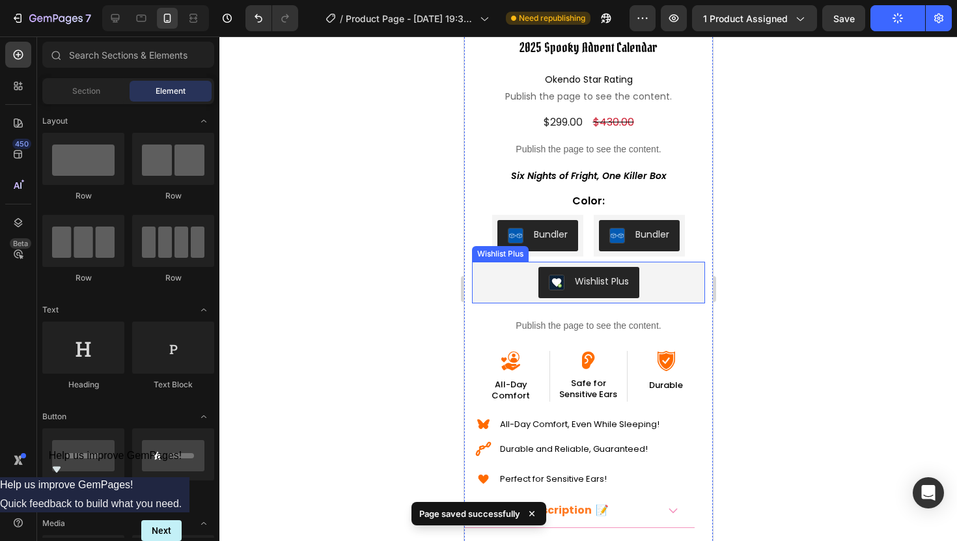
click at [498, 286] on div "Wishlist Plus" at bounding box center [588, 282] width 223 height 31
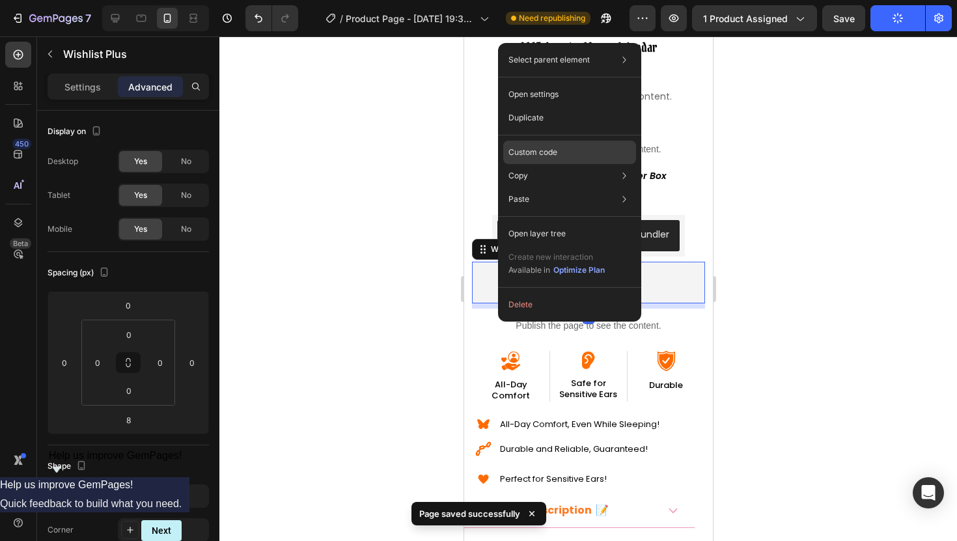
click at [548, 154] on p "Custom code" at bounding box center [533, 153] width 49 height 12
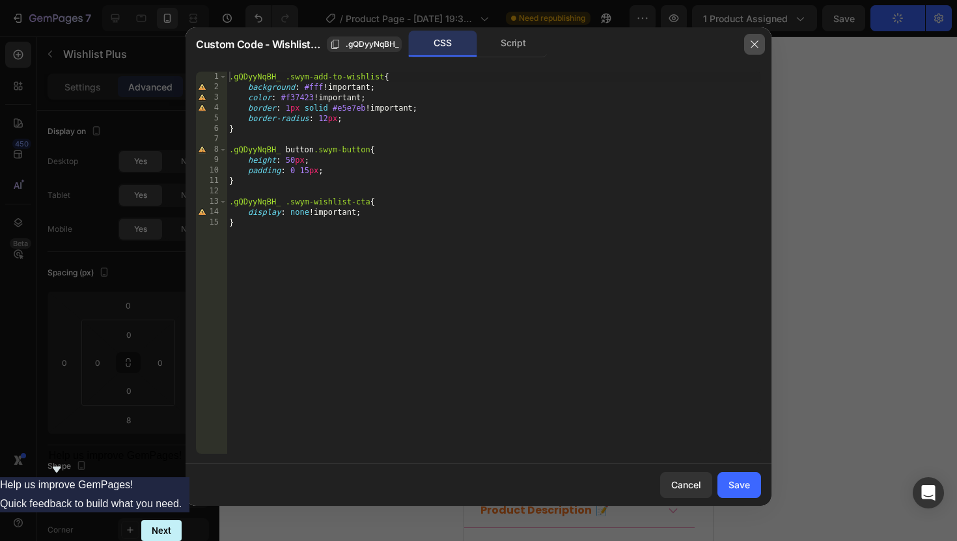
click at [759, 40] on icon "button" at bounding box center [755, 44] width 10 height 10
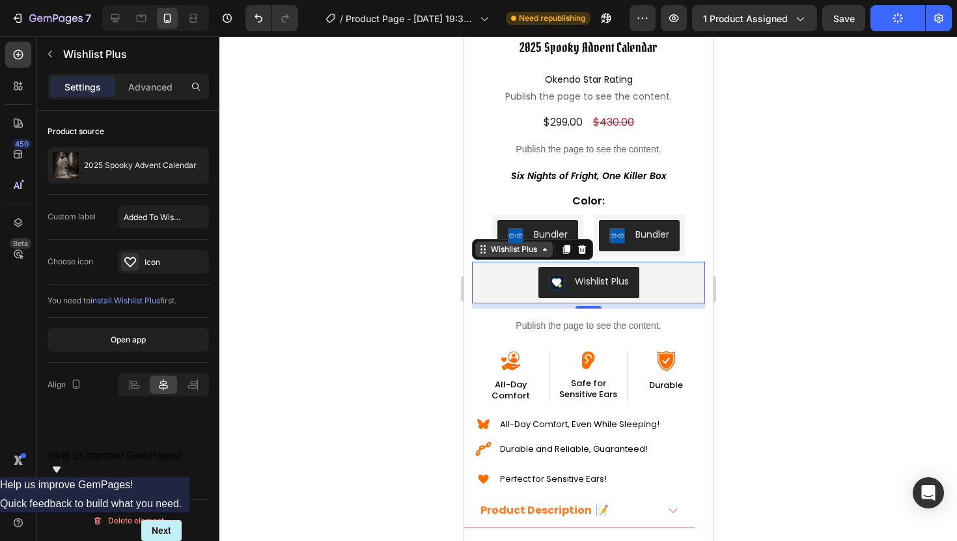
click at [488, 255] on div "Wishlist Plus" at bounding box center [513, 250] width 77 height 16
click at [418, 282] on div at bounding box center [588, 288] width 738 height 505
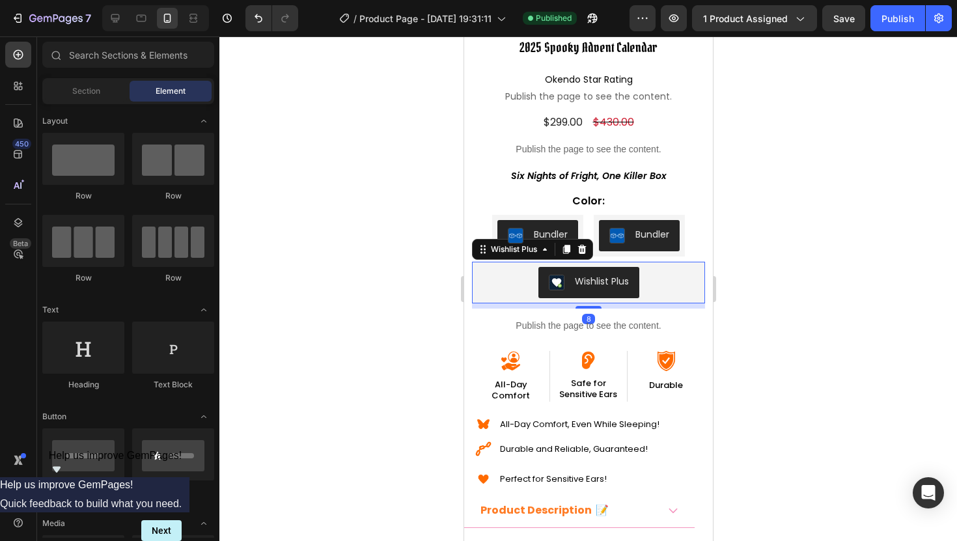
click at [488, 283] on div "Wishlist Plus" at bounding box center [588, 282] width 223 height 31
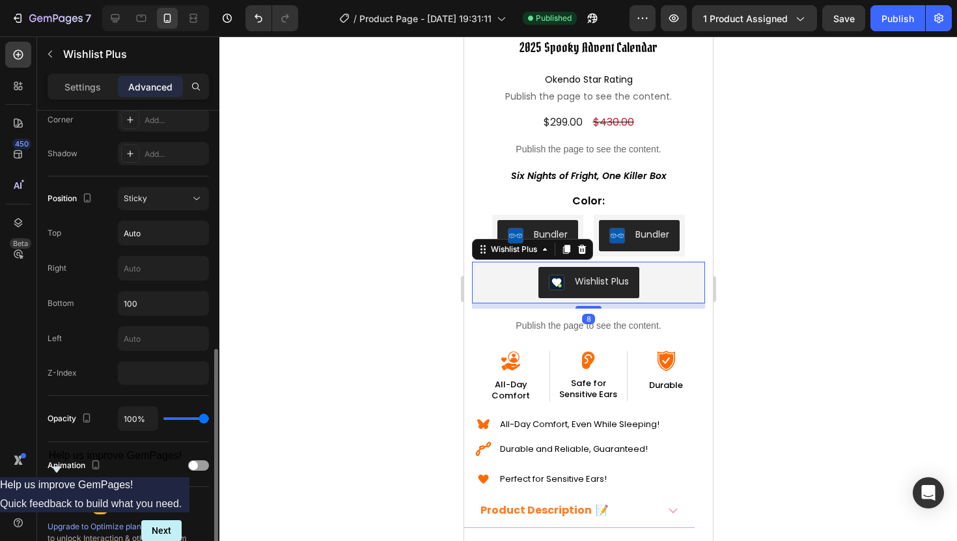
scroll to position [400, 0]
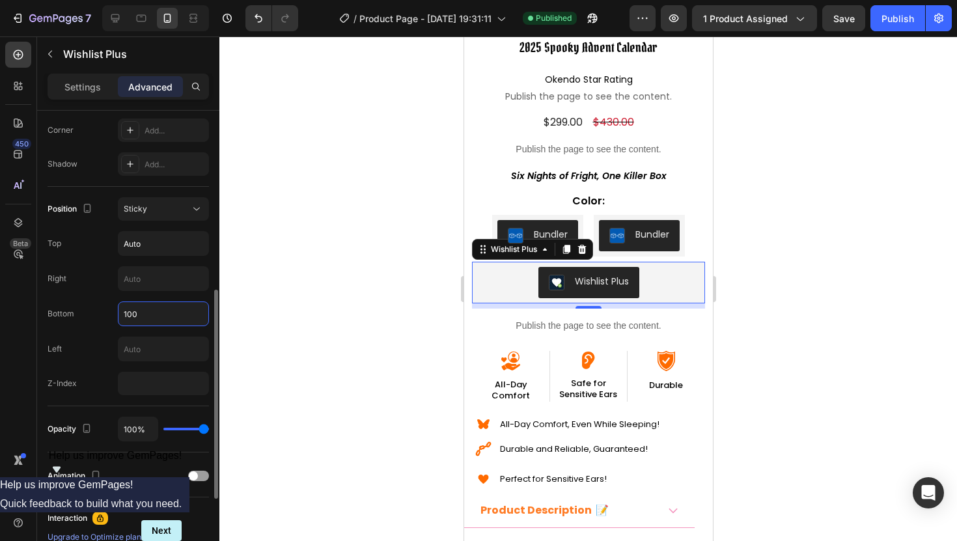
click at [143, 309] on input "100" at bounding box center [164, 313] width 90 height 23
click at [145, 316] on input "100" at bounding box center [164, 313] width 90 height 23
type input "50"
click at [89, 316] on div "Bottom 50" at bounding box center [129, 314] width 162 height 25
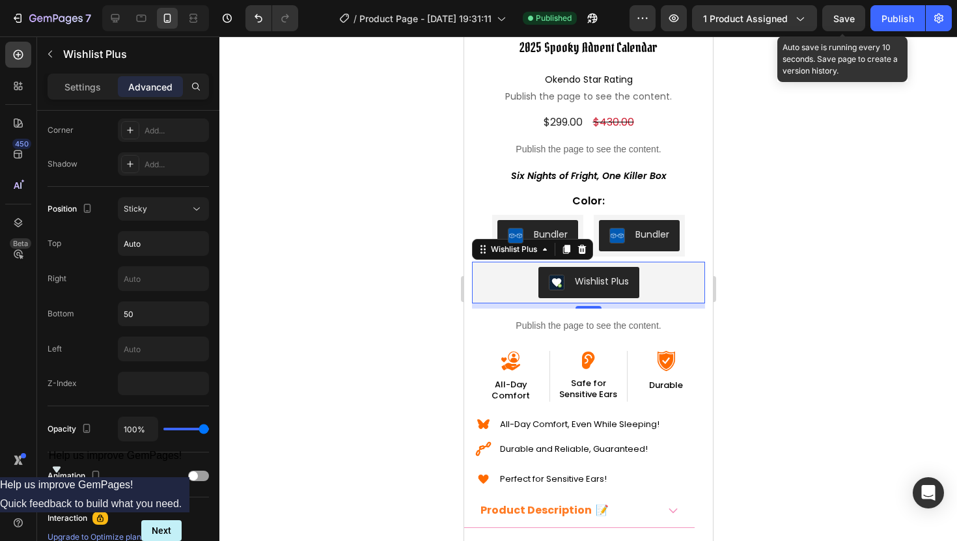
click at [844, 22] on span "Save" at bounding box center [844, 18] width 21 height 11
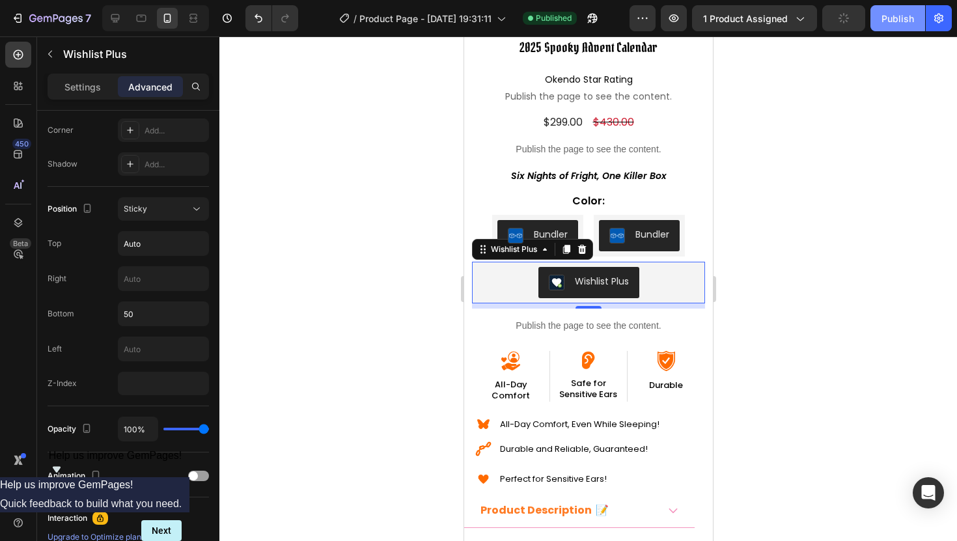
click at [894, 22] on div "Publish" at bounding box center [898, 19] width 33 height 14
click at [158, 216] on button "Sticky" at bounding box center [163, 208] width 91 height 23
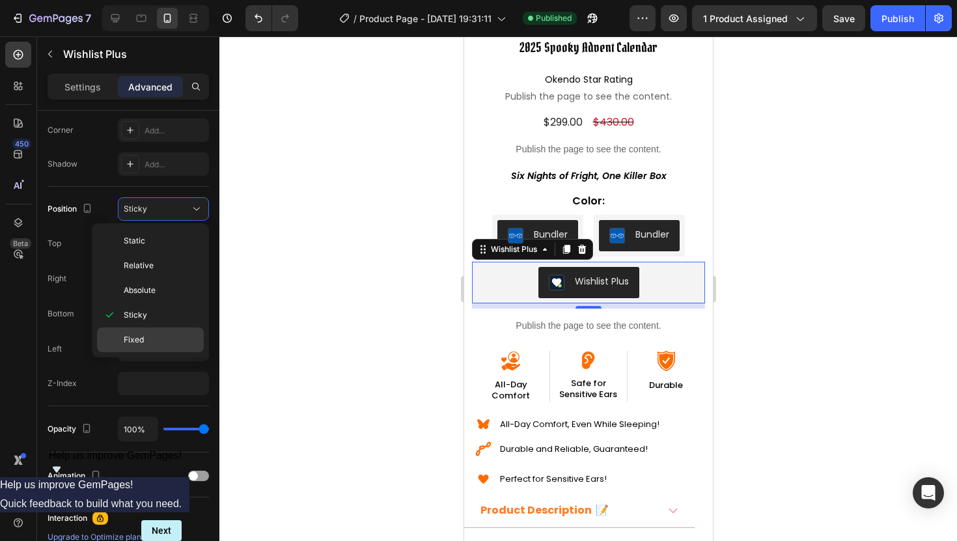
click at [150, 330] on div "Fixed" at bounding box center [150, 340] width 107 height 25
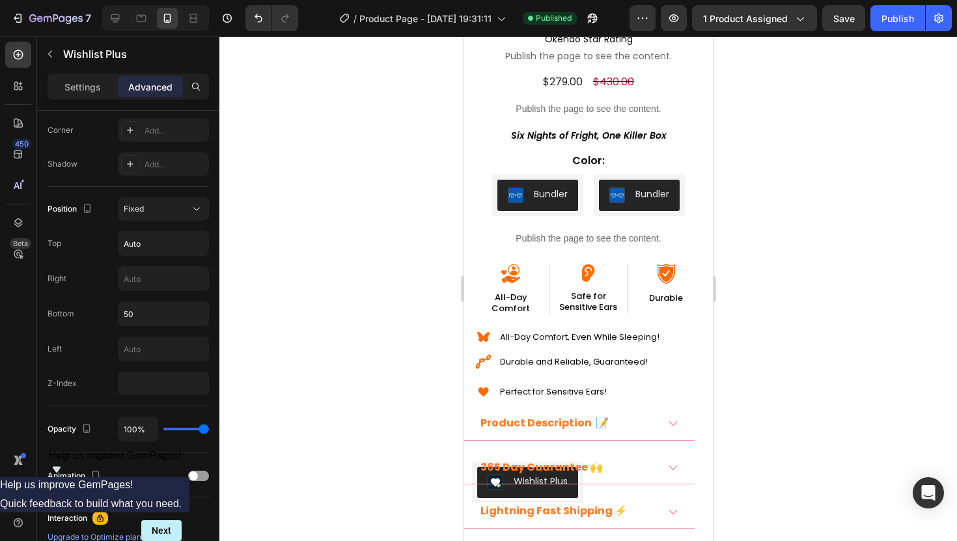
scroll to position [294, 0]
click at [138, 389] on input "number" at bounding box center [163, 383] width 91 height 23
type input "-1"
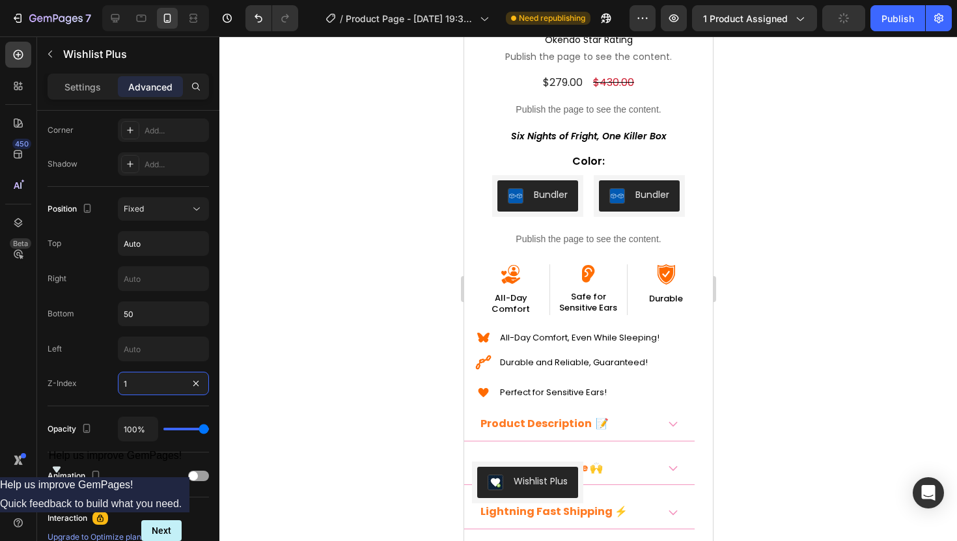
type input "1"
click at [376, 362] on div at bounding box center [588, 288] width 738 height 505
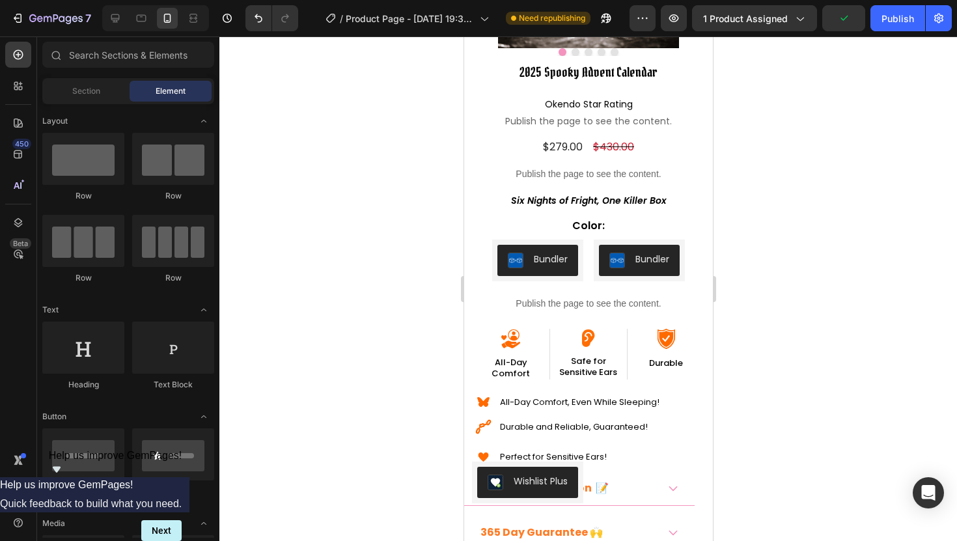
scroll to position [221, 0]
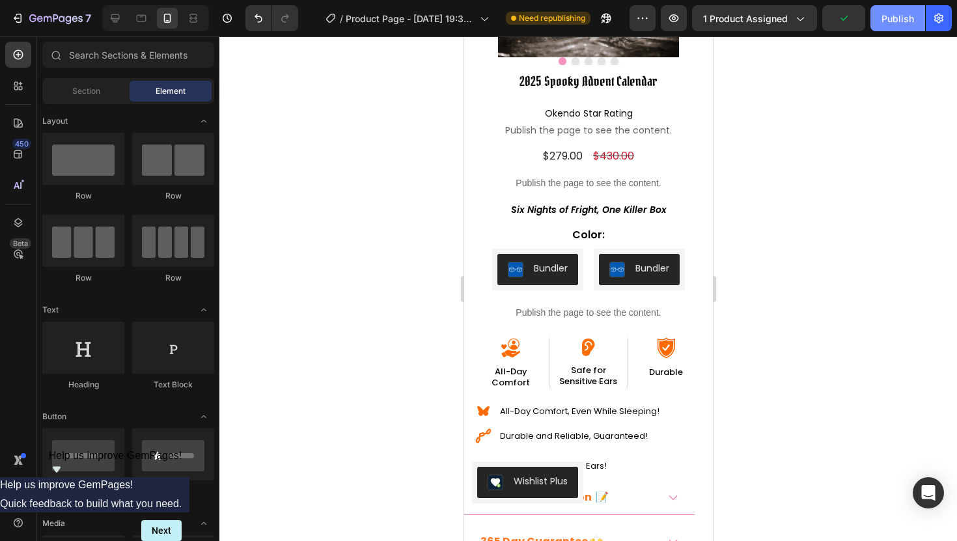
click at [884, 12] on div "Publish" at bounding box center [898, 19] width 33 height 14
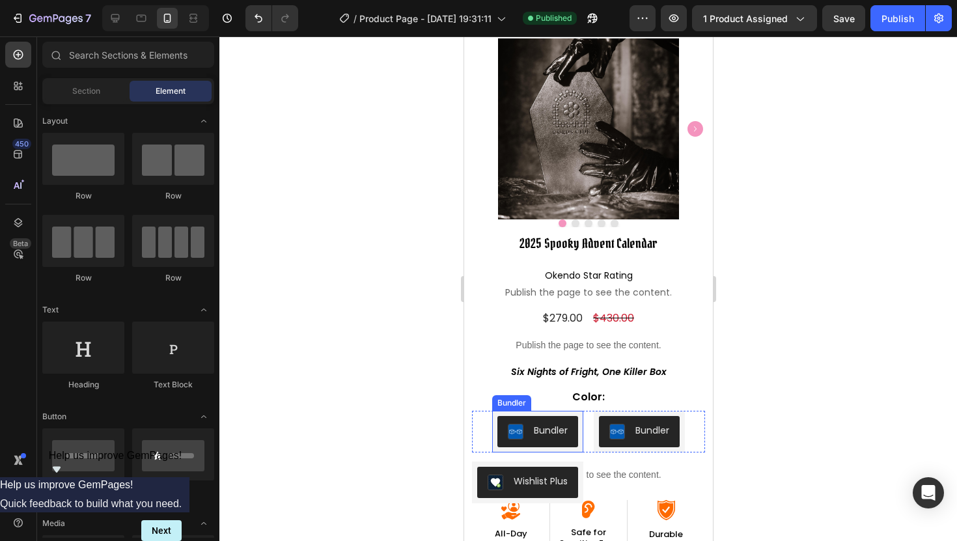
scroll to position [57, 0]
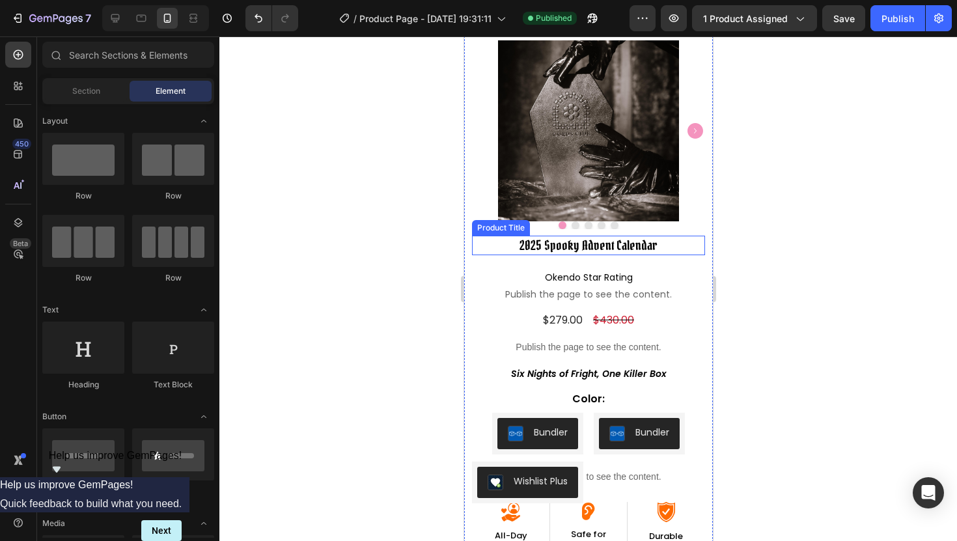
click at [490, 247] on h2 "2025 Spooky Advent Calendar" at bounding box center [587, 246] width 233 height 20
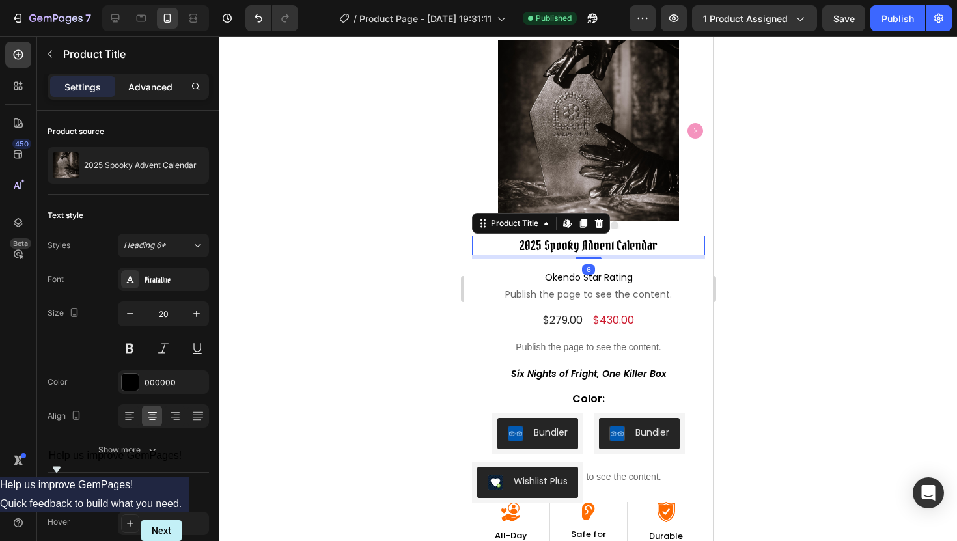
click at [142, 83] on p "Advanced" at bounding box center [150, 87] width 44 height 14
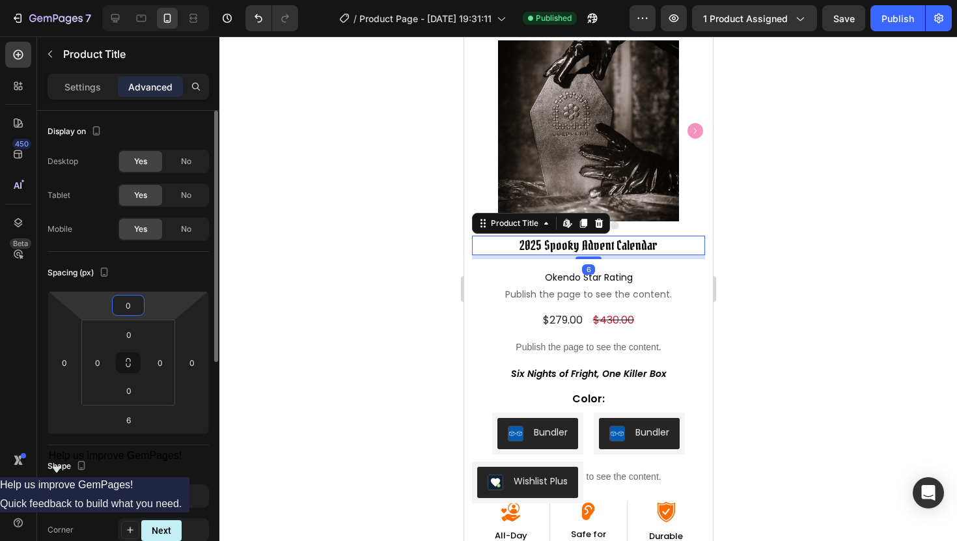
click at [128, 307] on input "0" at bounding box center [128, 306] width 26 height 20
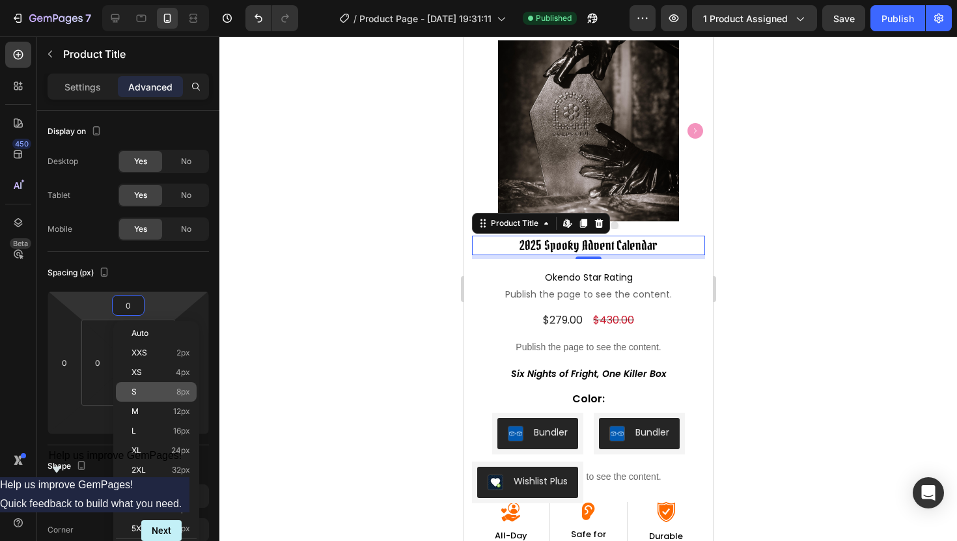
click at [140, 393] on p "S 8px" at bounding box center [161, 391] width 59 height 9
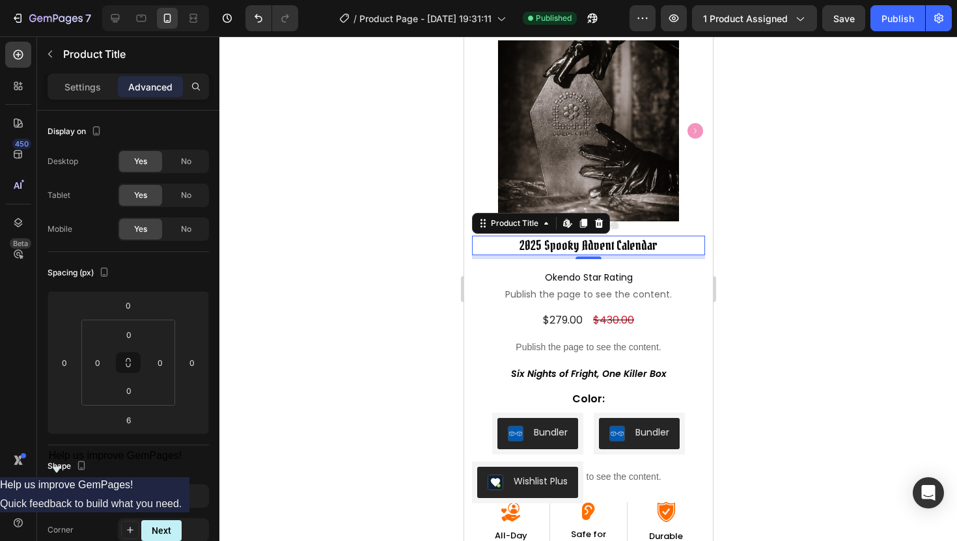
type input "8"
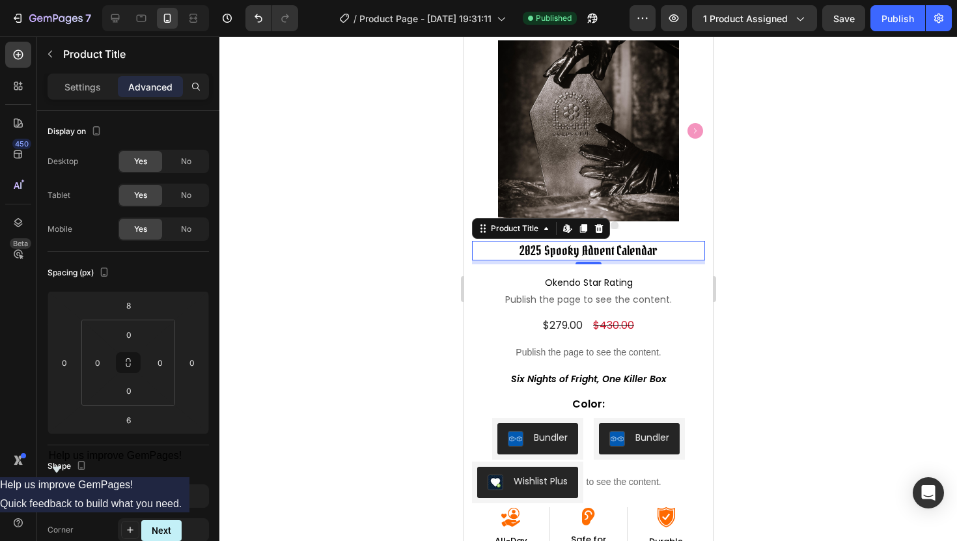
click at [333, 307] on div at bounding box center [588, 288] width 738 height 505
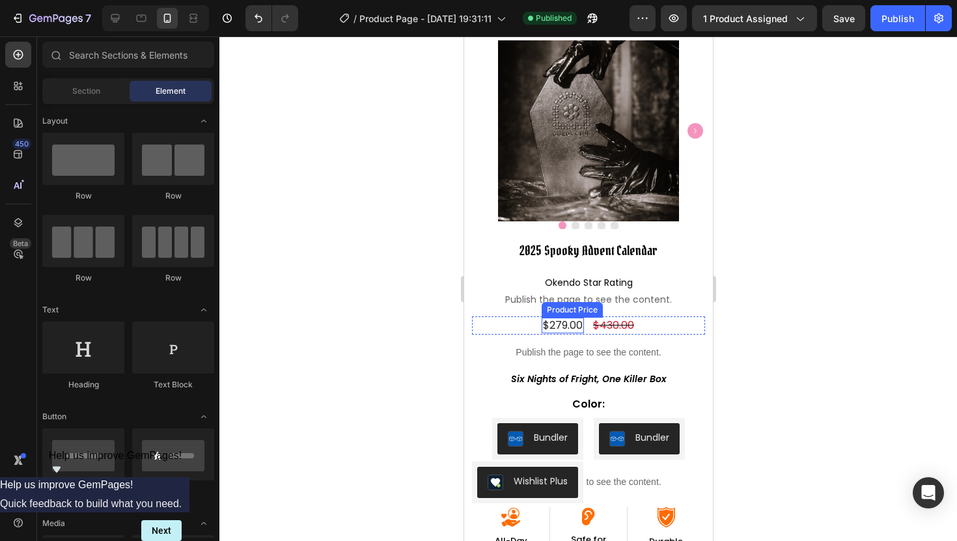
click at [561, 326] on div "$279.00" at bounding box center [562, 326] width 42 height 16
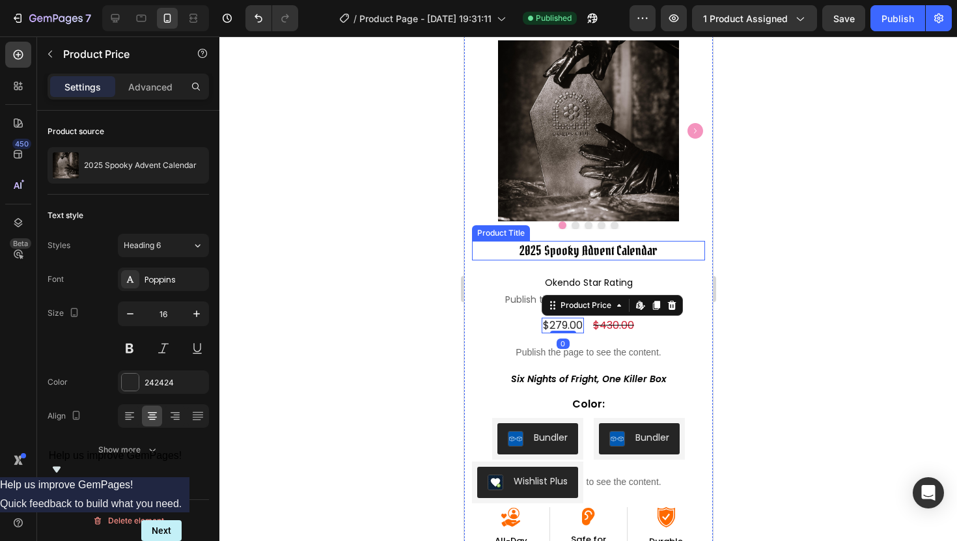
click at [548, 250] on h2 "2025 Spooky Advent Calendar" at bounding box center [587, 251] width 233 height 20
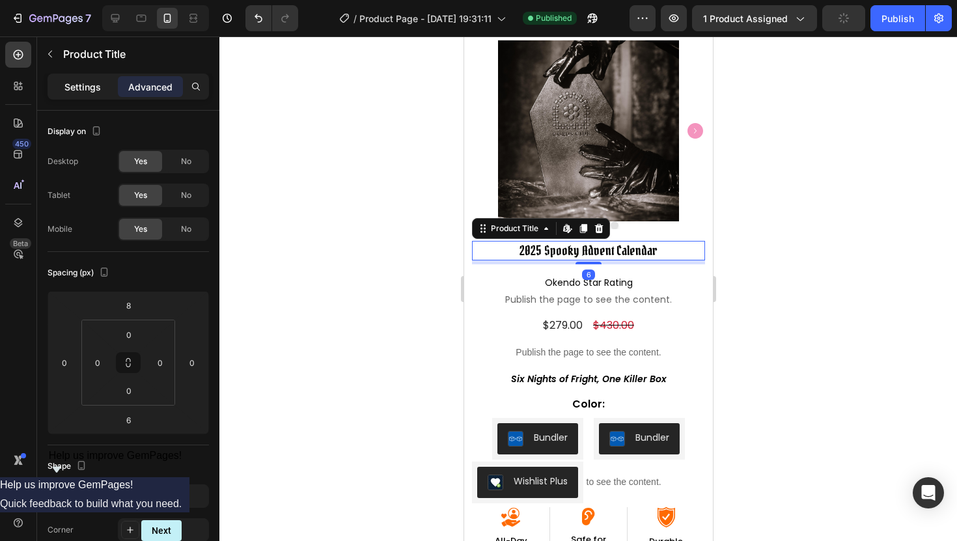
click at [78, 89] on p "Settings" at bounding box center [82, 87] width 36 height 14
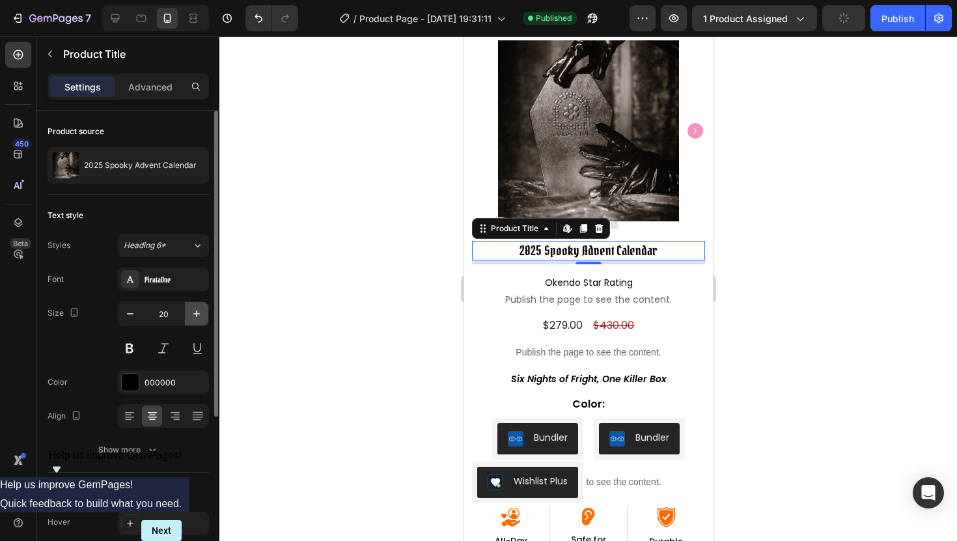
click at [192, 312] on icon "button" at bounding box center [196, 313] width 13 height 13
type input "22"
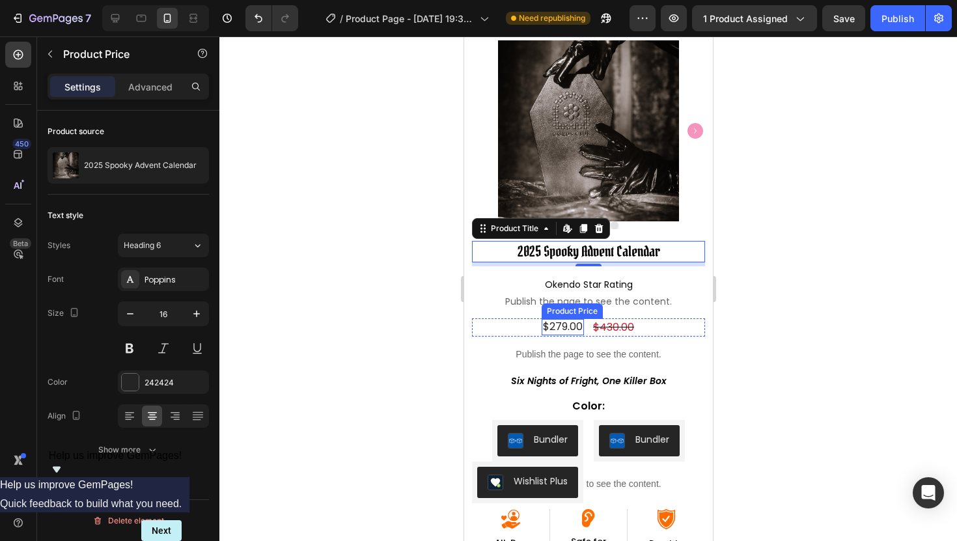
click at [548, 326] on div "$279.00" at bounding box center [562, 327] width 42 height 16
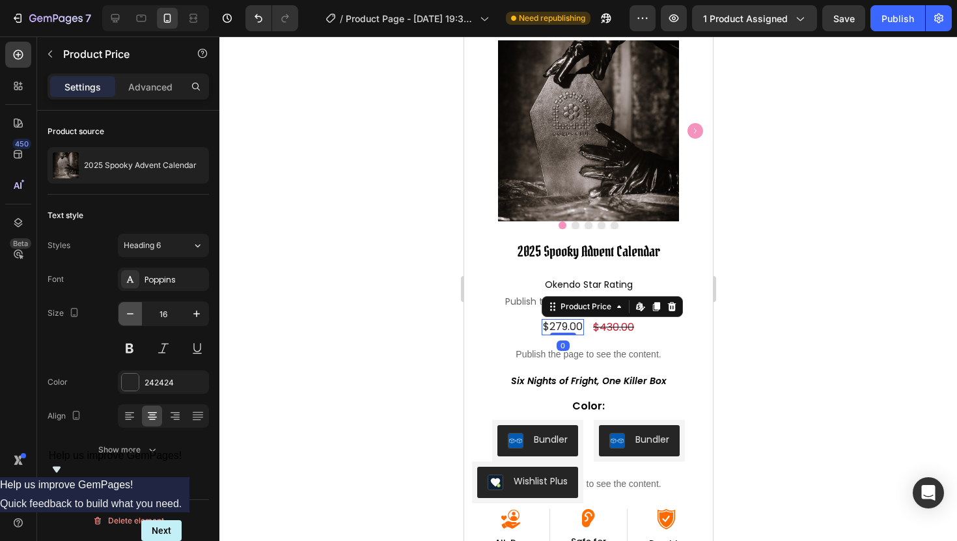
click at [130, 313] on icon "button" at bounding box center [130, 313] width 13 height 13
type input "14"
click at [612, 328] on div "$430.00" at bounding box center [611, 327] width 44 height 18
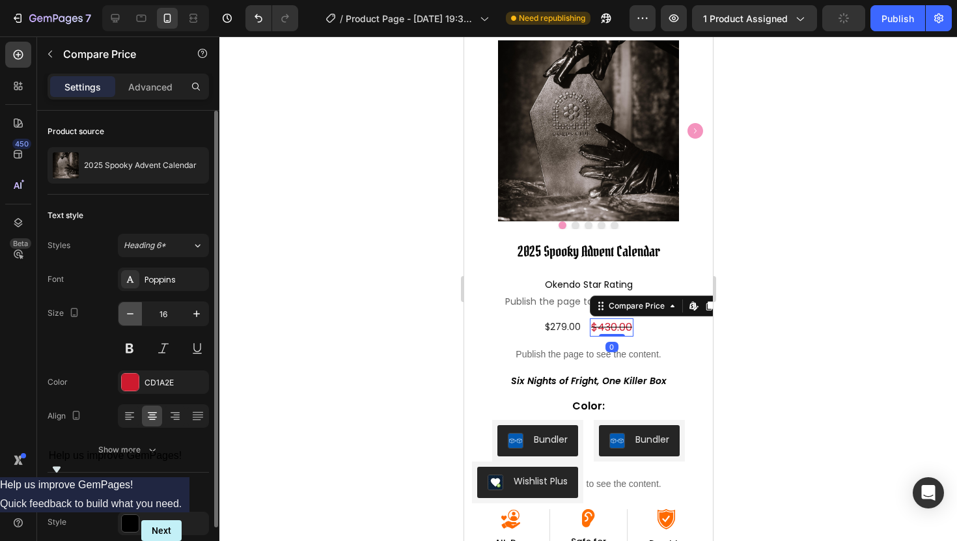
click at [132, 317] on icon "button" at bounding box center [130, 313] width 13 height 13
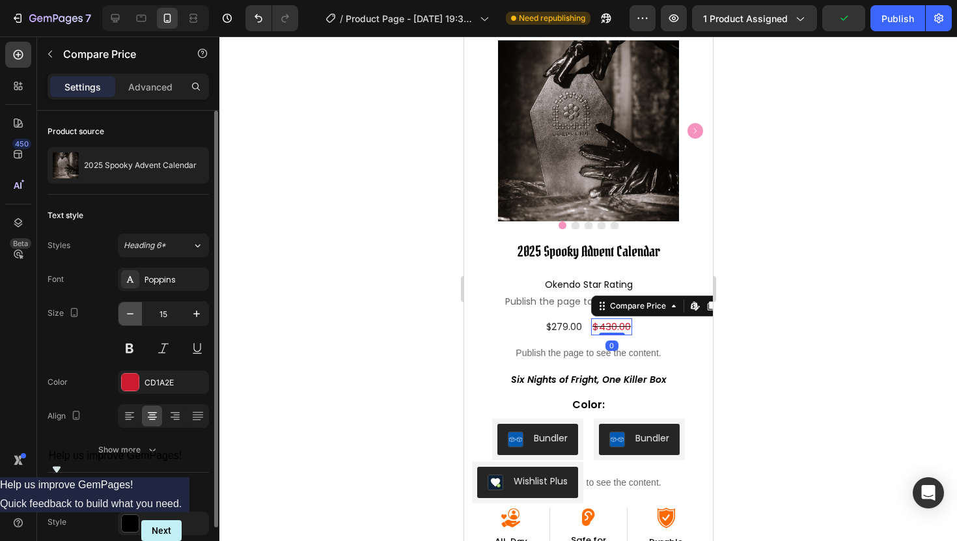
click at [132, 317] on icon "button" at bounding box center [130, 313] width 13 height 13
type input "14"
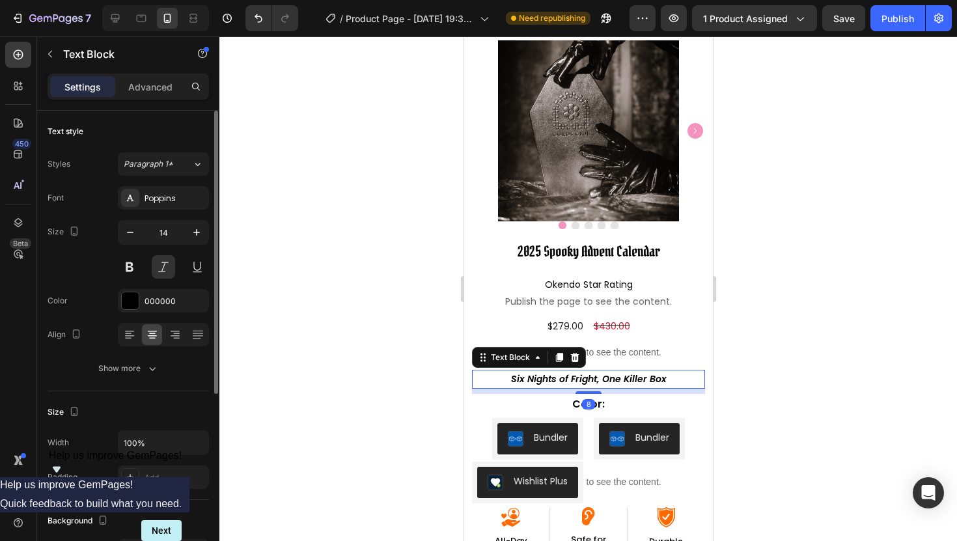
click at [486, 379] on p "Six Nights of Fright, One Killer Box" at bounding box center [588, 379] width 231 height 16
click at [139, 85] on p "Advanced" at bounding box center [150, 87] width 44 height 14
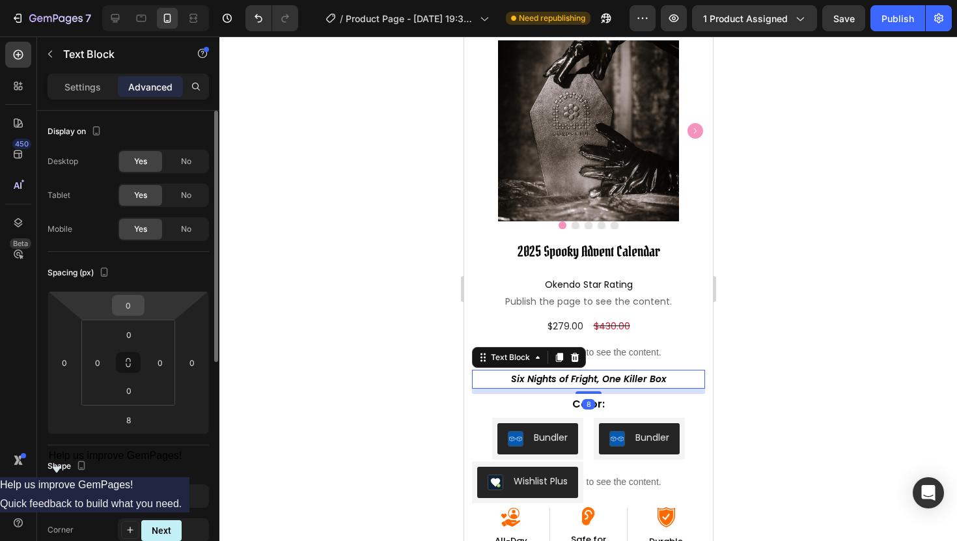
click at [135, 304] on input "0" at bounding box center [128, 306] width 26 height 20
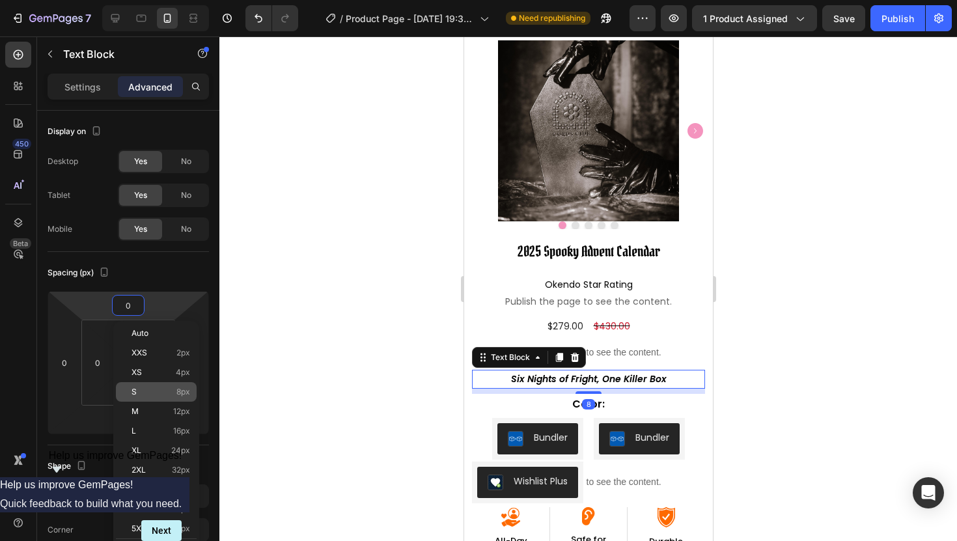
click at [152, 388] on p "S 8px" at bounding box center [161, 391] width 59 height 9
type input "8"
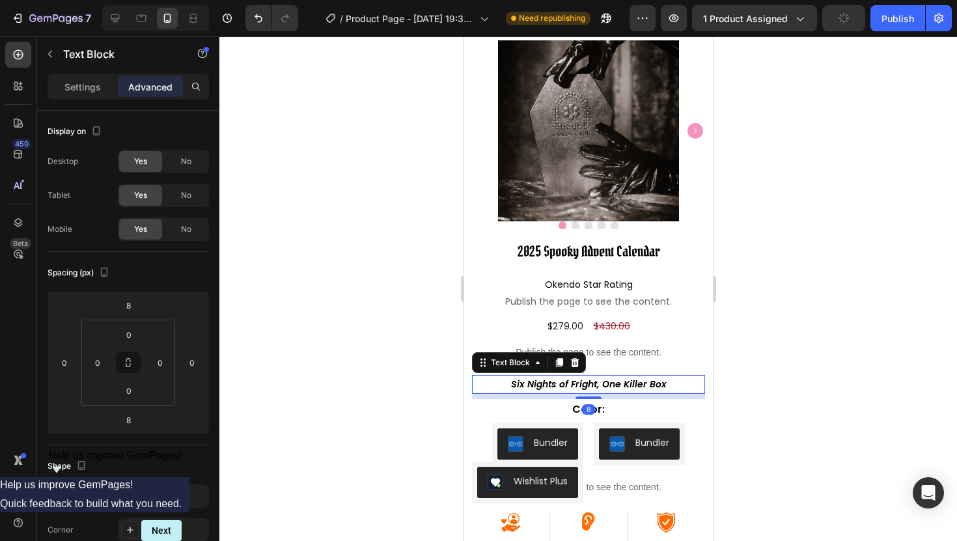
click at [313, 363] on div at bounding box center [588, 288] width 738 height 505
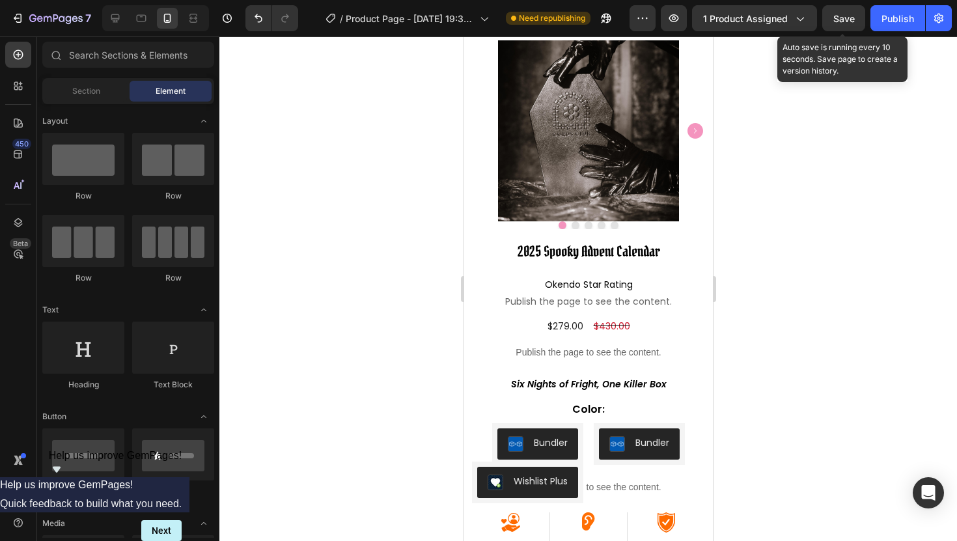
click at [842, 20] on span "Save" at bounding box center [844, 18] width 21 height 11
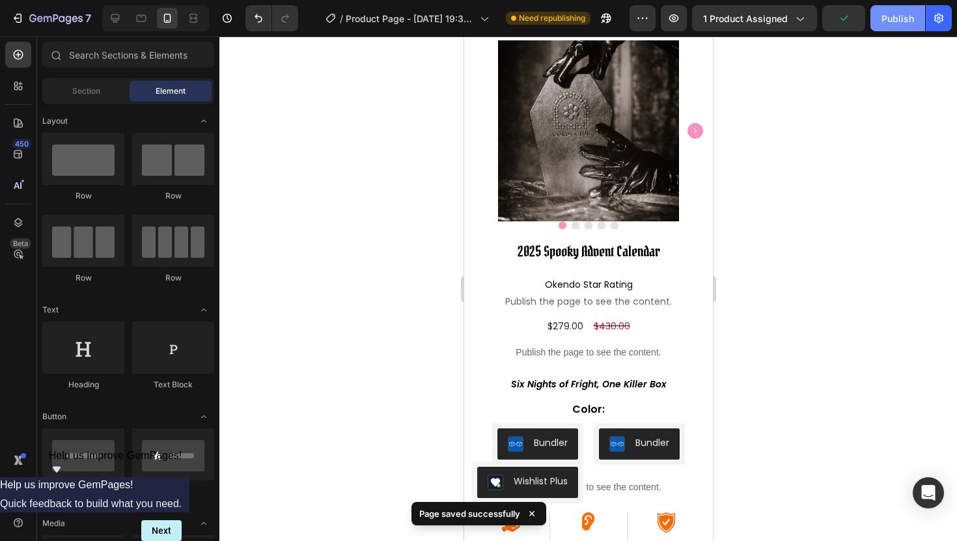
click at [893, 20] on div "Publish" at bounding box center [898, 19] width 33 height 14
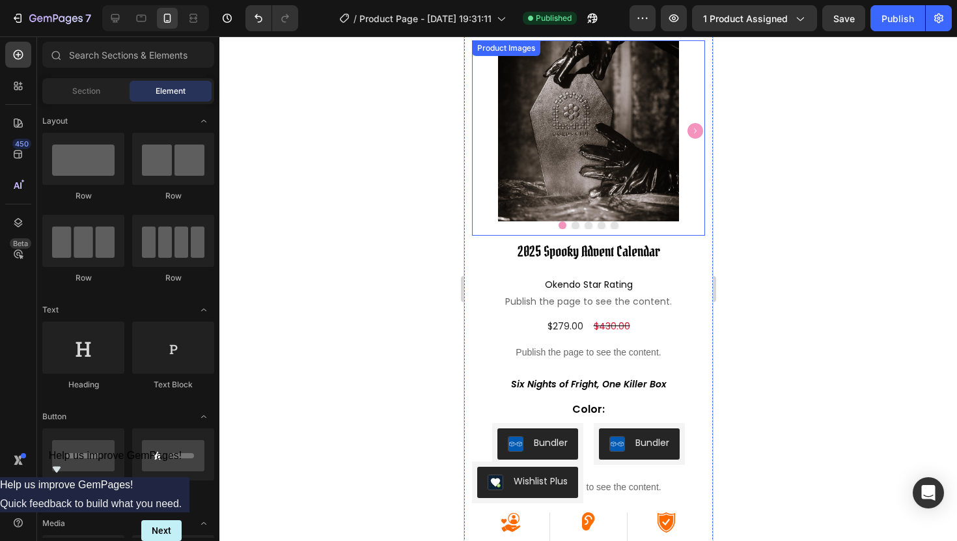
click at [556, 126] on img at bounding box center [588, 130] width 181 height 181
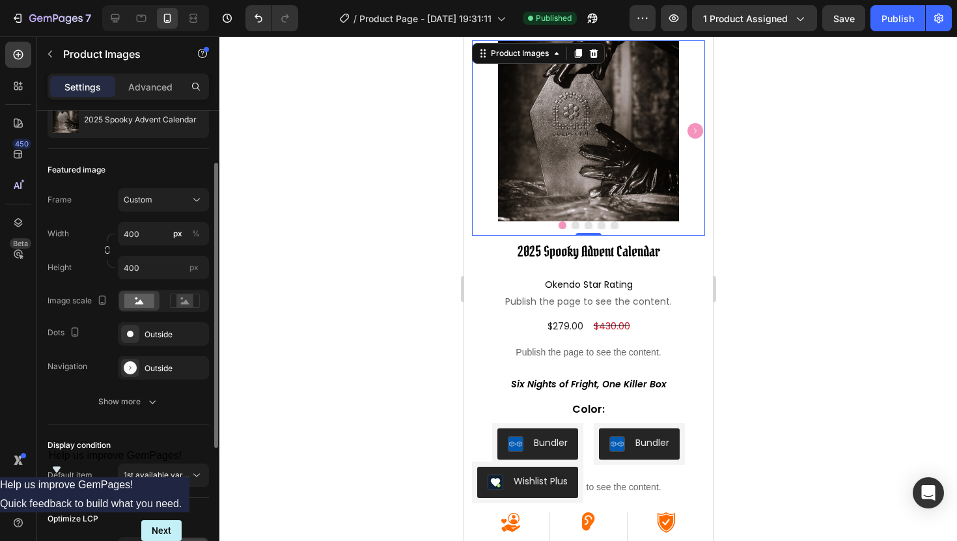
scroll to position [169, 0]
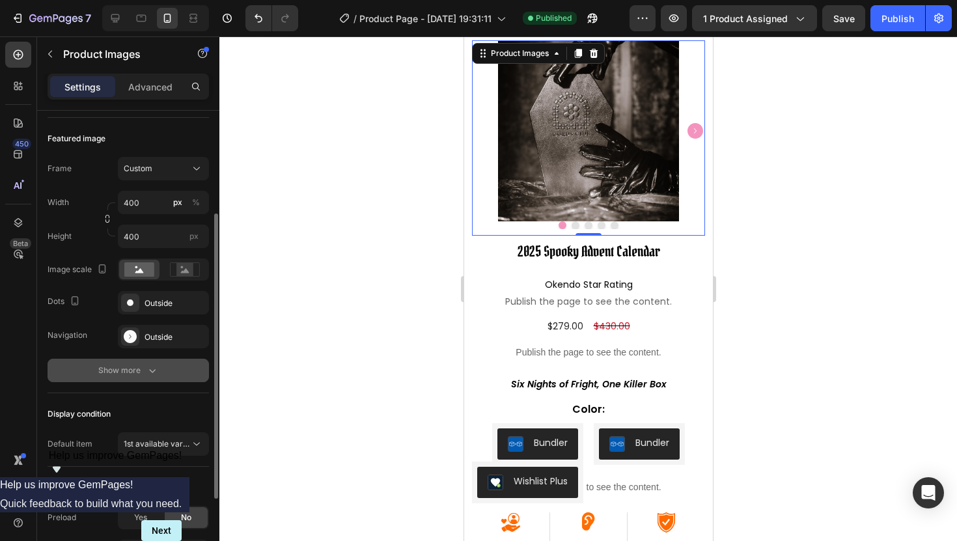
click at [134, 370] on div "Show more" at bounding box center [128, 370] width 61 height 13
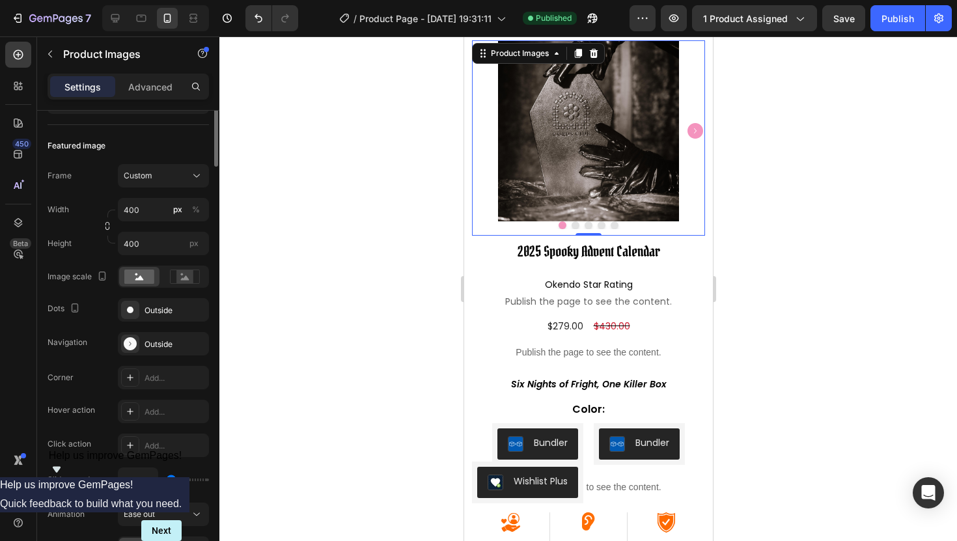
scroll to position [0, 0]
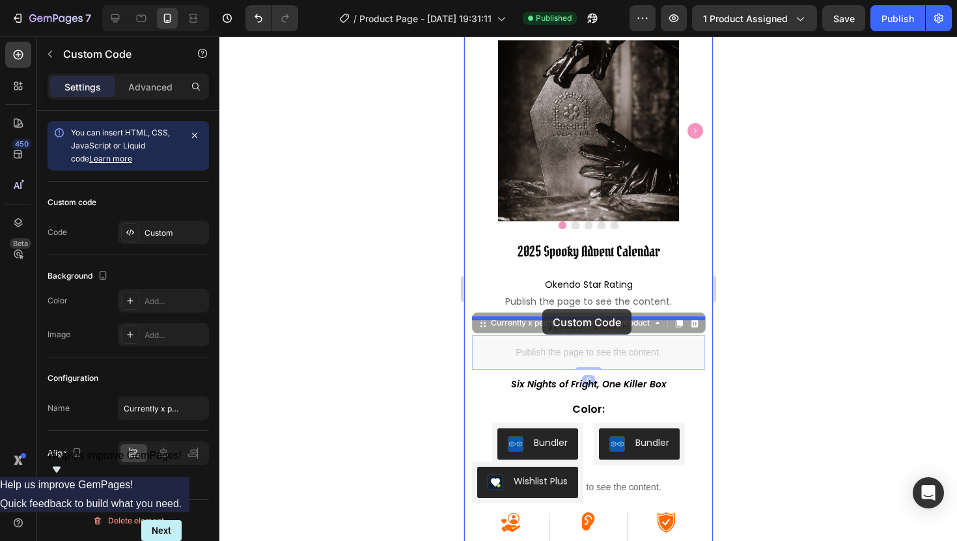
drag, startPoint x: 503, startPoint y: 330, endPoint x: 542, endPoint y: 309, distance: 44.3
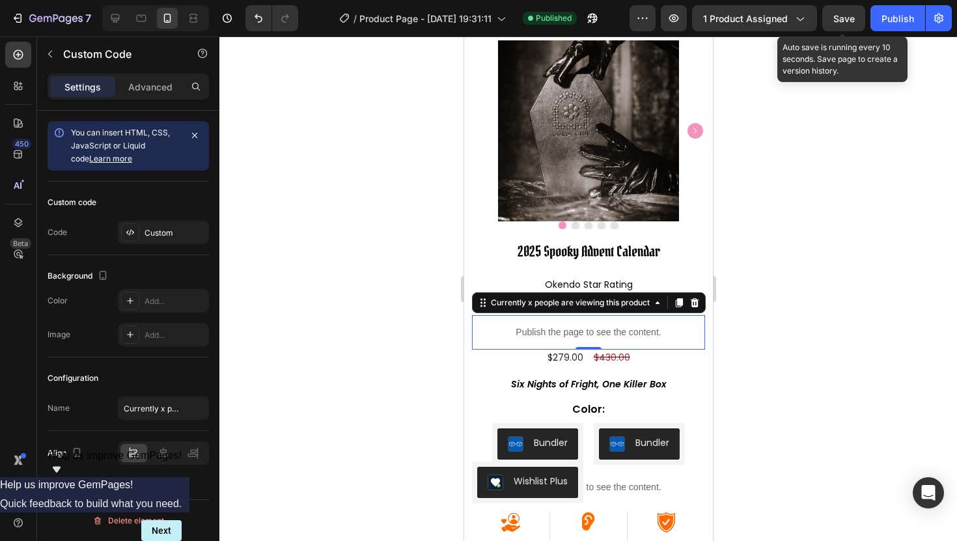
click at [839, 23] on span "Save" at bounding box center [844, 18] width 21 height 11
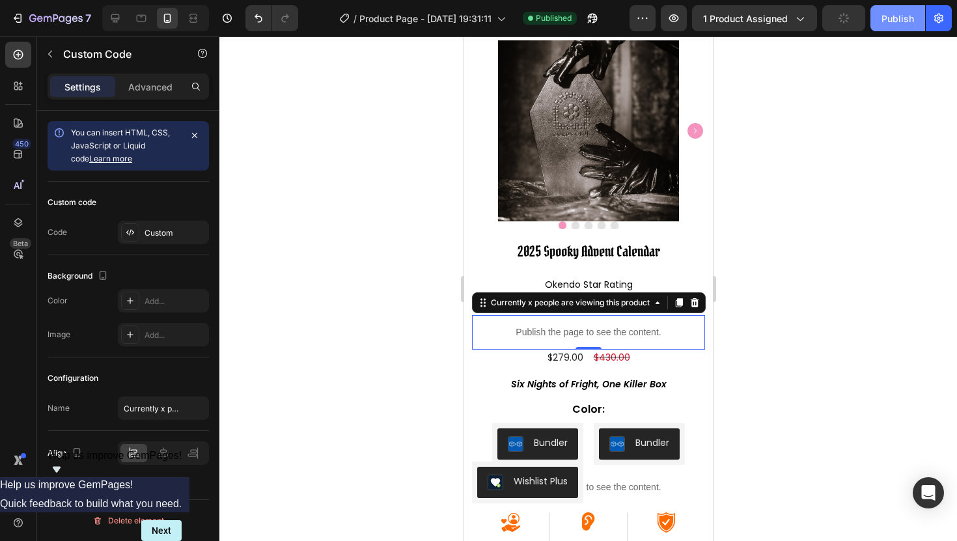
click at [895, 23] on div "Publish" at bounding box center [898, 19] width 33 height 14
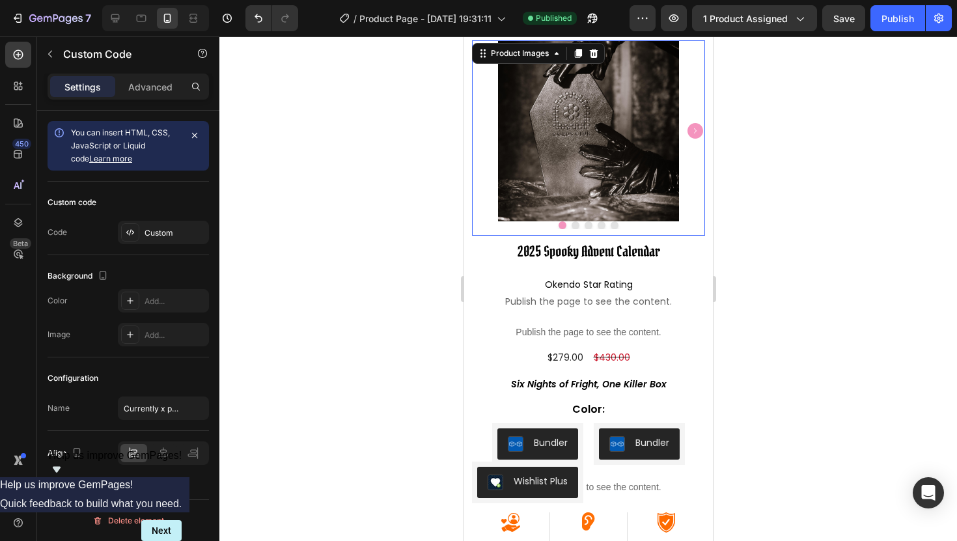
click at [550, 210] on img at bounding box center [588, 130] width 181 height 181
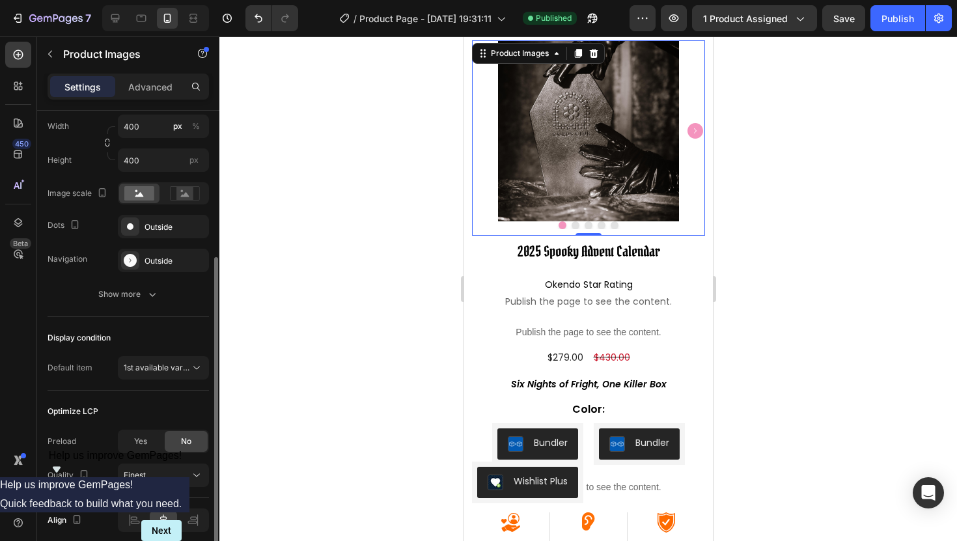
scroll to position [243, 0]
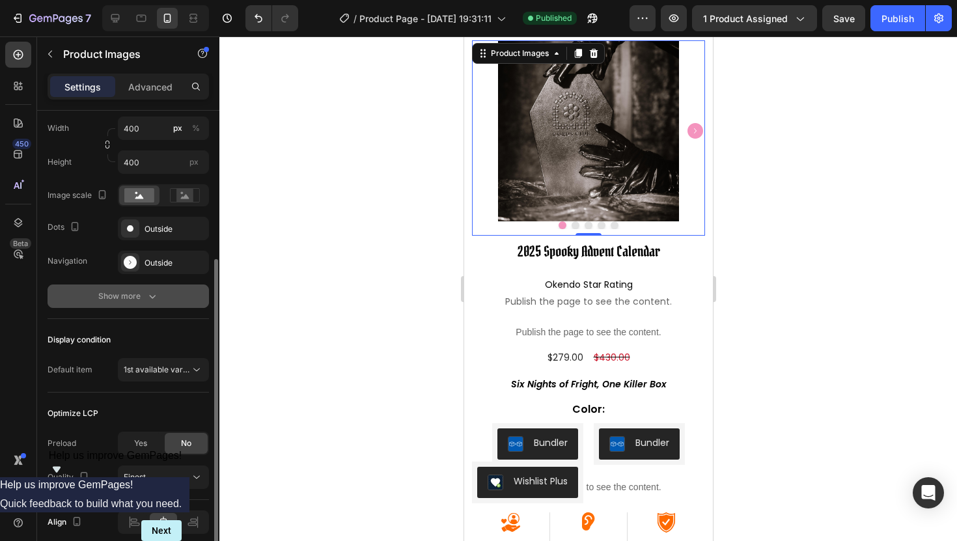
click at [141, 300] on div "Show more" at bounding box center [128, 296] width 61 height 13
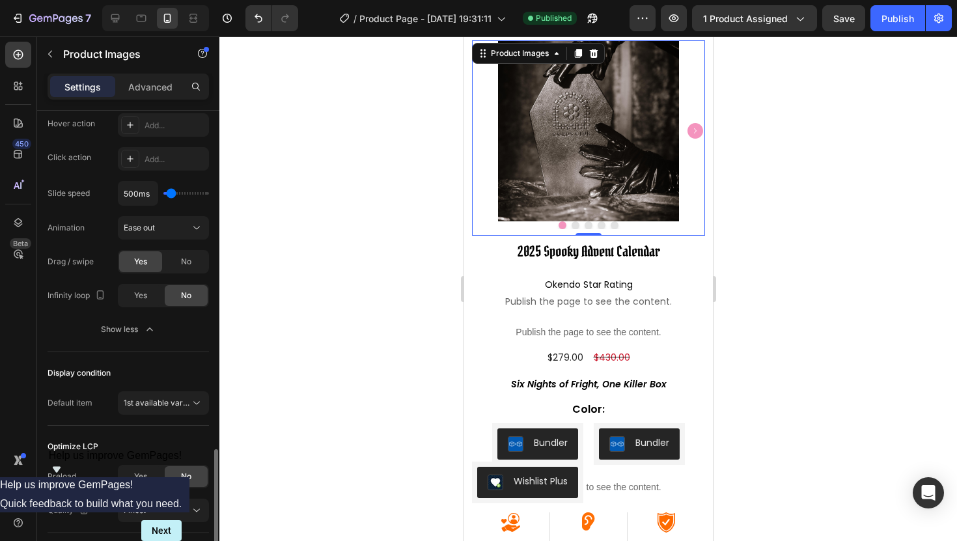
scroll to position [537, 0]
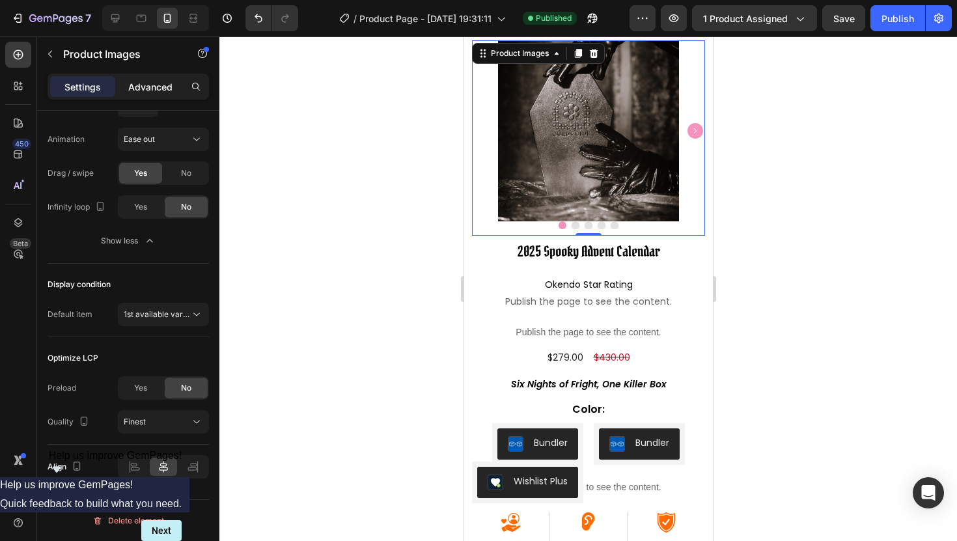
click at [147, 91] on p "Advanced" at bounding box center [150, 87] width 44 height 14
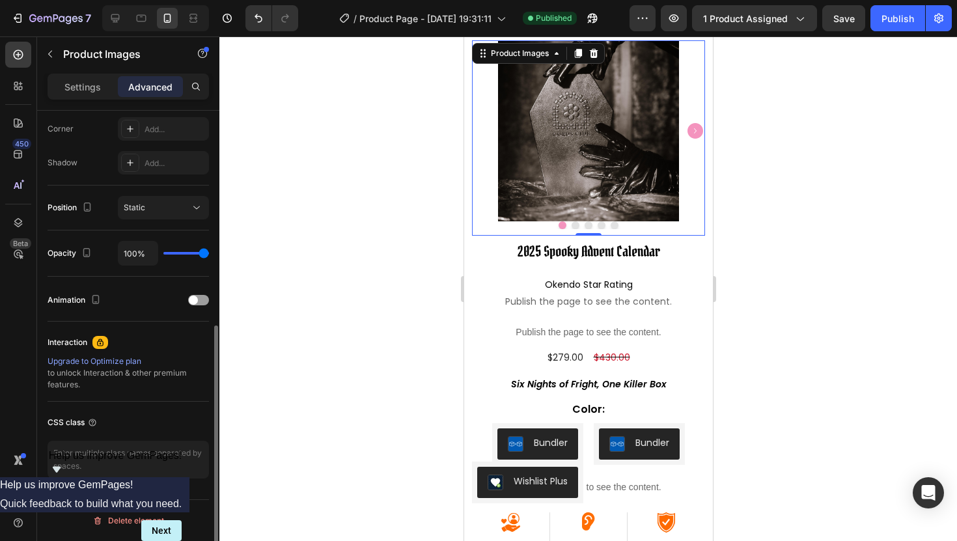
scroll to position [0, 0]
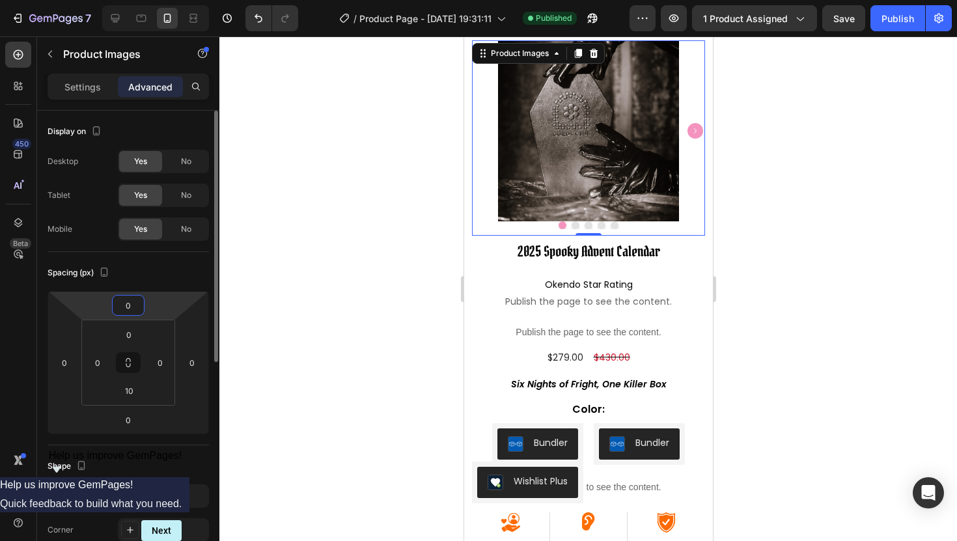
click at [132, 303] on input "0" at bounding box center [128, 306] width 26 height 20
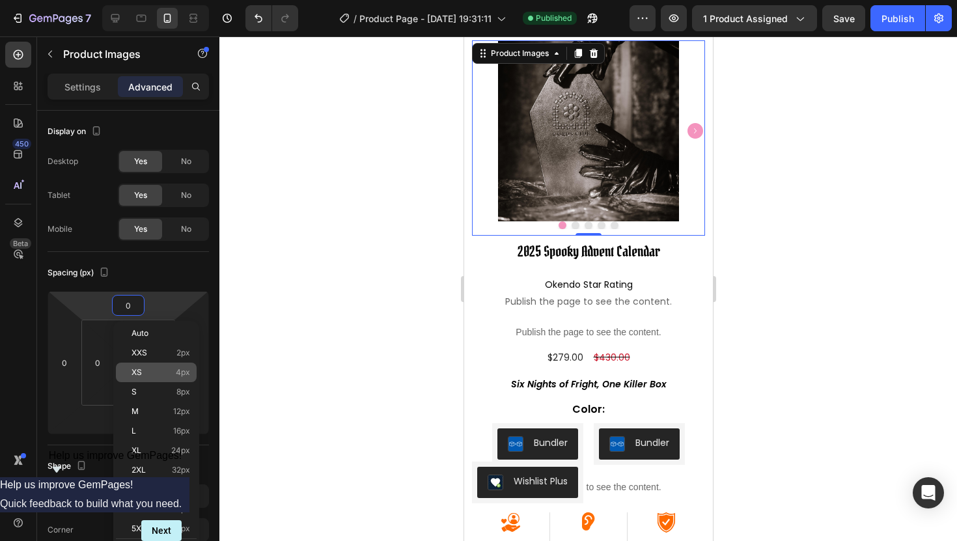
click at [145, 380] on div "XS 4px" at bounding box center [156, 373] width 81 height 20
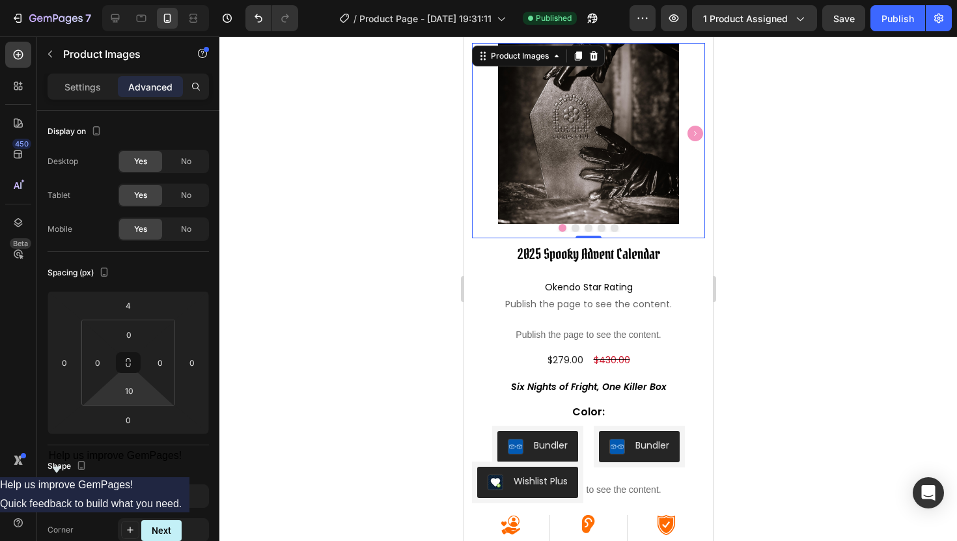
type input "0"
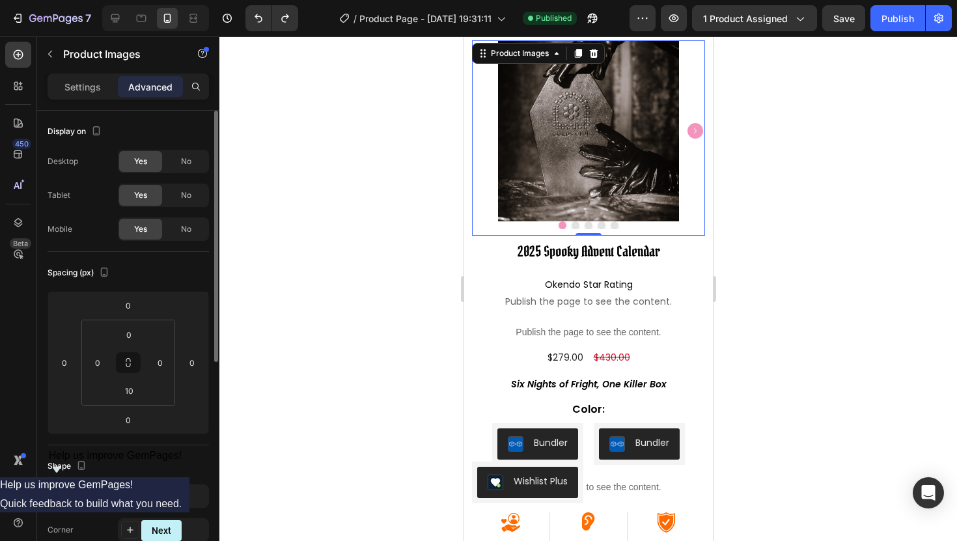
click at [148, 284] on div "Spacing (px) 0 0 0 0 0 0 10 0" at bounding box center [129, 348] width 162 height 193
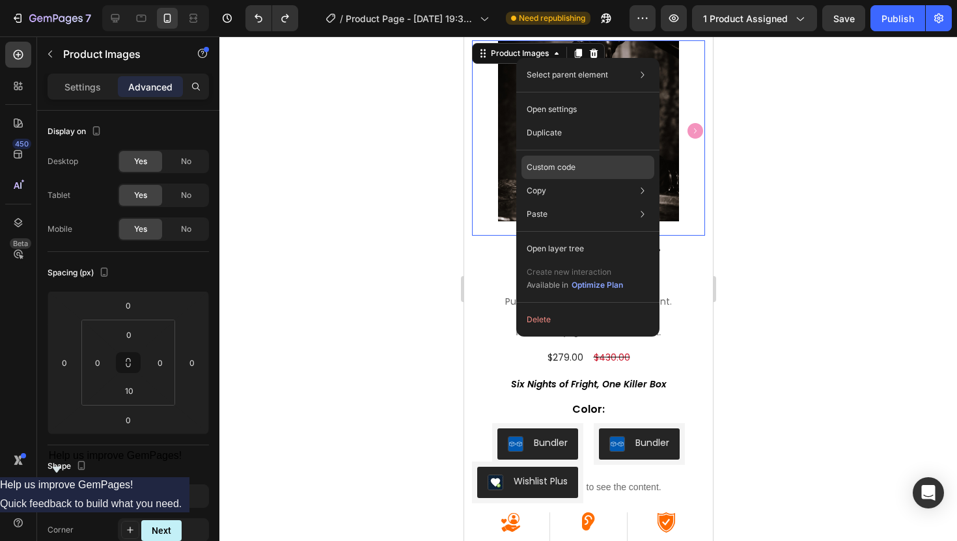
click at [541, 164] on p "Custom code" at bounding box center [551, 168] width 49 height 12
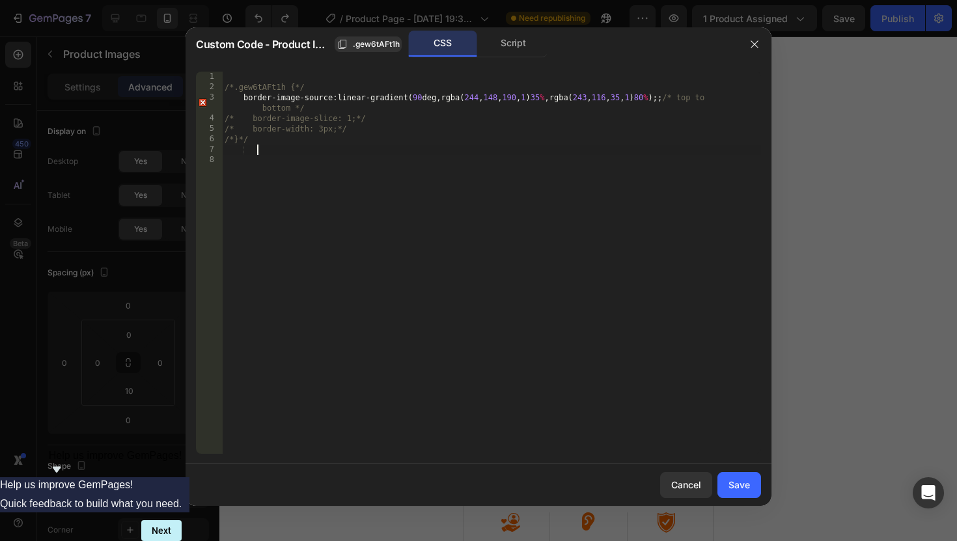
click at [305, 146] on div "/*.gew6tAFt1h {*/ border-image-source : linear-gradient ( 90 deg , rgba ( 244 ,…" at bounding box center [491, 273] width 539 height 403
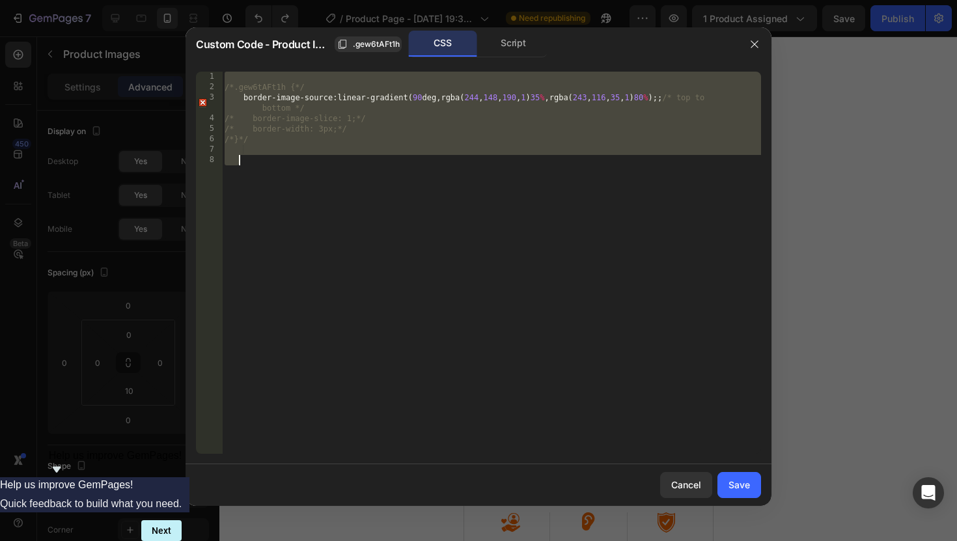
click at [305, 146] on div "/*.gew6tAFt1h {*/ border-image-source : linear-gradient ( 90 deg , rgba ( 244 ,…" at bounding box center [491, 273] width 539 height 403
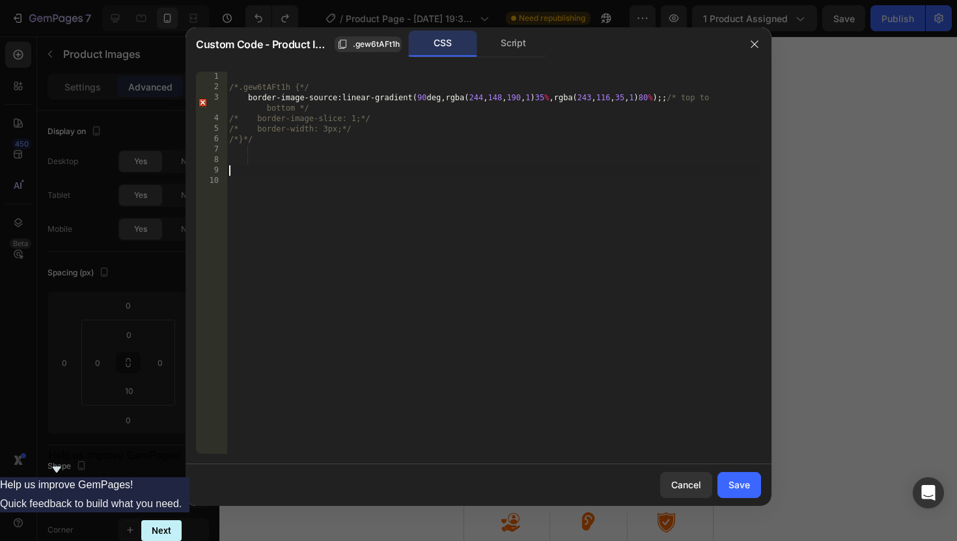
paste textarea "gp-carousel-dot-container"
click at [231, 172] on div "/*.gew6tAFt1h {*/ border-image-source : linear-gradient ( 90 deg , rgba ( 244 ,…" at bounding box center [494, 273] width 535 height 403
click at [352, 46] on div ".gew6tAFt1h" at bounding box center [368, 44] width 63 height 12
click at [230, 175] on div "/*.gew6tAFt1h {*/ border-image-source : linear-gradient ( 90 deg , rgba ( 244 ,…" at bounding box center [494, 273] width 535 height 403
paste textarea ".gew6tAFt1h"
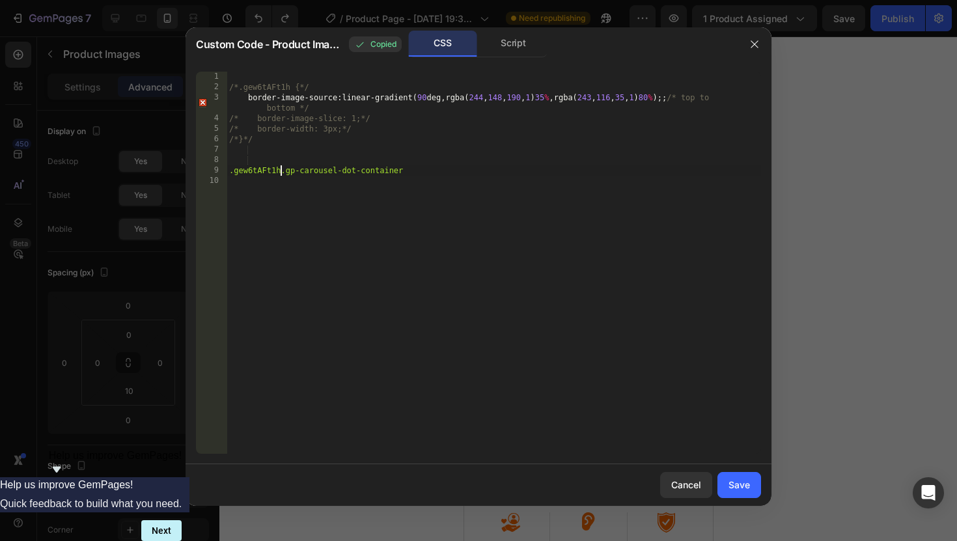
scroll to position [0, 4]
click at [414, 172] on div "/*.gew6tAFt1h {*/ border-image-source : linear-gradient ( 90 deg , rgba ( 244 ,…" at bounding box center [494, 273] width 535 height 403
type textarea ".gew6tAFt1h .gp-carousel-dot-container{"
type textarea "margin-top: 10px !;"
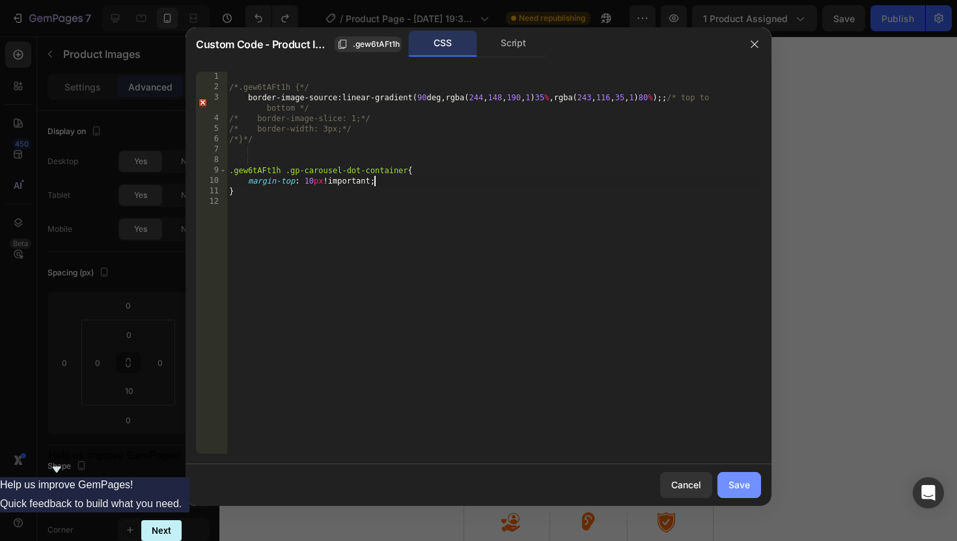
click at [731, 485] on div "Save" at bounding box center [739, 485] width 21 height 14
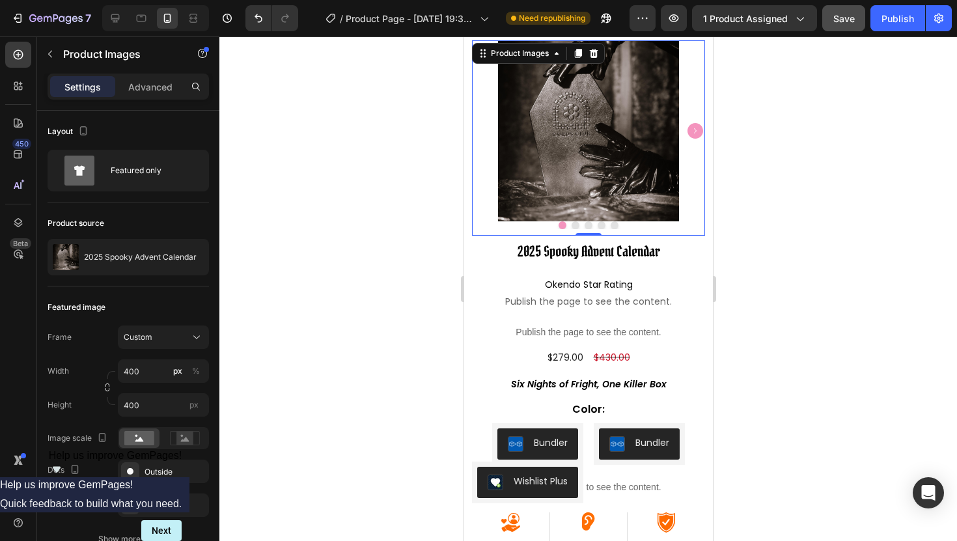
click at [840, 8] on button "Save" at bounding box center [843, 18] width 43 height 26
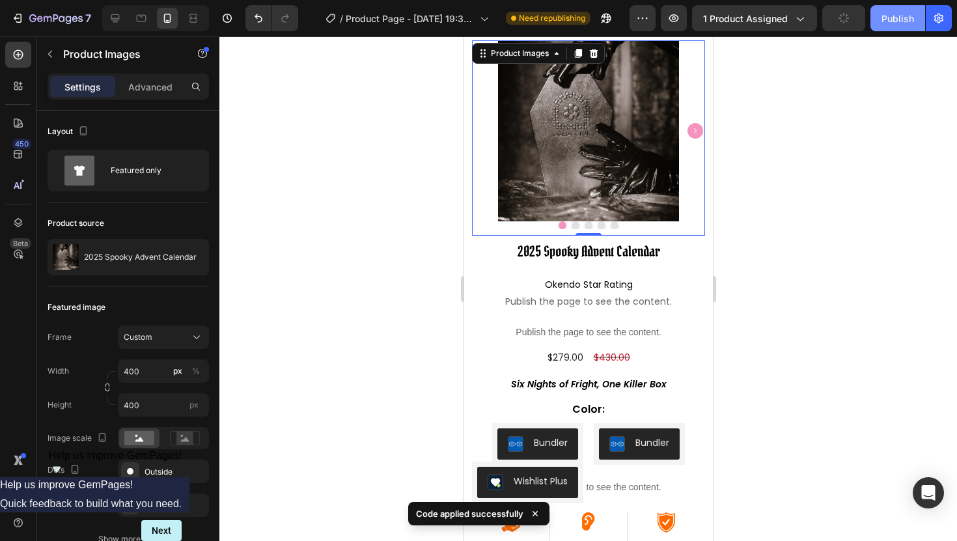
click at [890, 16] on div "Publish" at bounding box center [898, 19] width 33 height 14
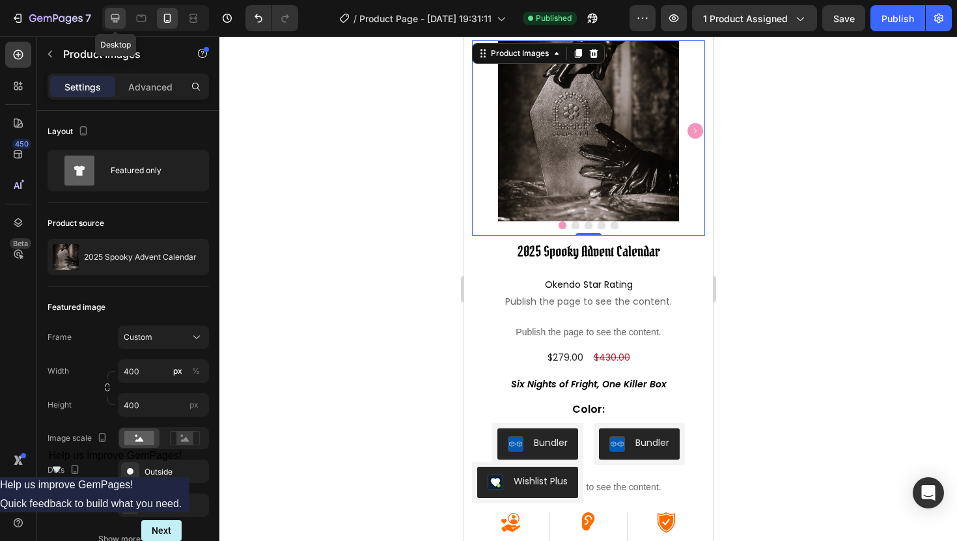
click at [107, 16] on div at bounding box center [115, 18] width 21 height 21
type input "100"
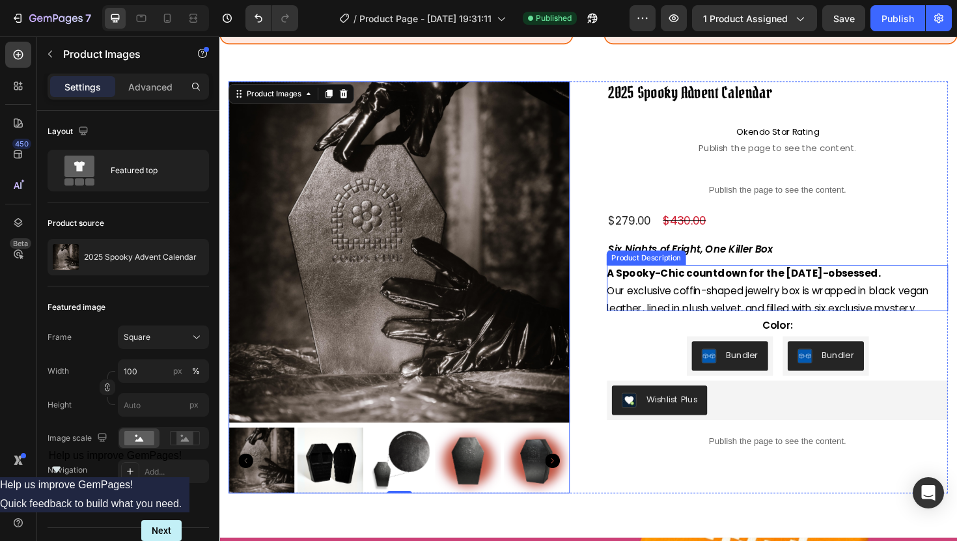
scroll to position [69, 0]
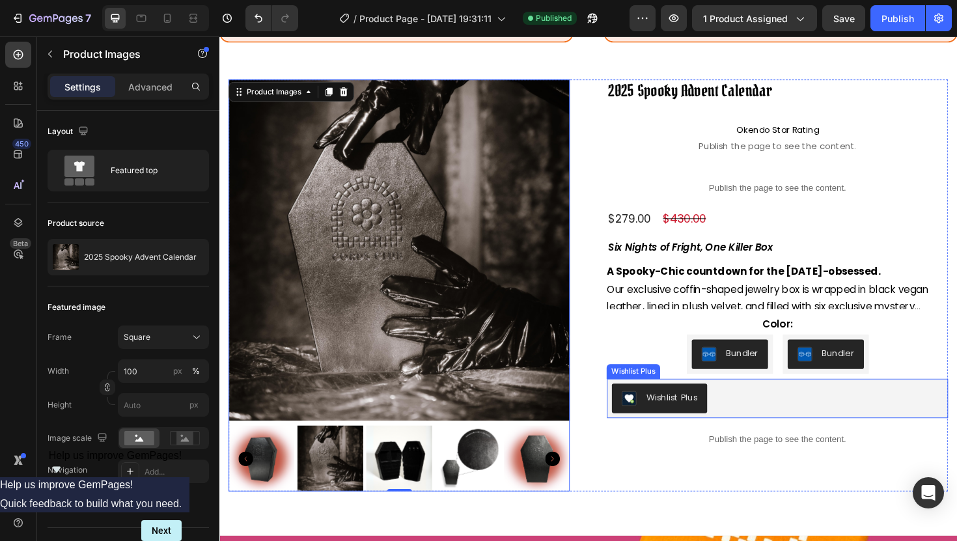
click at [761, 433] on div "Wishlist Plus" at bounding box center [810, 419] width 351 height 31
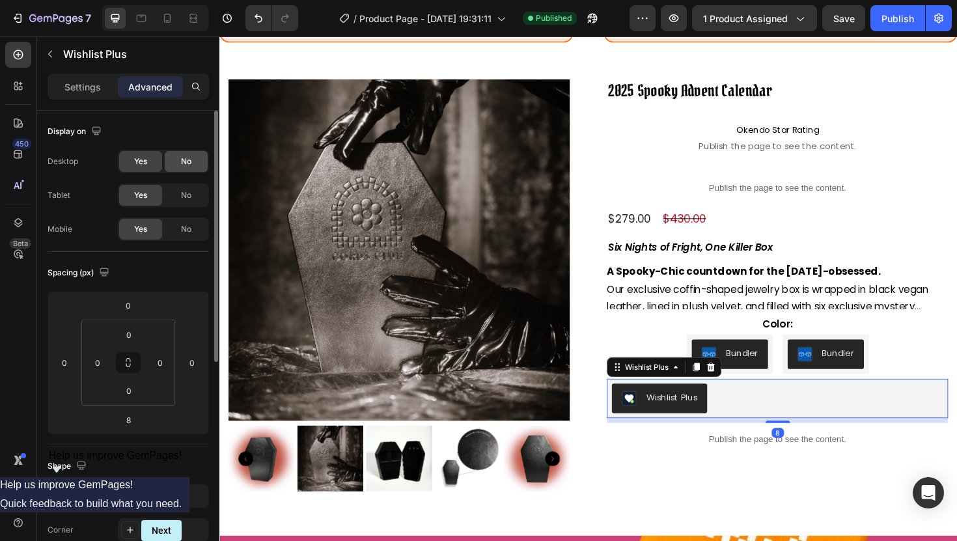
click at [182, 164] on span "No" at bounding box center [186, 162] width 10 height 12
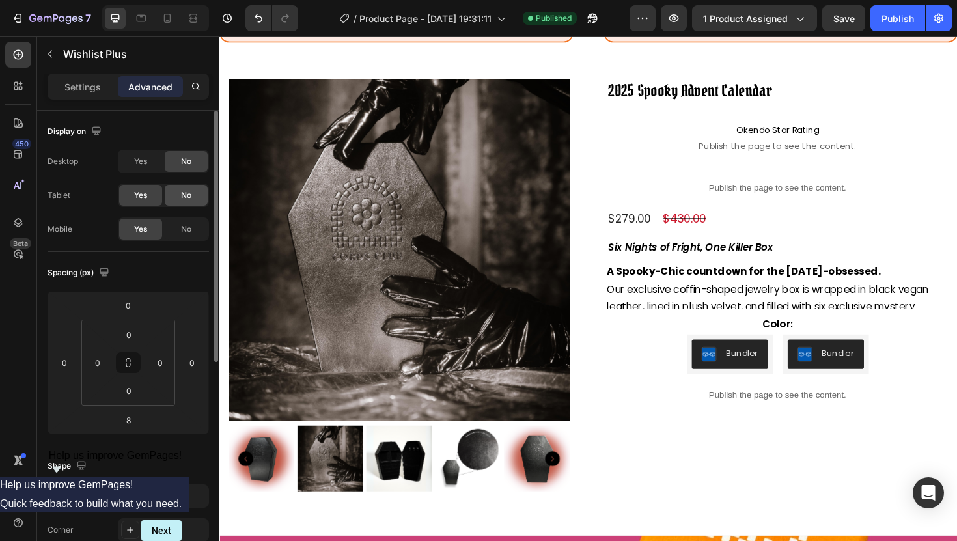
click at [179, 195] on div "No" at bounding box center [186, 195] width 43 height 21
click at [907, 21] on div "Publish" at bounding box center [898, 19] width 33 height 14
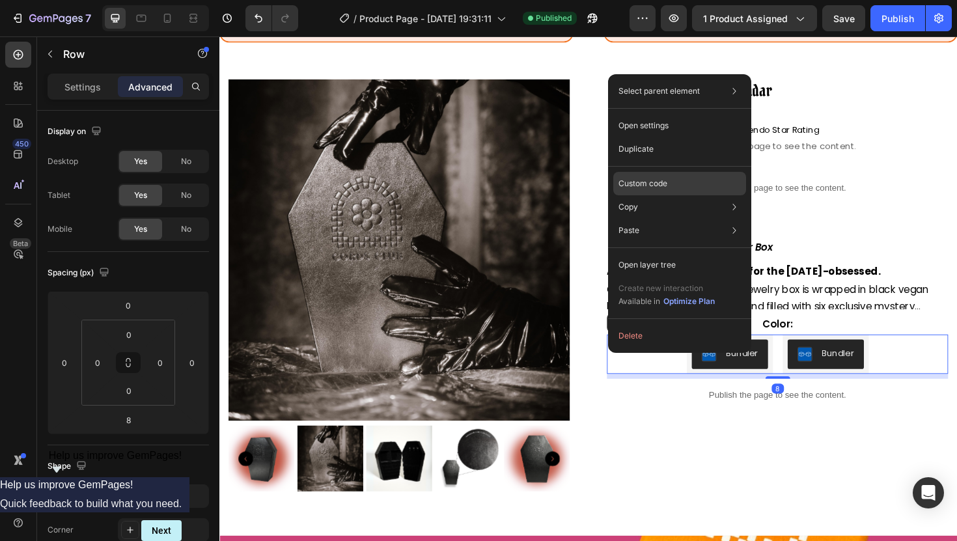
click at [656, 181] on p "Custom code" at bounding box center [643, 184] width 49 height 12
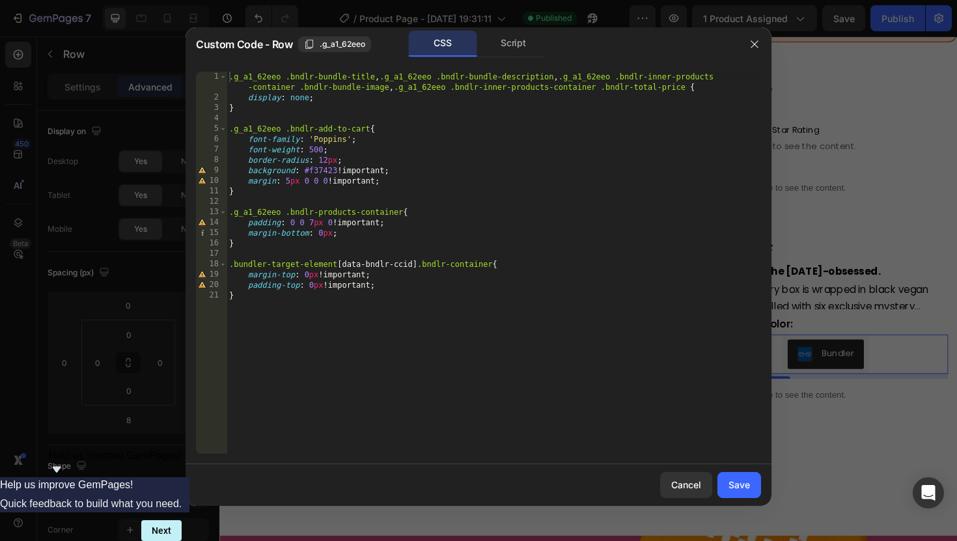
type textarea ".g_a1_62eeo .bndlr-add-to-cart{"
drag, startPoint x: 369, startPoint y: 127, endPoint x: 289, endPoint y: 131, distance: 80.2
click at [289, 131] on div ".g_a1_62eeo .bndlr-bundle-title , .g_a1_62eeo .bndlr-bundle-description , .g_a1…" at bounding box center [494, 279] width 535 height 414
click at [749, 44] on button "button" at bounding box center [754, 44] width 21 height 21
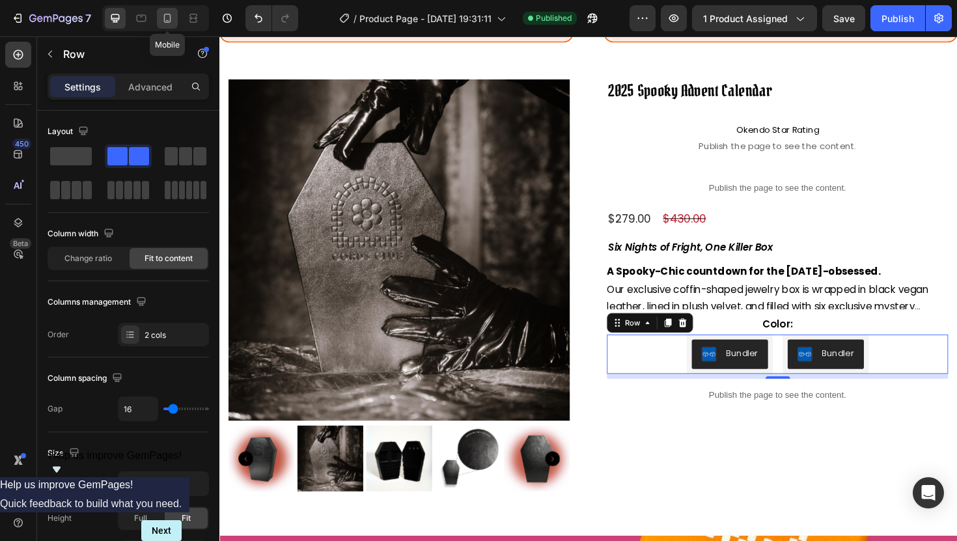
click at [169, 18] on icon at bounding box center [167, 18] width 13 height 13
type input "100%"
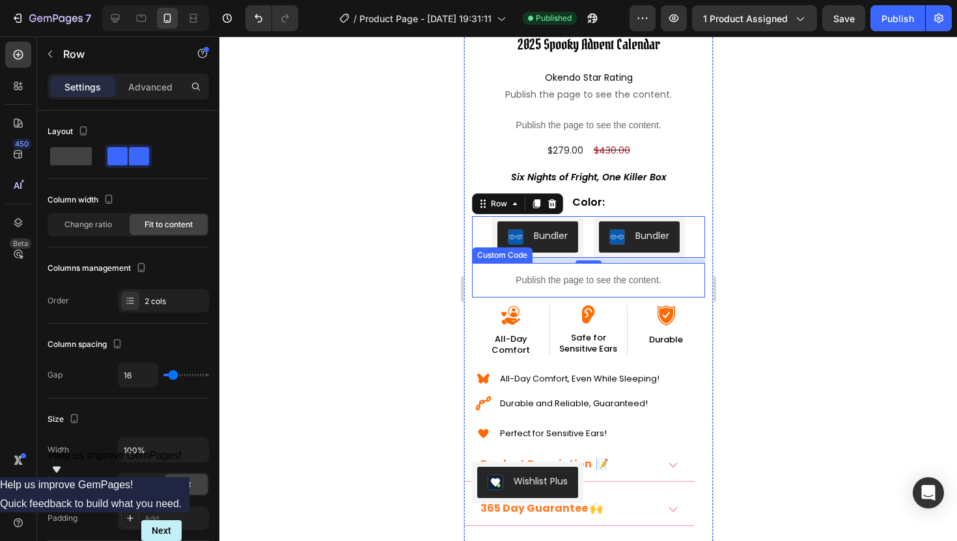
scroll to position [320, 0]
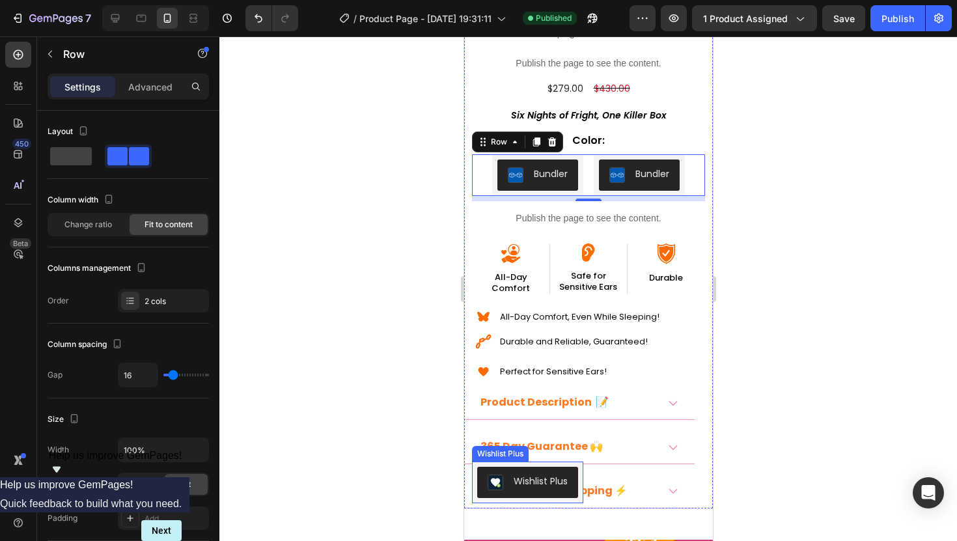
click at [482, 498] on div "Wishlist Plus" at bounding box center [526, 483] width 111 height 42
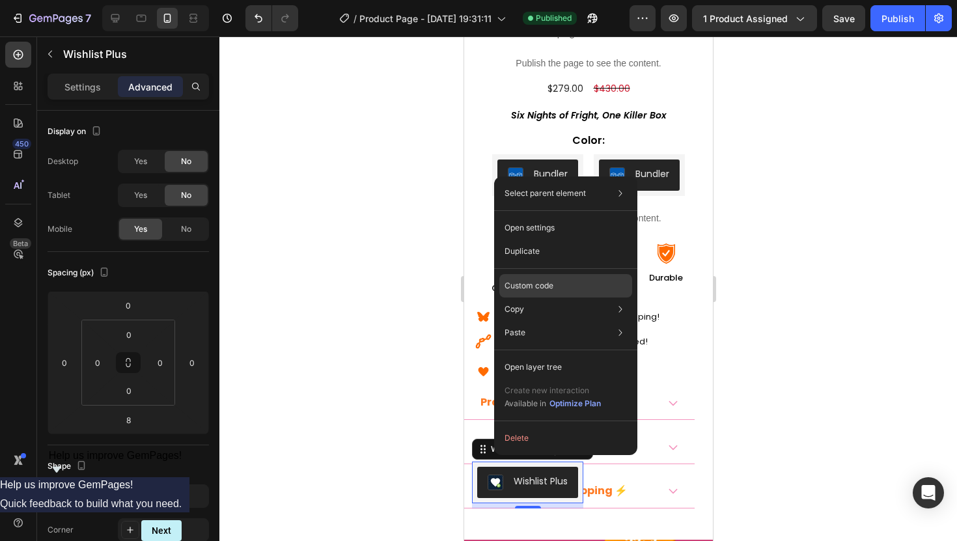
click at [541, 288] on p "Custom code" at bounding box center [529, 286] width 49 height 12
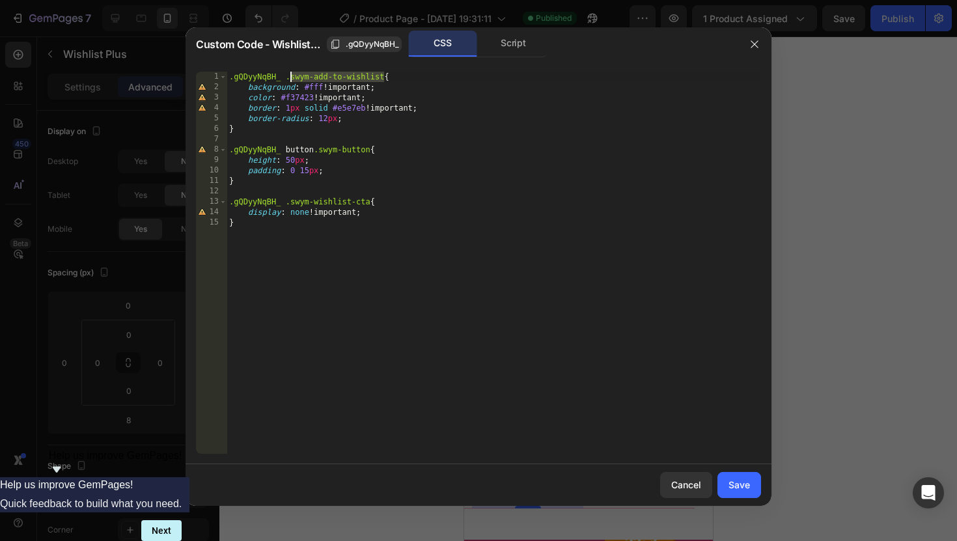
drag, startPoint x: 384, startPoint y: 76, endPoint x: 290, endPoint y: 78, distance: 93.8
click at [290, 78] on div ".gQDyyNqBH_ .swym-add-to-wishlist { background : #fff !important ; color : #f37…" at bounding box center [494, 273] width 535 height 403
click at [240, 221] on div ".gQDyyNqBH_ .swym-add-to-wishlist { background : #fff !important ; color : #f37…" at bounding box center [494, 273] width 535 height 403
type textarea "}"
click at [355, 39] on span ".gQDyyNqBH_" at bounding box center [372, 44] width 53 height 12
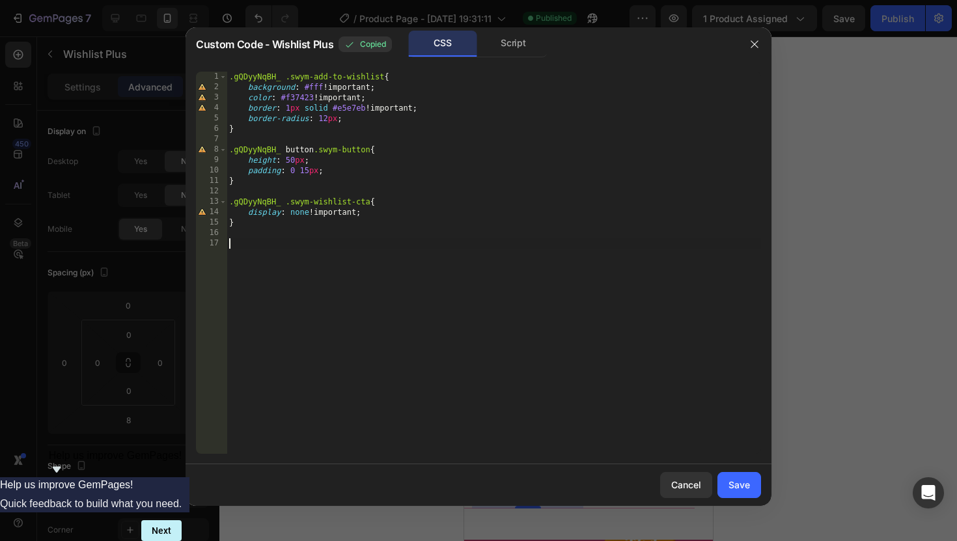
click at [240, 239] on div ".gQDyyNqBH_ .swym-add-to-wishlist { background : #fff !important ; color : #f37…" at bounding box center [494, 273] width 535 height 403
paste textarea ".gQDyyNqBH_"
paste textarea ".gQDyyNqBH_ .swym-add-to-wishlist"
type textarea ".gQDyyNqBH_ .gQDyyNqBH_ .swym-add-to-wishlist{"
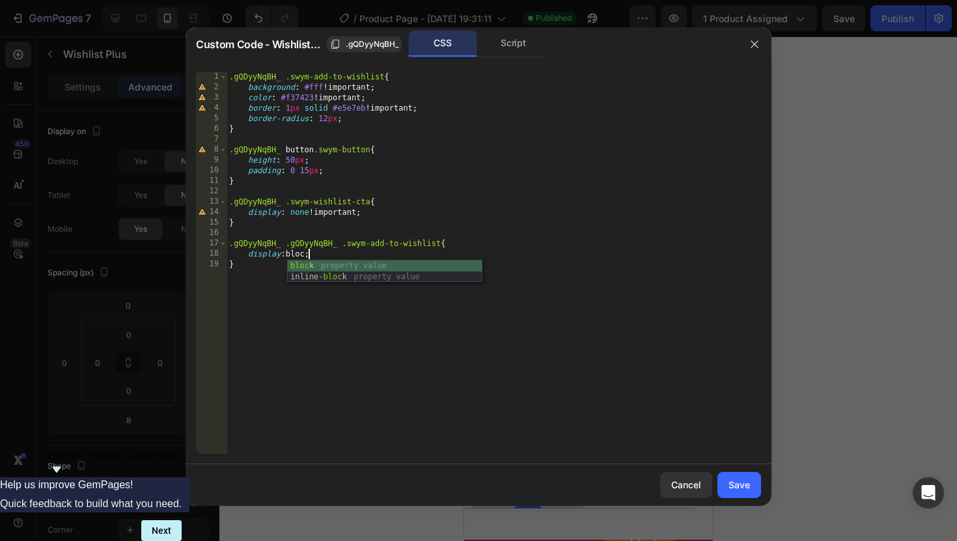
scroll to position [0, 7]
type textarea "display: block;"
click at [741, 479] on div "Save" at bounding box center [739, 485] width 21 height 14
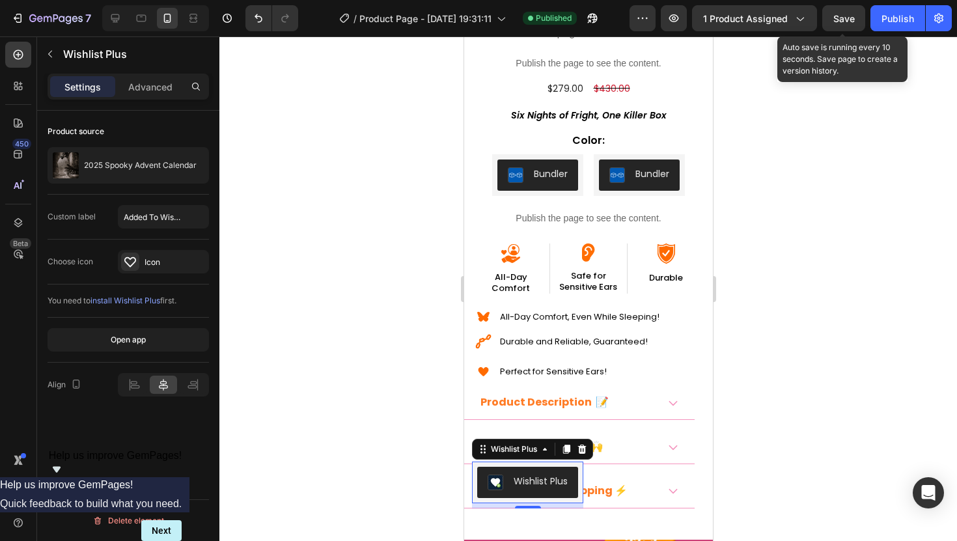
click at [843, 16] on span "Save" at bounding box center [844, 18] width 21 height 11
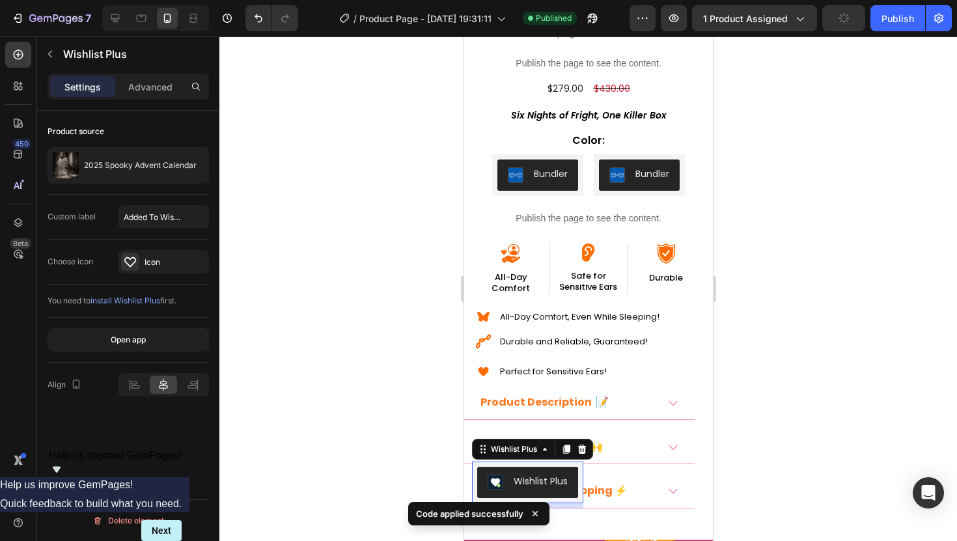
click at [918, 35] on div "7 Version history / Product Page - Sep 24, 19:31:11 Published Preview 1 product…" at bounding box center [478, 18] width 957 height 37
click at [910, 33] on div "7 Version history / Product Page - Sep 24, 19:31:11 Published Preview 1 product…" at bounding box center [478, 18] width 957 height 37
click at [904, 24] on div "Publish" at bounding box center [898, 19] width 33 height 14
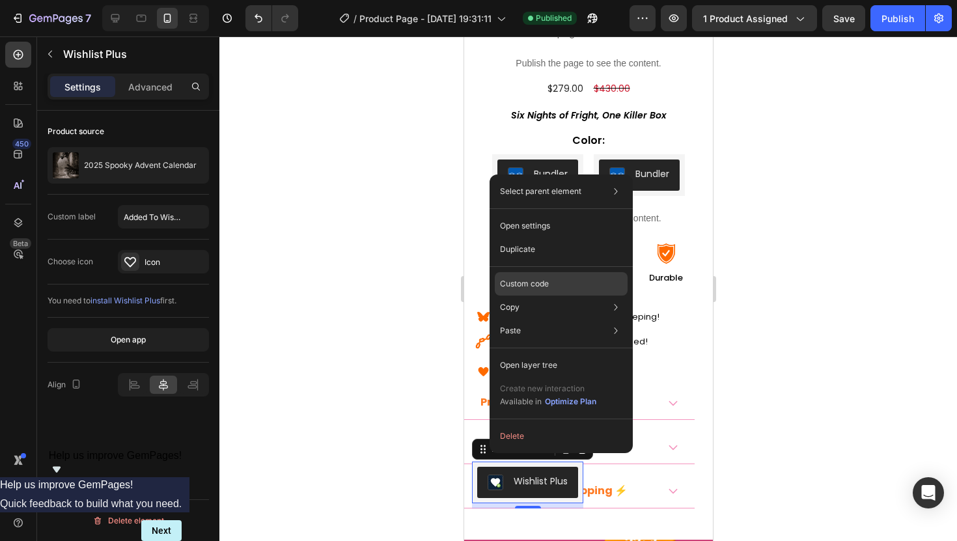
click at [539, 285] on p "Custom code" at bounding box center [524, 284] width 49 height 12
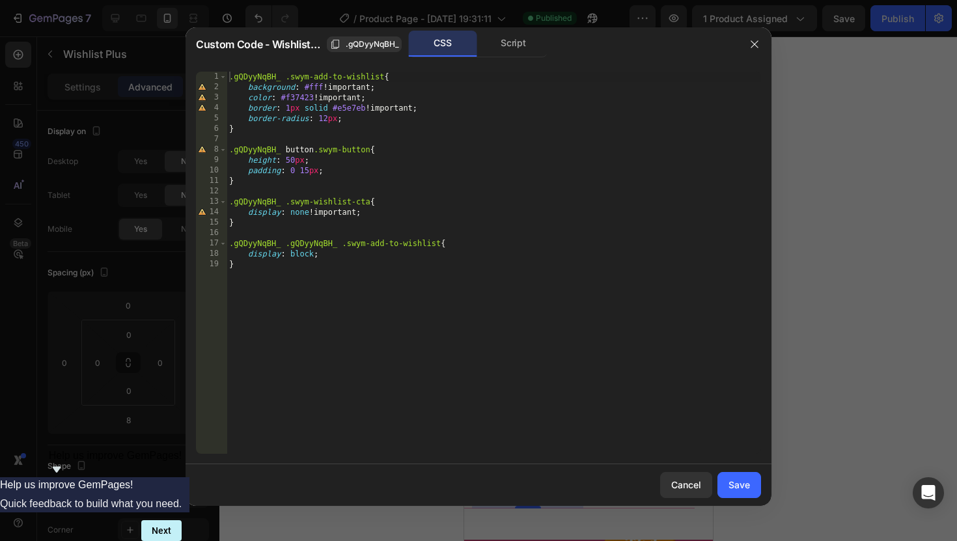
type textarea "}"
click at [246, 260] on div ".gQDyyNqBH_ .swym-add-to-wishlist { background : #fff !important ; color : #f37…" at bounding box center [494, 273] width 535 height 403
paste textarea ".swym-button.swym-add-to-wishlist"
click at [350, 38] on span ".gQDyyNqBH_" at bounding box center [372, 44] width 53 height 12
click at [231, 290] on div ".gQDyyNqBH_ .swym-add-to-wishlist { background : #fff !important ; color : #f37…" at bounding box center [494, 273] width 535 height 403
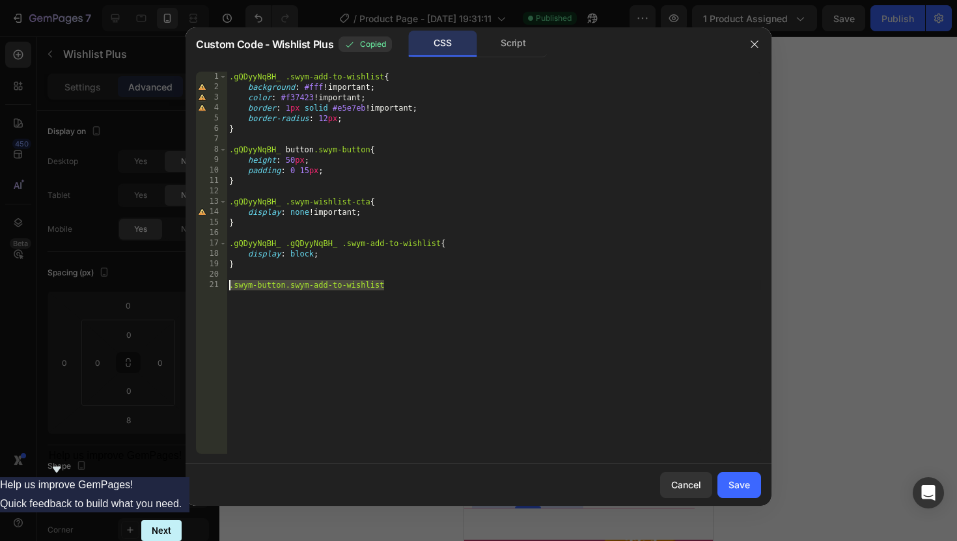
paste textarea "gQDyyNqBH_"
paste textarea ".swym-added.swym-add-to-wishlist"
type textarea ".gQDyyNqBH_ .swym-added.swym-add-to-wishlist{"
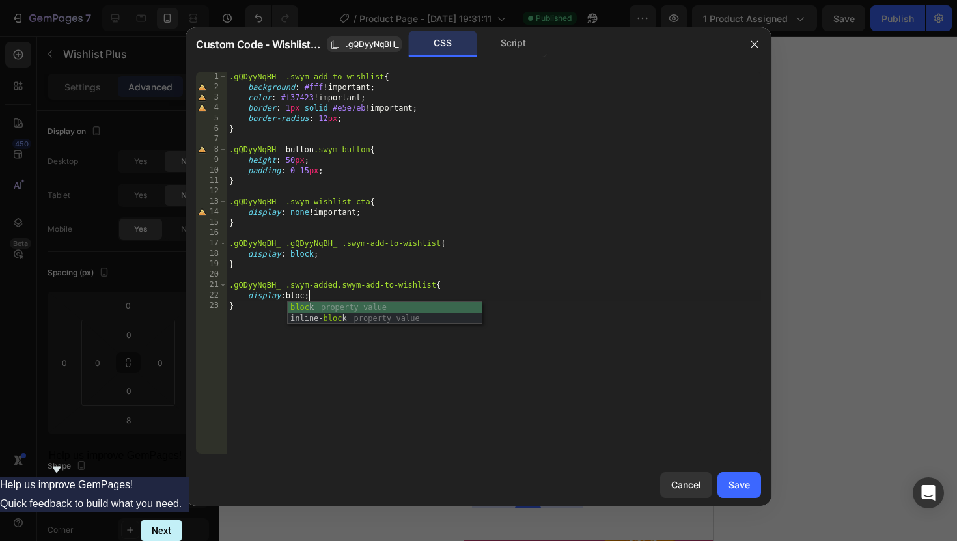
scroll to position [0, 7]
type textarea "display: block;"
click at [747, 484] on div "Save" at bounding box center [739, 485] width 21 height 14
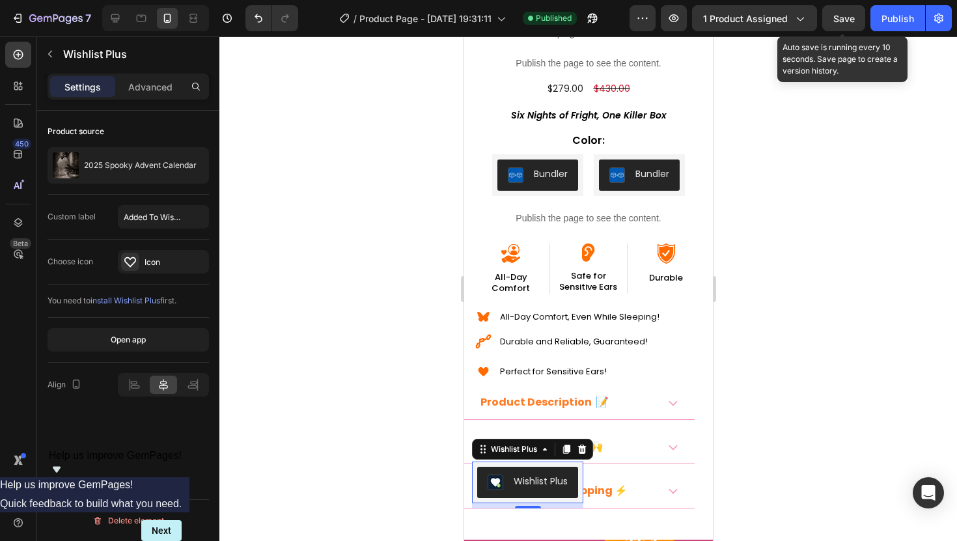
click at [843, 23] on span "Save" at bounding box center [844, 18] width 21 height 11
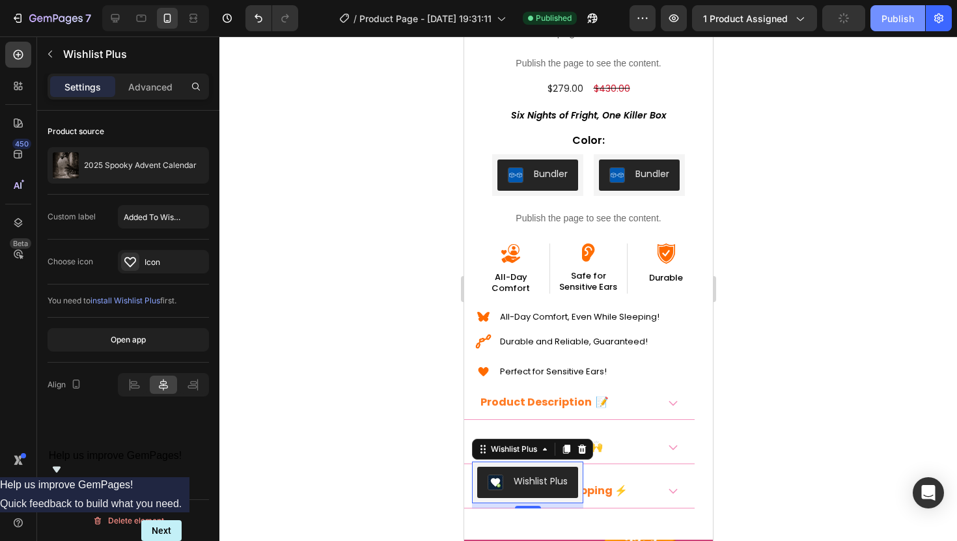
click at [888, 23] on div "Publish" at bounding box center [898, 19] width 33 height 14
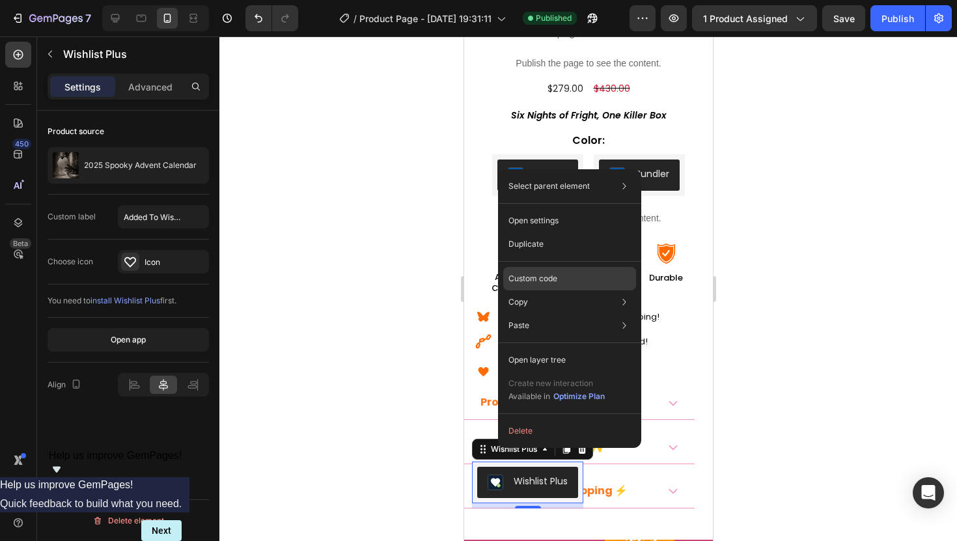
click at [546, 272] on div "Custom code" at bounding box center [569, 278] width 133 height 23
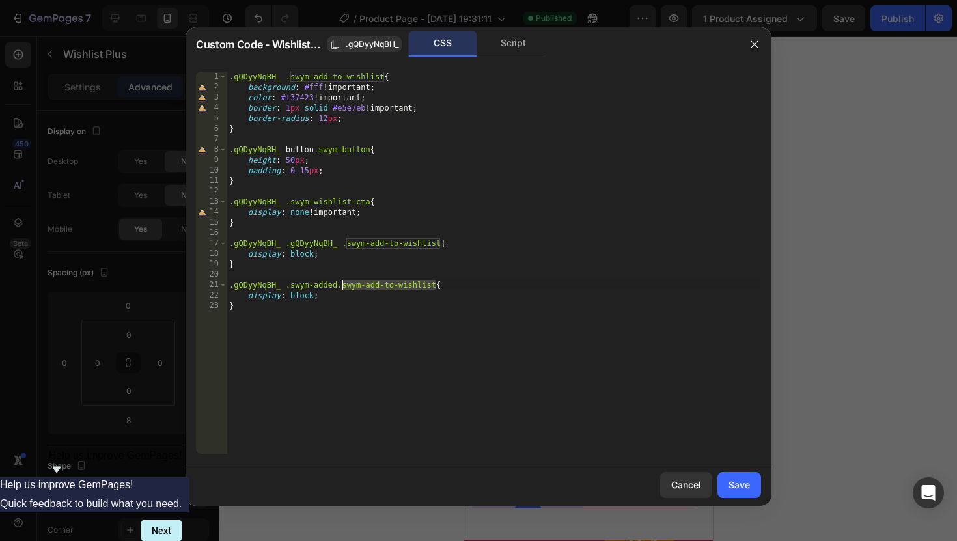
drag, startPoint x: 436, startPoint y: 285, endPoint x: 342, endPoint y: 286, distance: 94.4
click at [342, 286] on div ".gQDyyNqBH_ .swym-add-to-wishlist { background : #fff !important ; color : #f37…" at bounding box center [494, 273] width 535 height 403
click at [434, 296] on div ".gQDyyNqBH_ .swym-add-to-wishlist { background : #fff !important ; color : #f37…" at bounding box center [494, 273] width 535 height 403
click at [436, 287] on div ".gQDyyNqBH_ .swym-add-to-wishlist { background : #fff !important ; color : #f37…" at bounding box center [494, 273] width 535 height 403
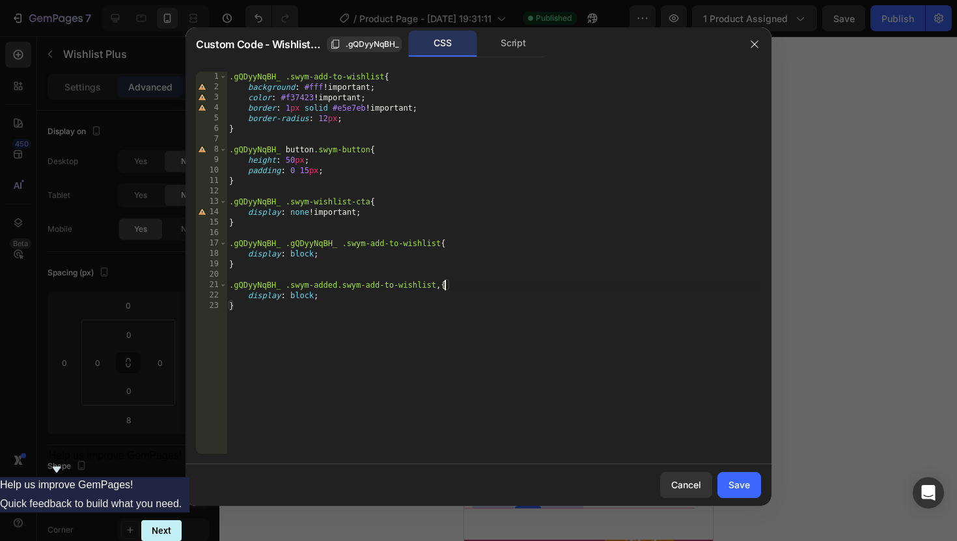
paste textarea ".swym-button.swym-add-to-wishlist"
click at [351, 43] on span ".gQDyyNqBH_" at bounding box center [372, 44] width 53 height 12
click at [443, 286] on div ".gQDyyNqBH_ .swym-add-to-wishlist { background : #fff !important ; color : #f37…" at bounding box center [494, 273] width 535 height 403
paste textarea "gQDyyNqBH_."
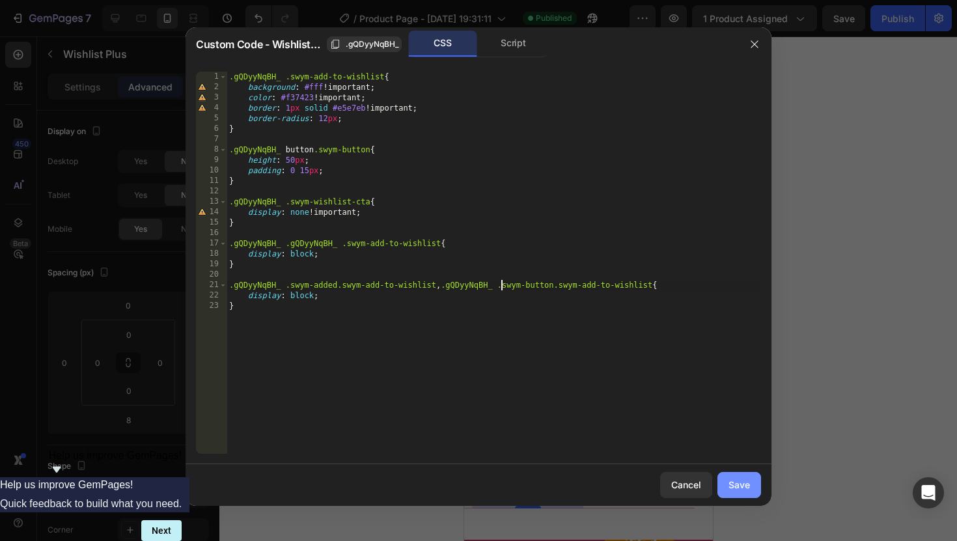
type textarea ".gQDyyNqBH_ .swym-added.swym-add-to-wishlist, .gQDyyNqBH_ .swym-button.swym-add…"
click at [742, 483] on div "Save" at bounding box center [739, 485] width 21 height 14
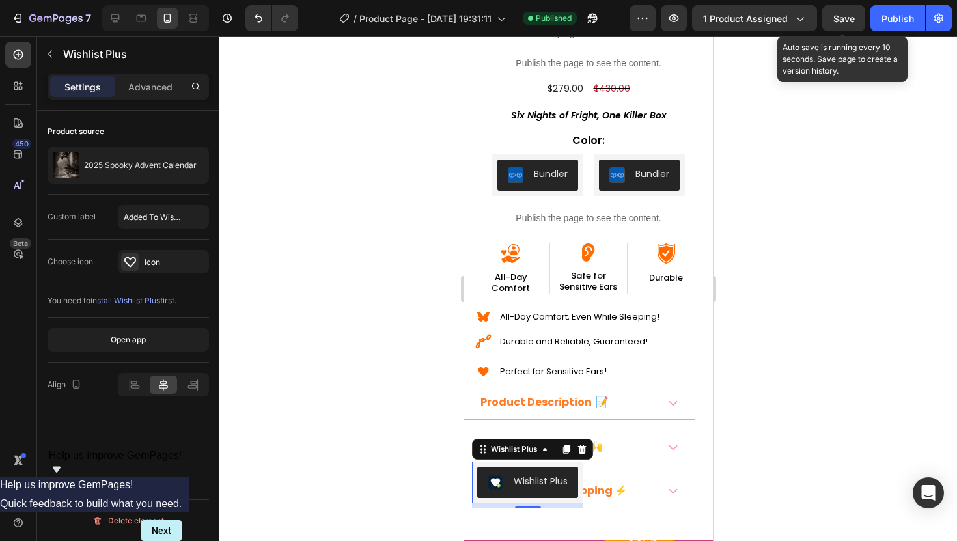
click at [846, 23] on div "Save" at bounding box center [844, 19] width 21 height 14
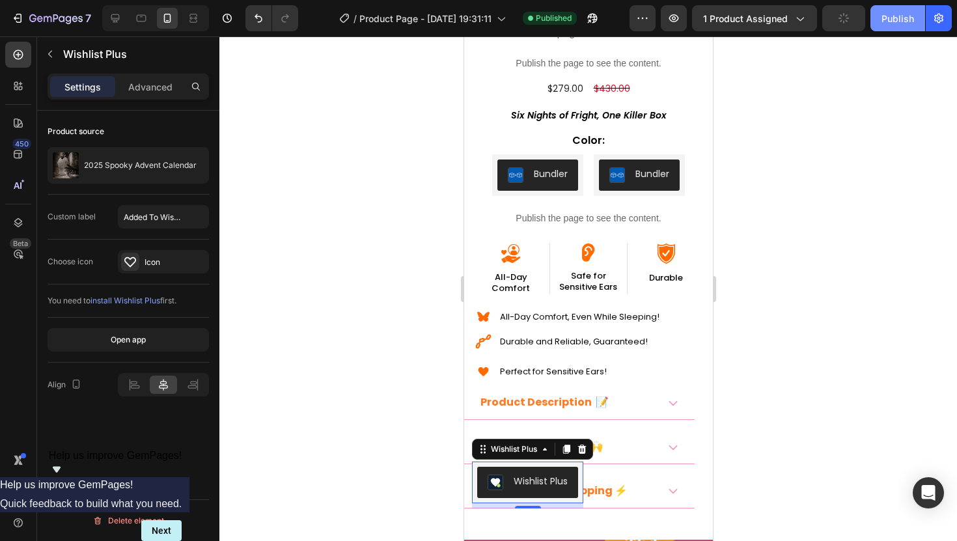
click at [884, 23] on div "Publish" at bounding box center [898, 19] width 33 height 14
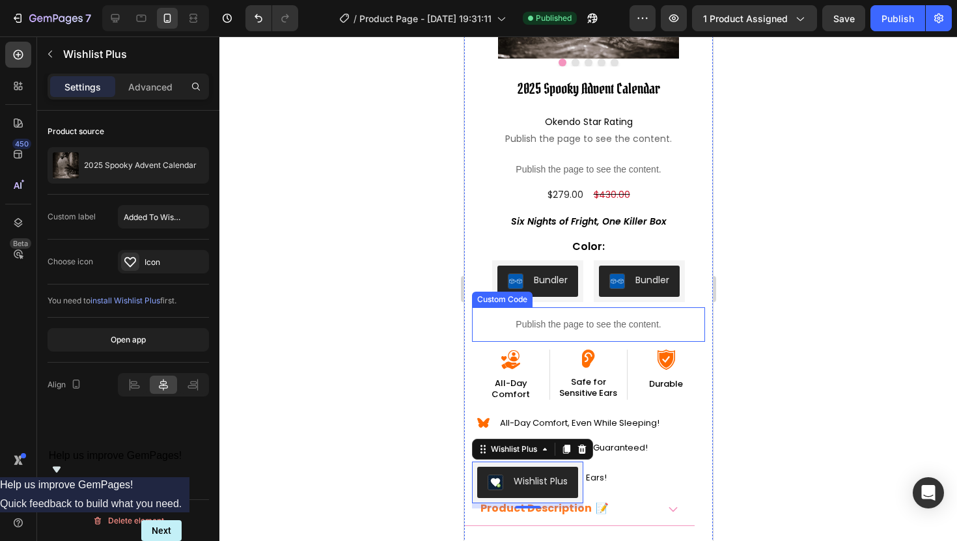
scroll to position [34, 0]
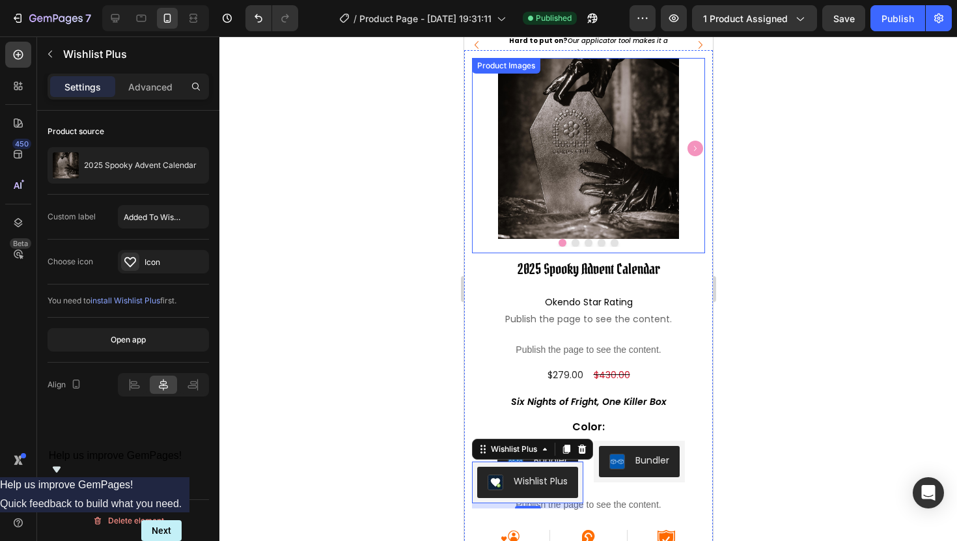
click at [479, 225] on div at bounding box center [587, 148] width 233 height 181
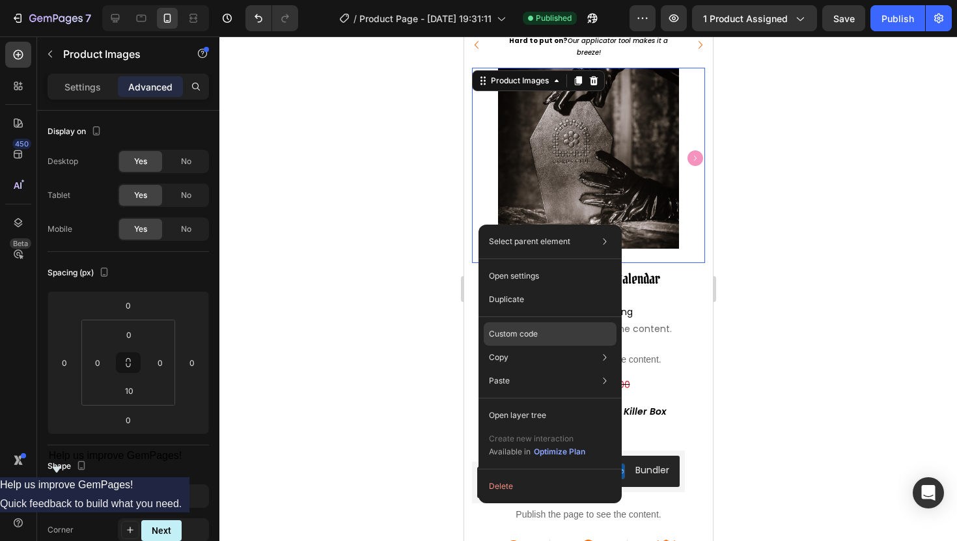
click at [513, 334] on p "Custom code" at bounding box center [513, 334] width 49 height 12
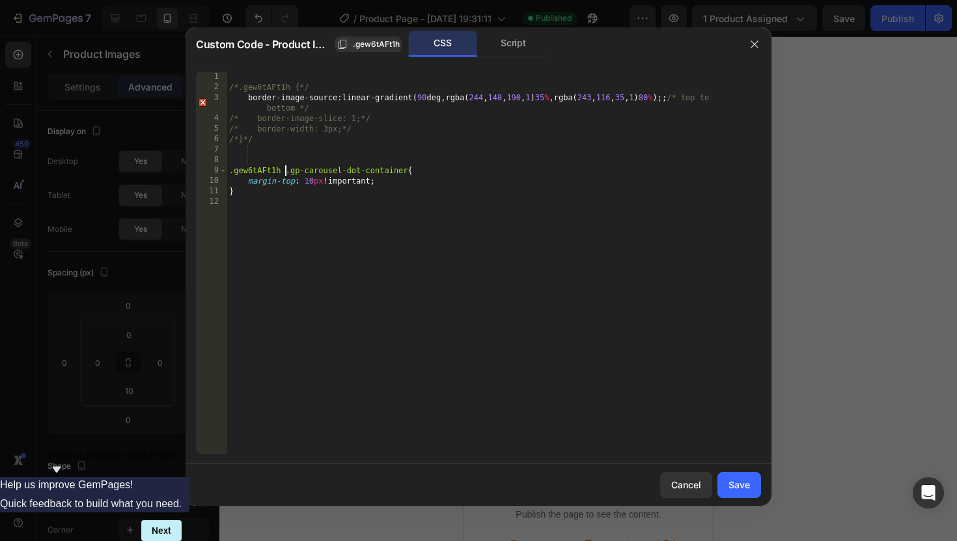
click at [286, 175] on div "/*.gew6tAFt1h {*/ border-image-source : linear-gradient ( 90 deg , rgba ( 244 ,…" at bounding box center [494, 273] width 535 height 403
paste textarea "gp-carousel-gew6tAFt1h"
click at [286, 171] on div "/*.gew6tAFt1h {*/ border-image-source : linear-gradient ( 90 deg , rgba ( 244 ,…" at bounding box center [494, 273] width 535 height 403
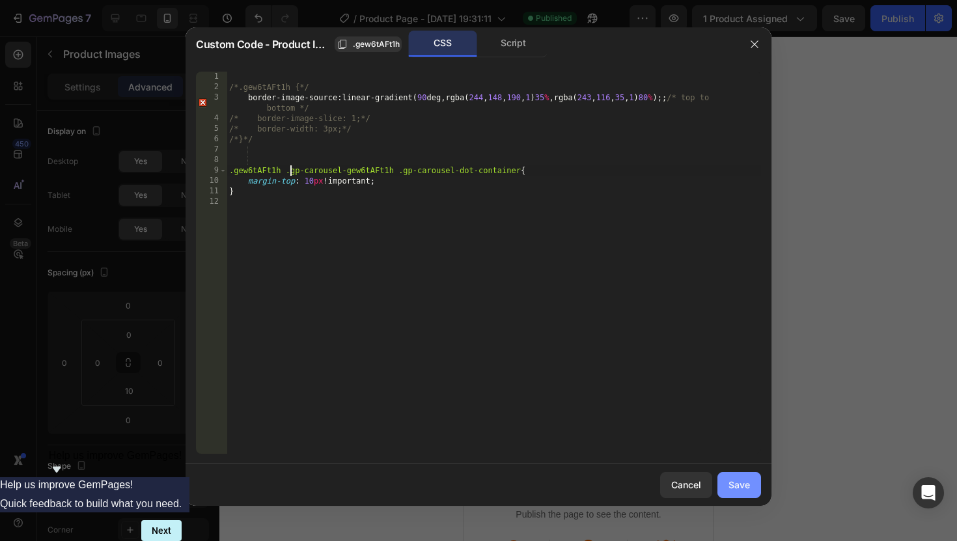
type textarea ".gew6tAFt1h .gp-carousel-gew6tAFt1h .gp-carousel-dot-container{"
click at [732, 483] on div "Save" at bounding box center [739, 485] width 21 height 14
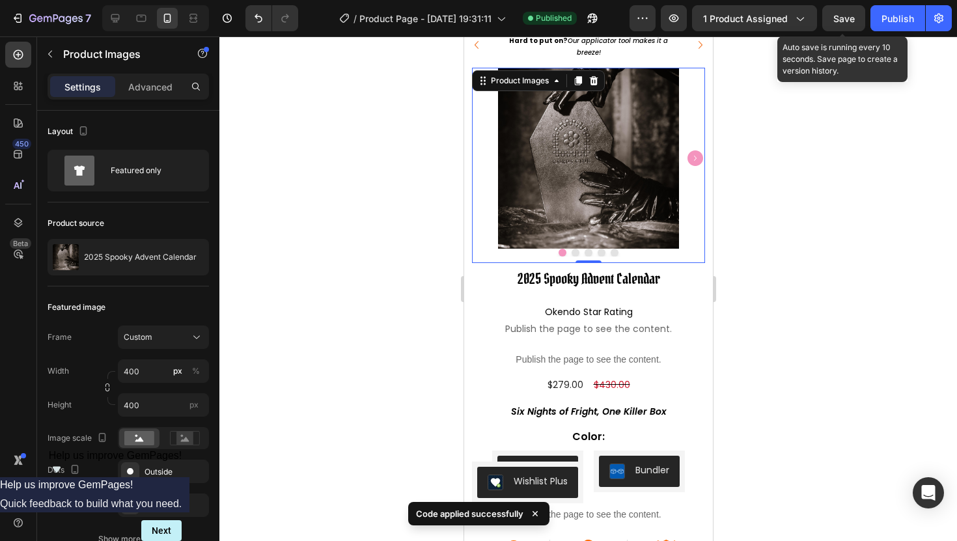
click at [838, 16] on span "Save" at bounding box center [844, 18] width 21 height 11
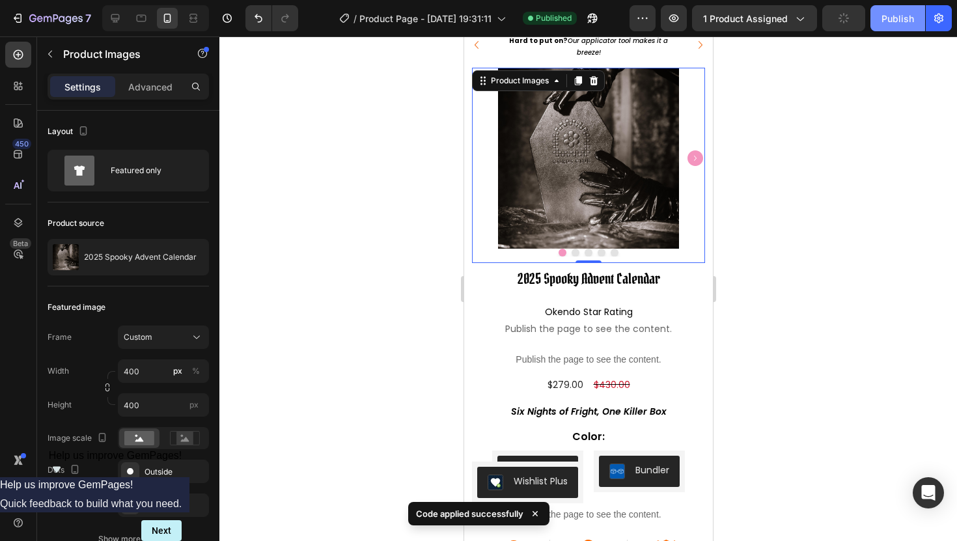
click at [882, 16] on div "Publish" at bounding box center [898, 19] width 33 height 14
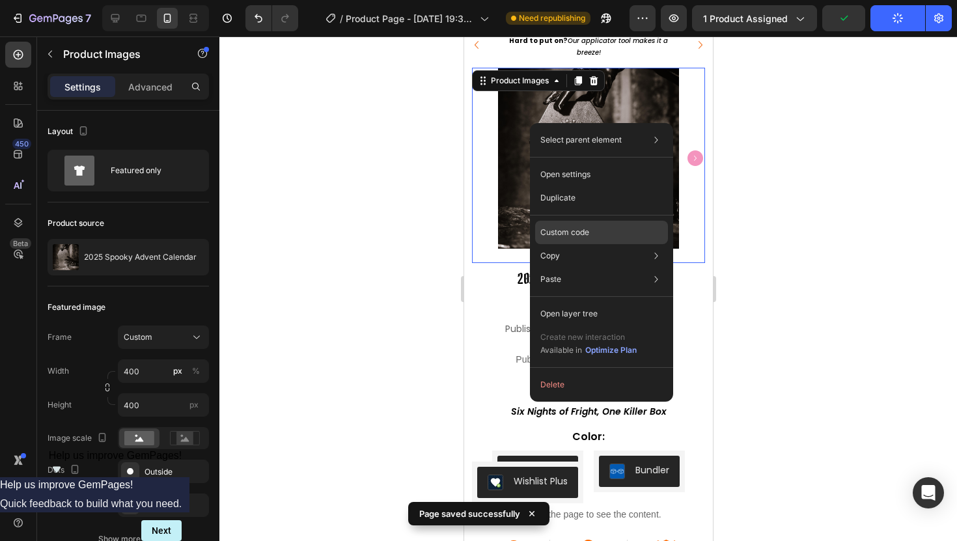
click at [554, 232] on p "Custom code" at bounding box center [565, 233] width 49 height 12
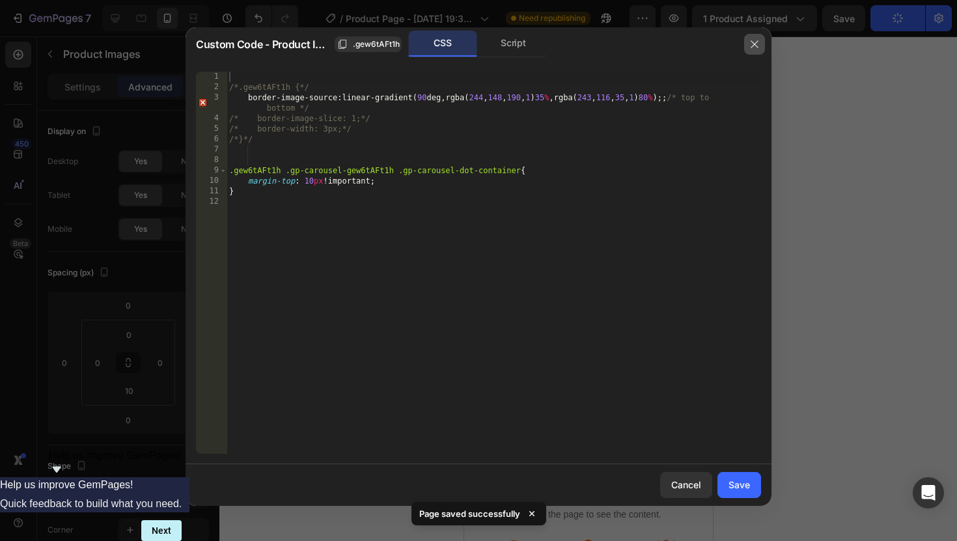
click at [757, 44] on icon "button" at bounding box center [755, 44] width 10 height 10
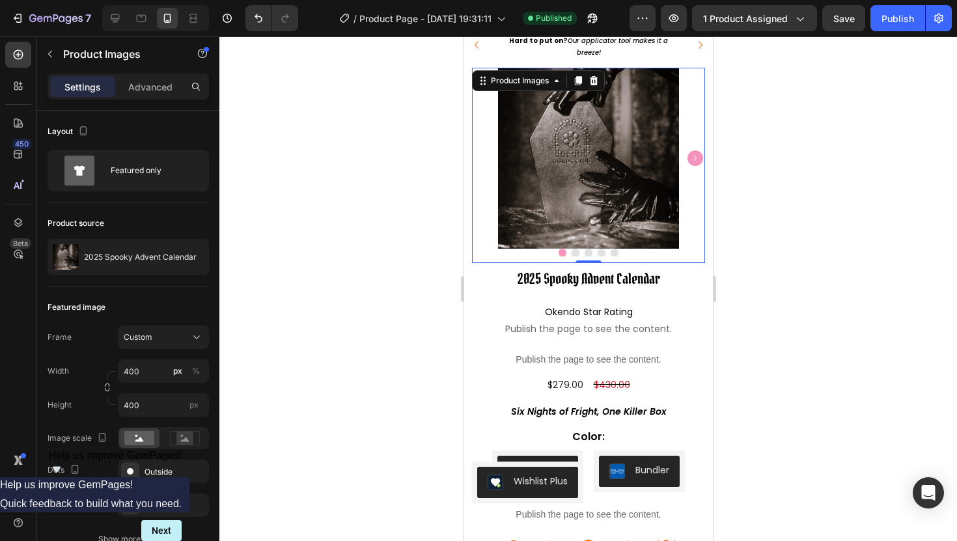
click at [518, 148] on img at bounding box center [588, 158] width 181 height 181
click at [562, 153] on img at bounding box center [588, 158] width 181 height 181
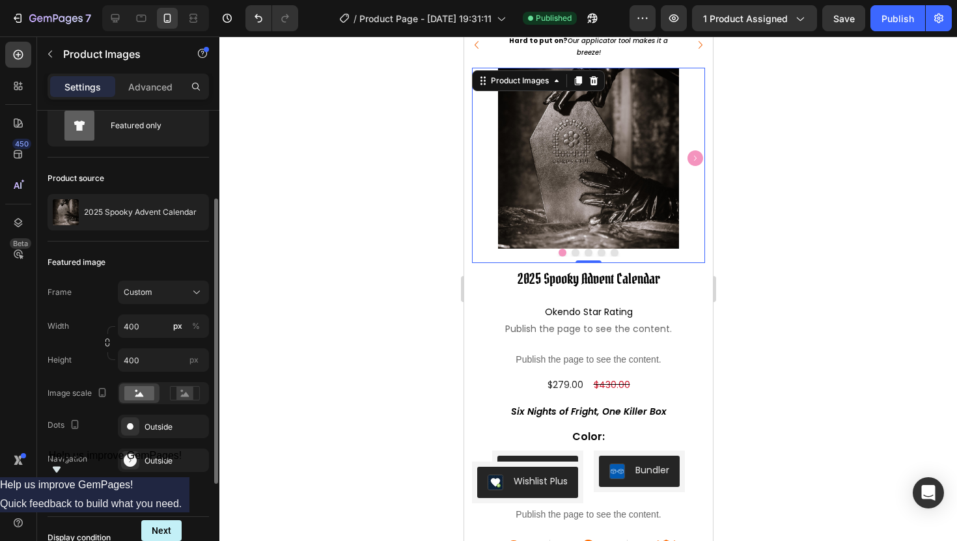
scroll to position [181, 0]
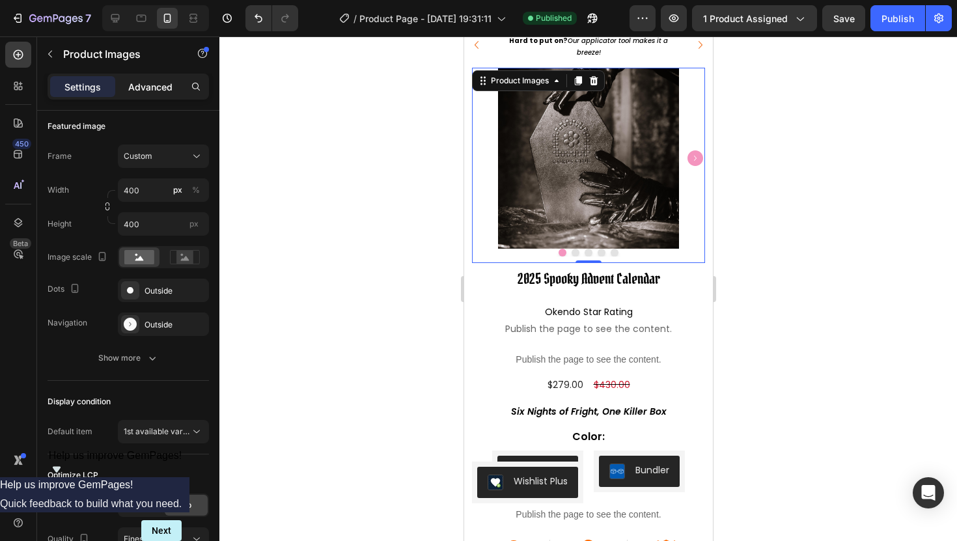
click at [147, 88] on p "Advanced" at bounding box center [150, 87] width 44 height 14
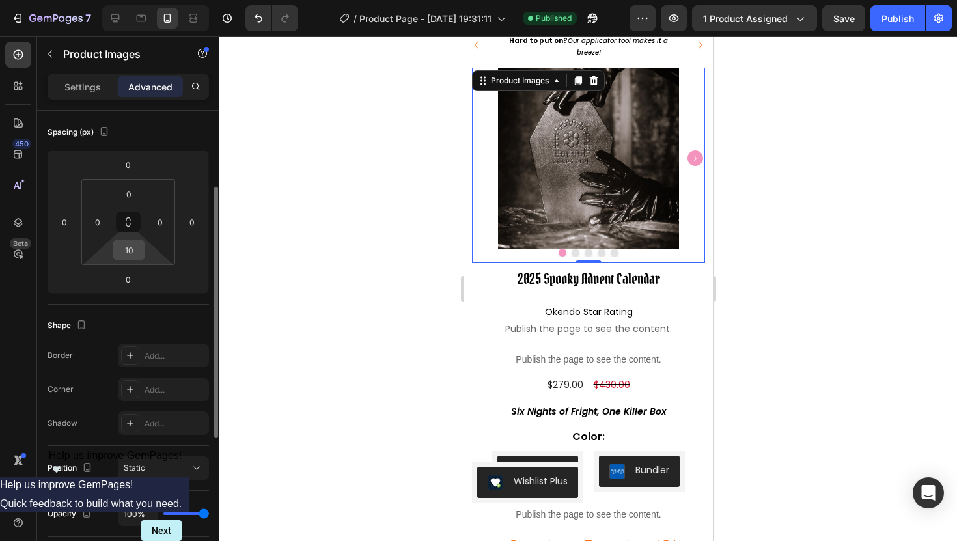
scroll to position [141, 0]
click at [130, 254] on input "10" at bounding box center [129, 250] width 26 height 20
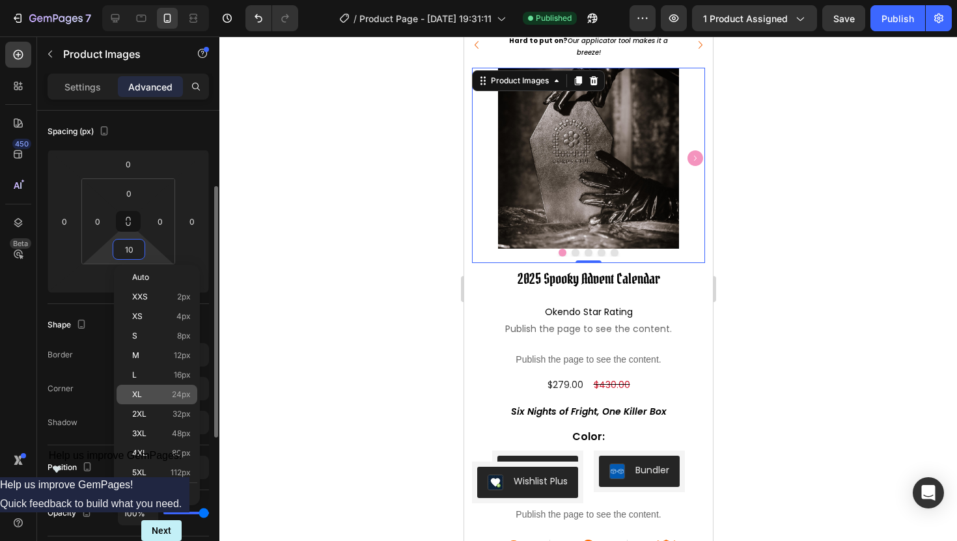
click at [156, 390] on p "XL 24px" at bounding box center [161, 394] width 59 height 9
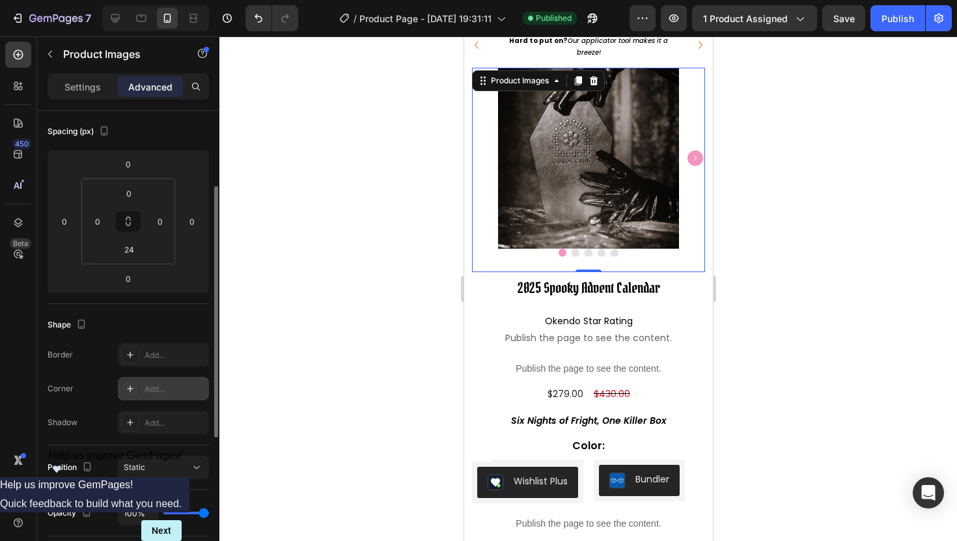
type input "10"
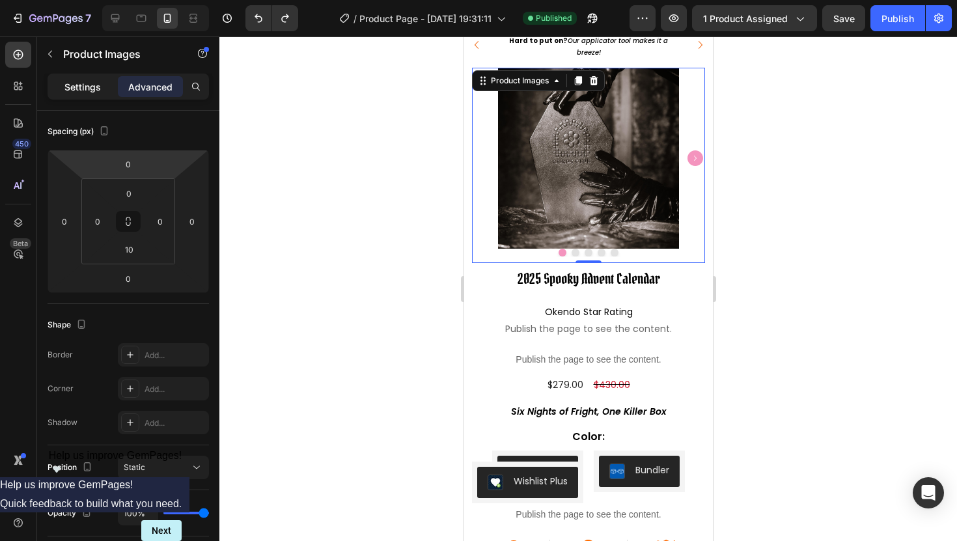
click at [77, 76] on div "Settings" at bounding box center [82, 86] width 65 height 21
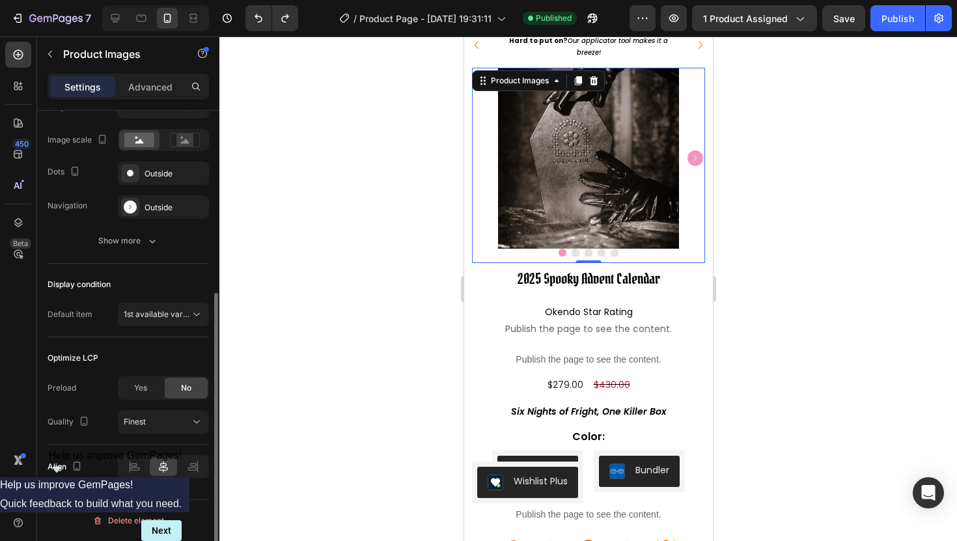
scroll to position [274, 0]
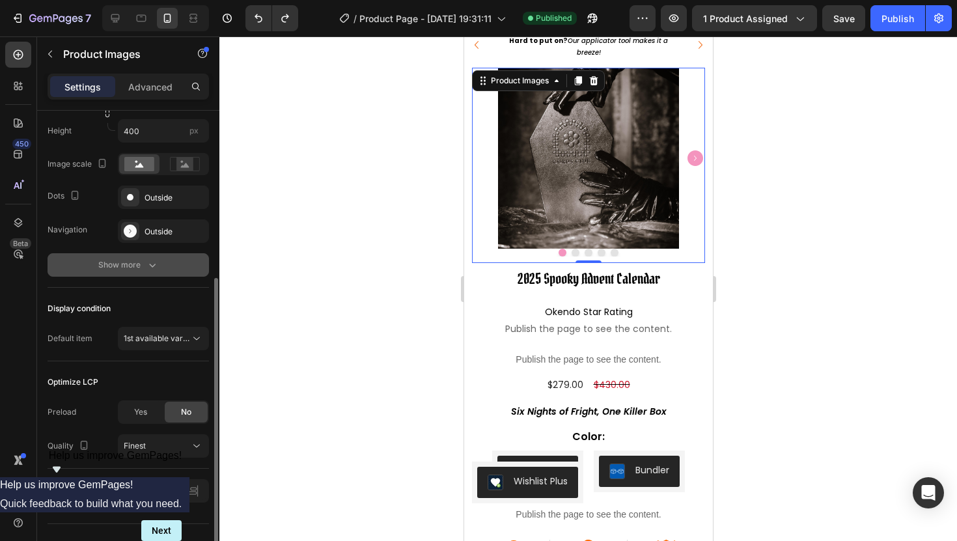
click at [123, 268] on div "Show more" at bounding box center [128, 265] width 61 height 13
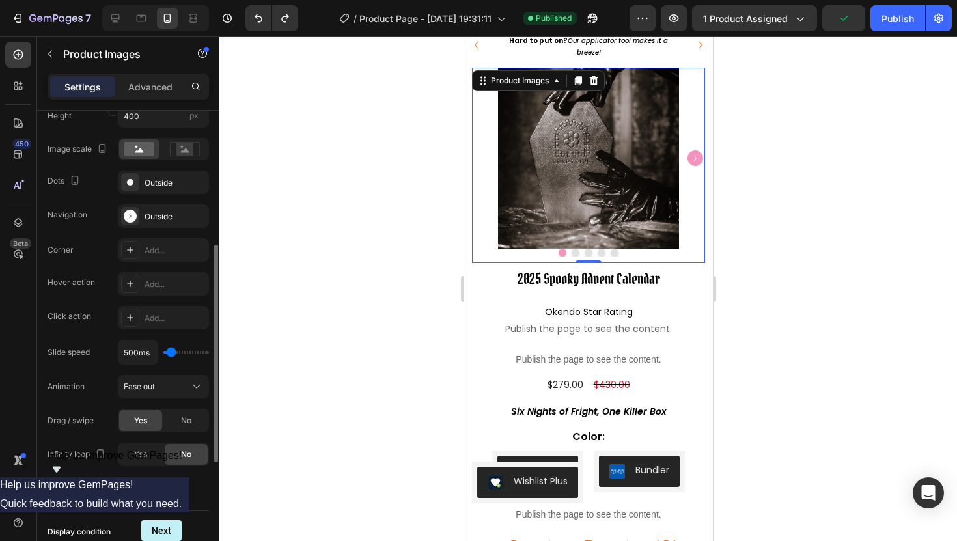
scroll to position [323, 0]
